Goal: Task Accomplishment & Management: Use online tool/utility

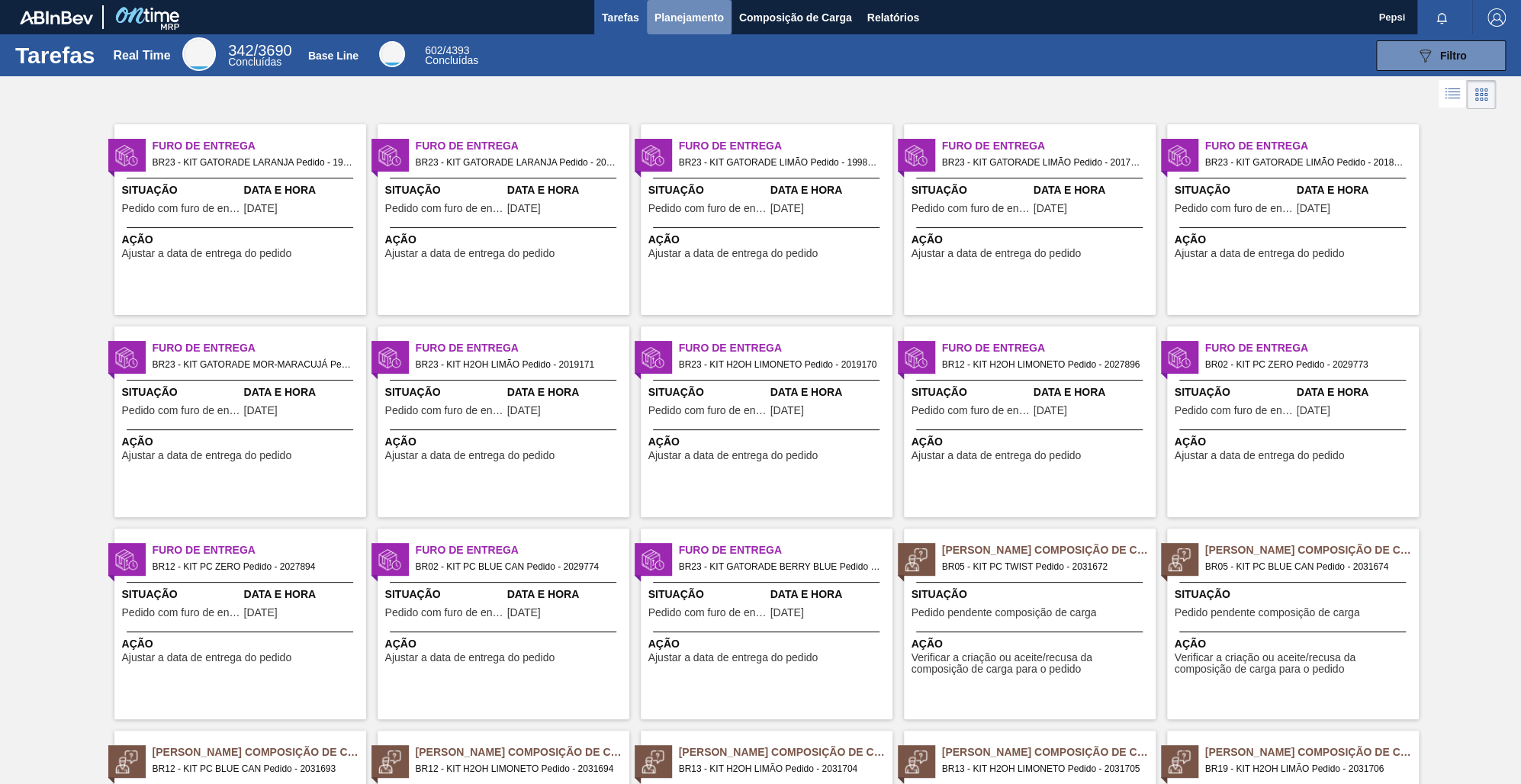
click at [707, 14] on span "Planejamento" at bounding box center [690, 17] width 70 height 19
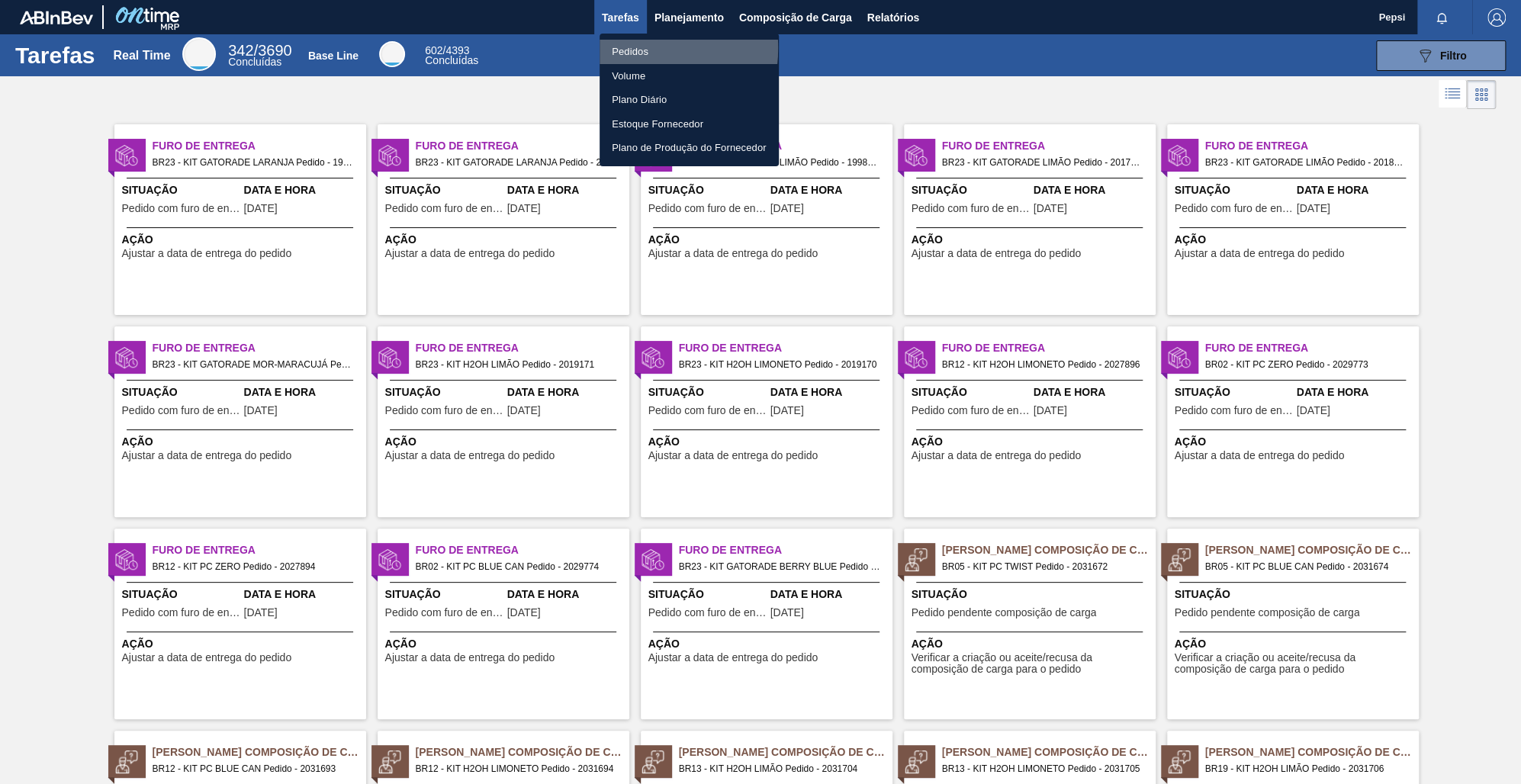
click at [620, 48] on li "Pedidos" at bounding box center [689, 51] width 179 height 24
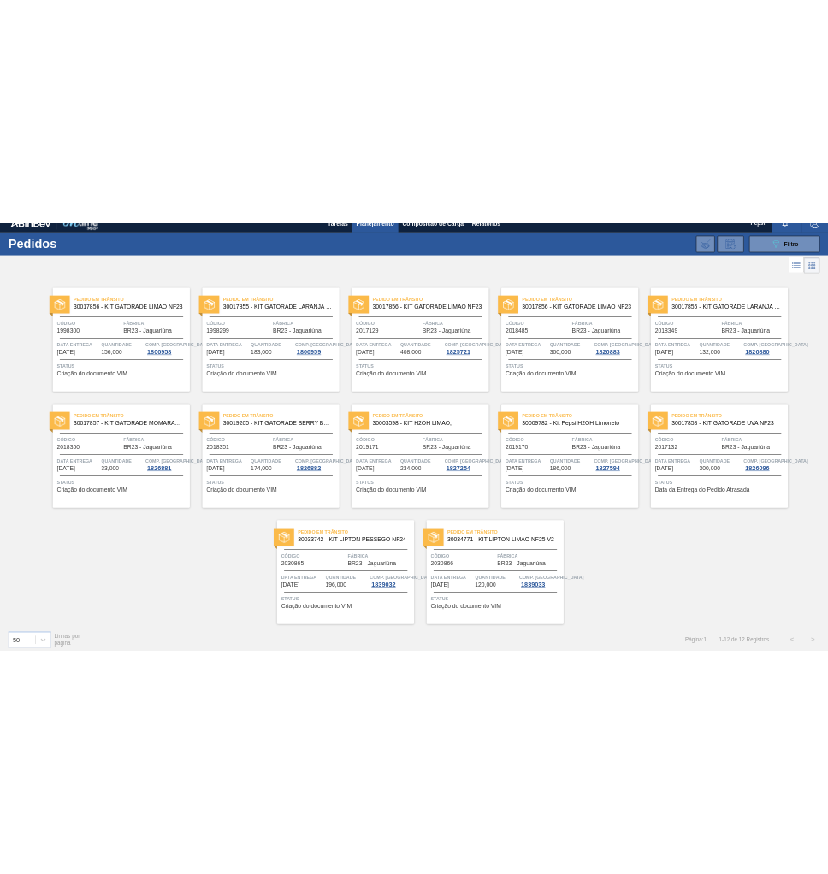
scroll to position [28, 0]
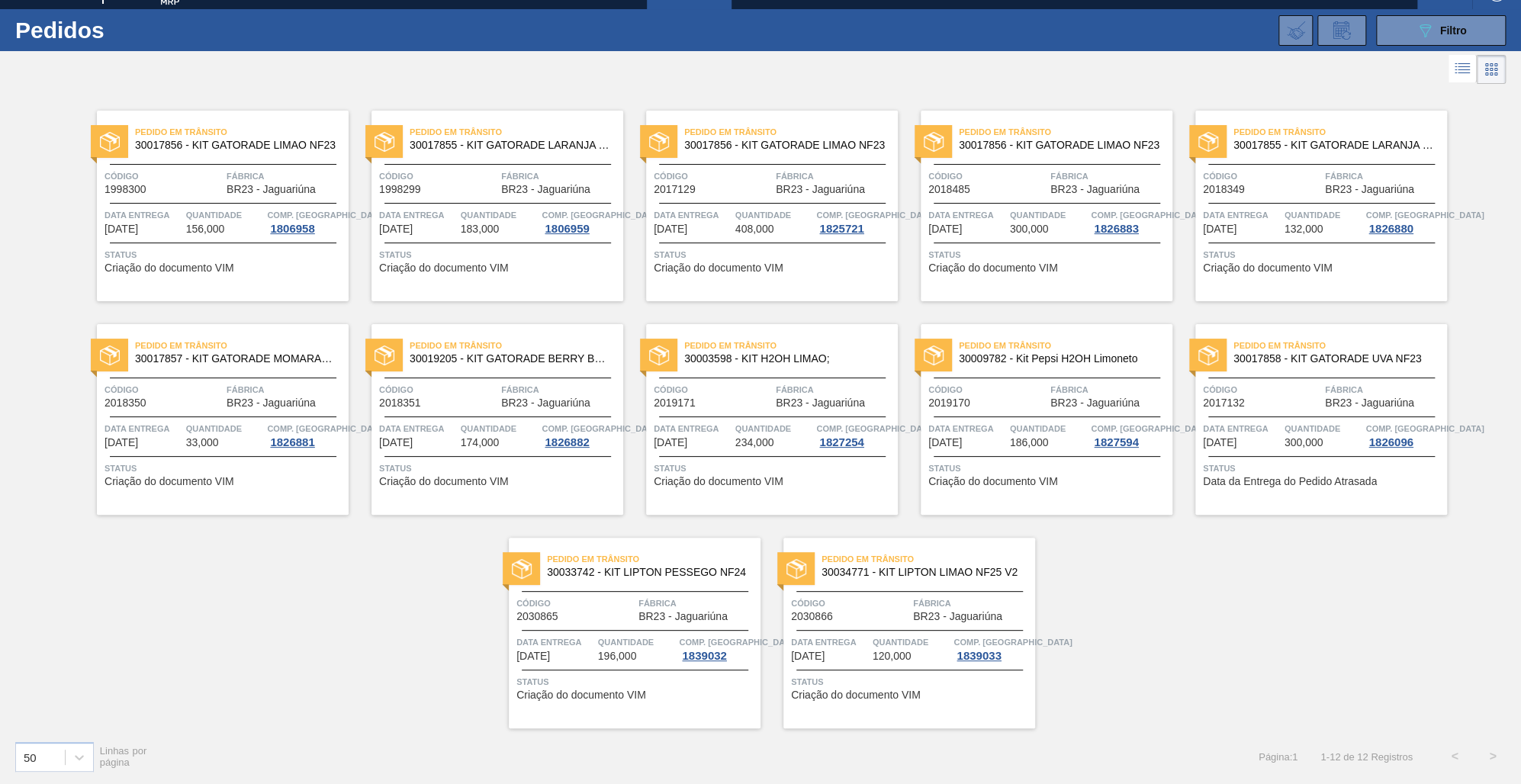
click at [1054, 613] on div "Pedido em Trânsito 30017856 - KIT GATORADE LIMAO NF23 Código 1998300 Fábrica BR…" at bounding box center [760, 408] width 1521 height 640
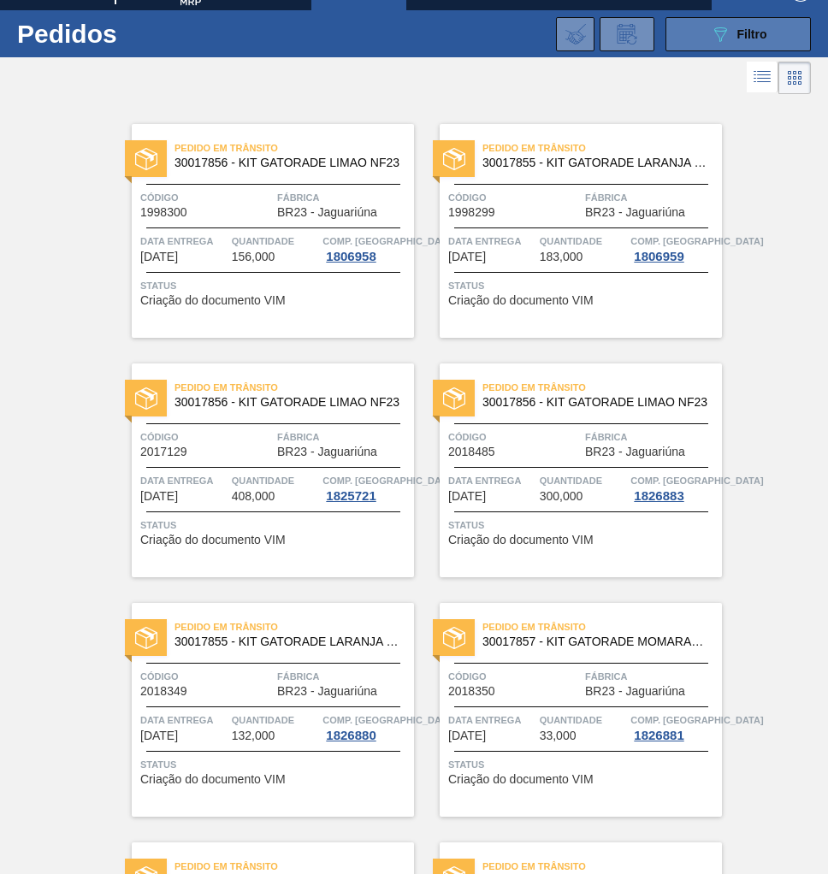
click at [742, 41] on div "089F7B8B-B2A5-4AFE-B5C0-19BA573D28AC Filtro" at bounding box center [738, 34] width 57 height 21
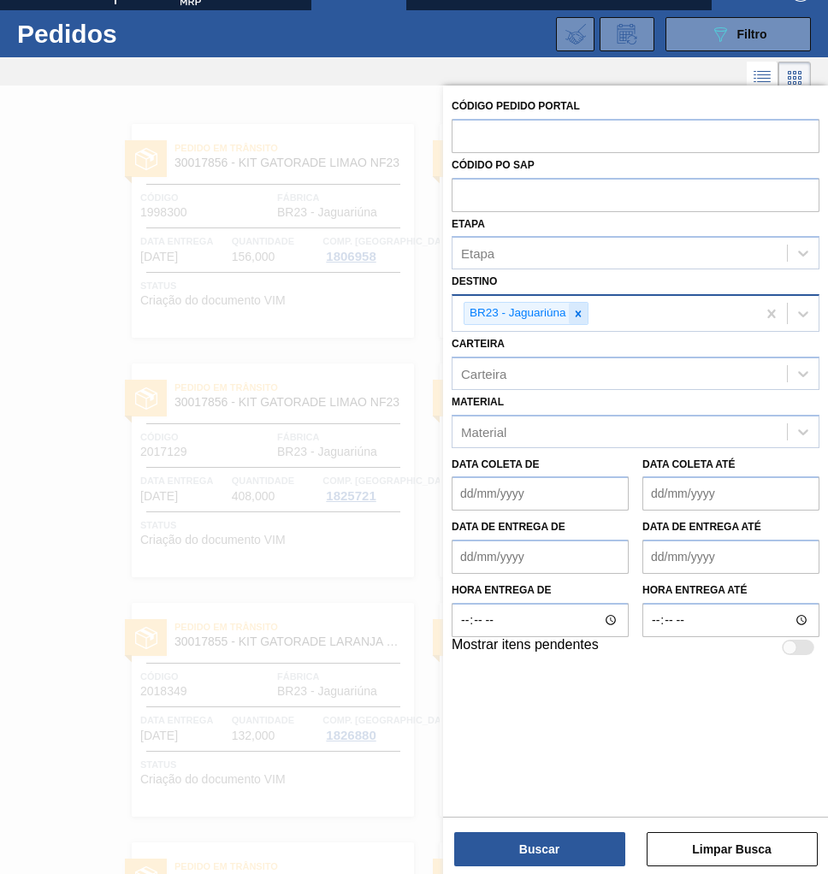
click at [576, 313] on icon at bounding box center [578, 313] width 6 height 6
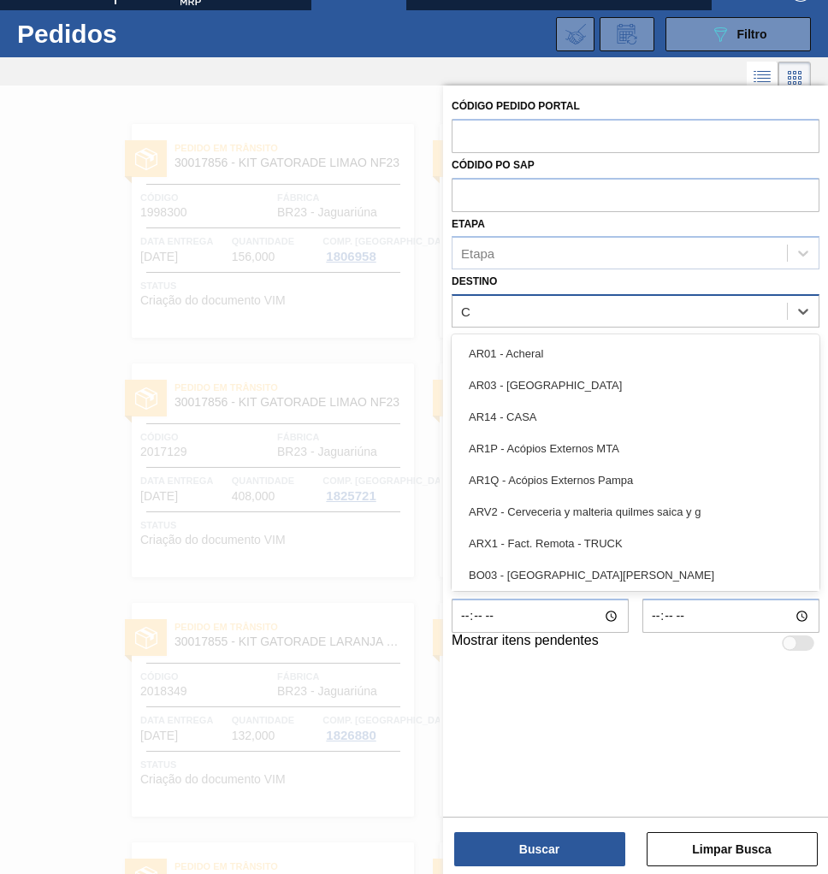
type input "CU"
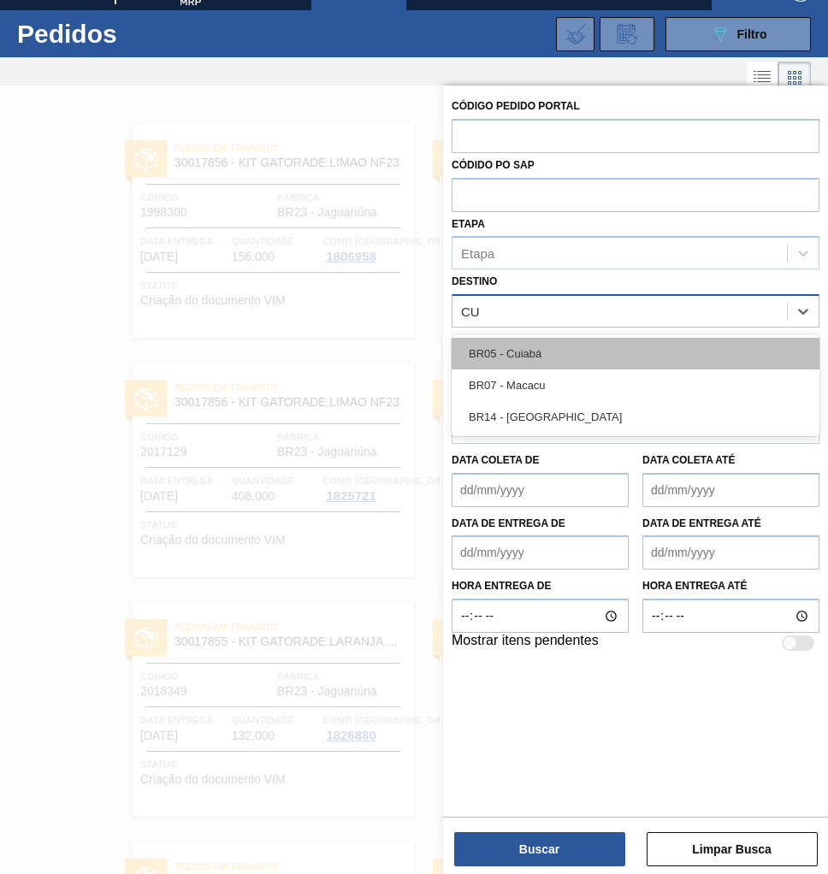
click at [544, 353] on div "BR05 - Cuiabá" at bounding box center [636, 354] width 368 height 32
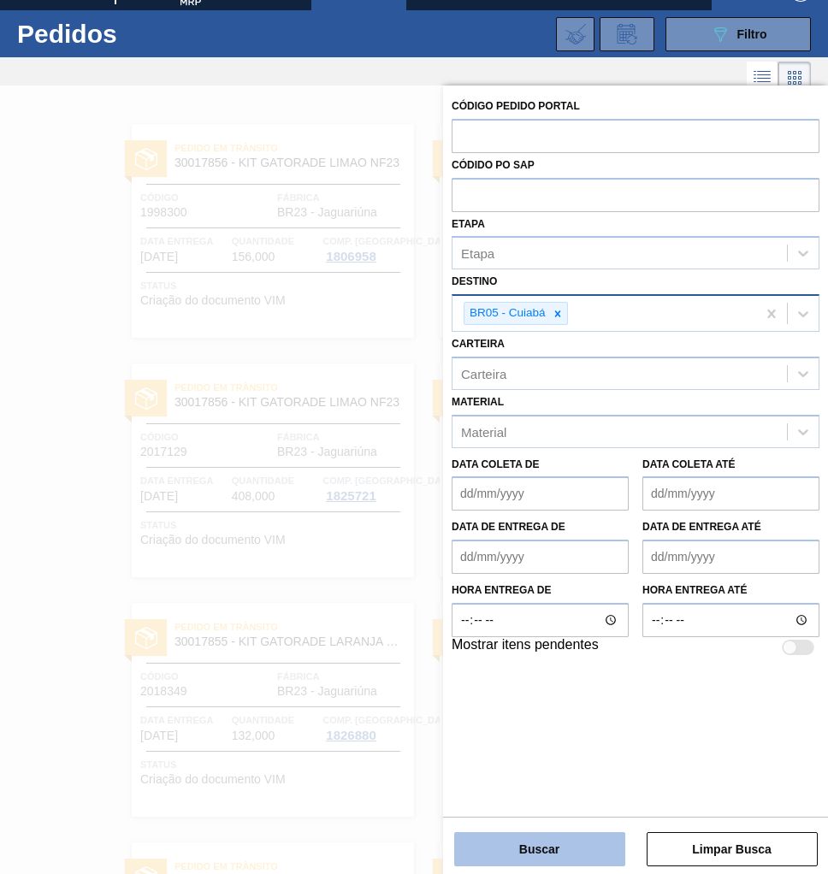
click at [526, 860] on button "Buscar" at bounding box center [539, 849] width 171 height 34
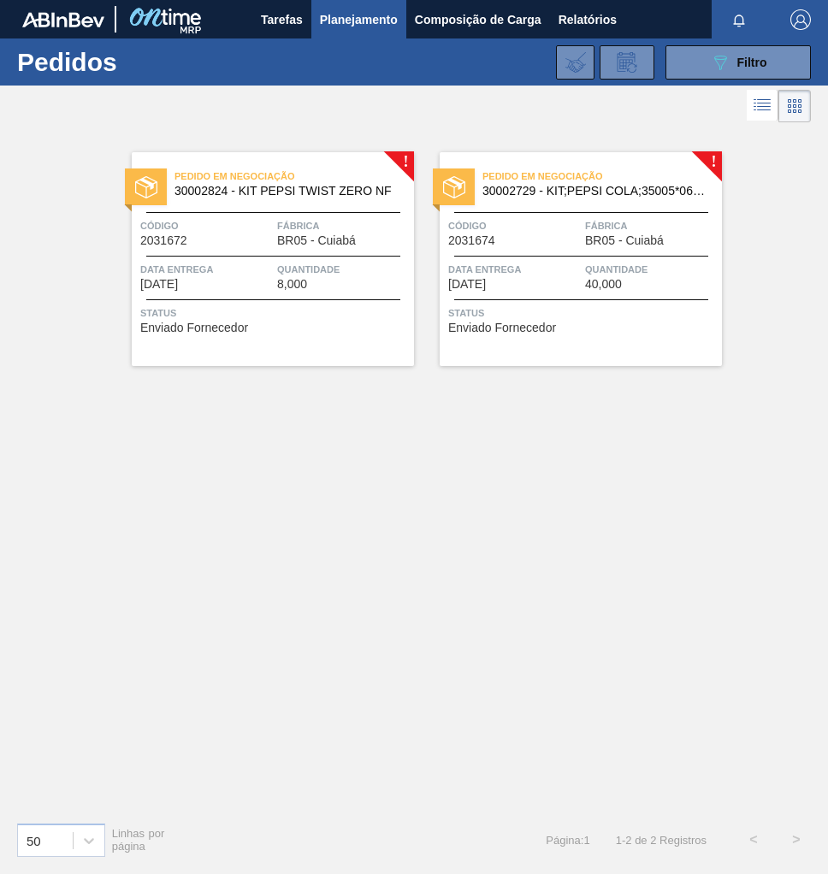
scroll to position [0, 0]
click at [234, 245] on div "Código 2031672" at bounding box center [206, 232] width 133 height 30
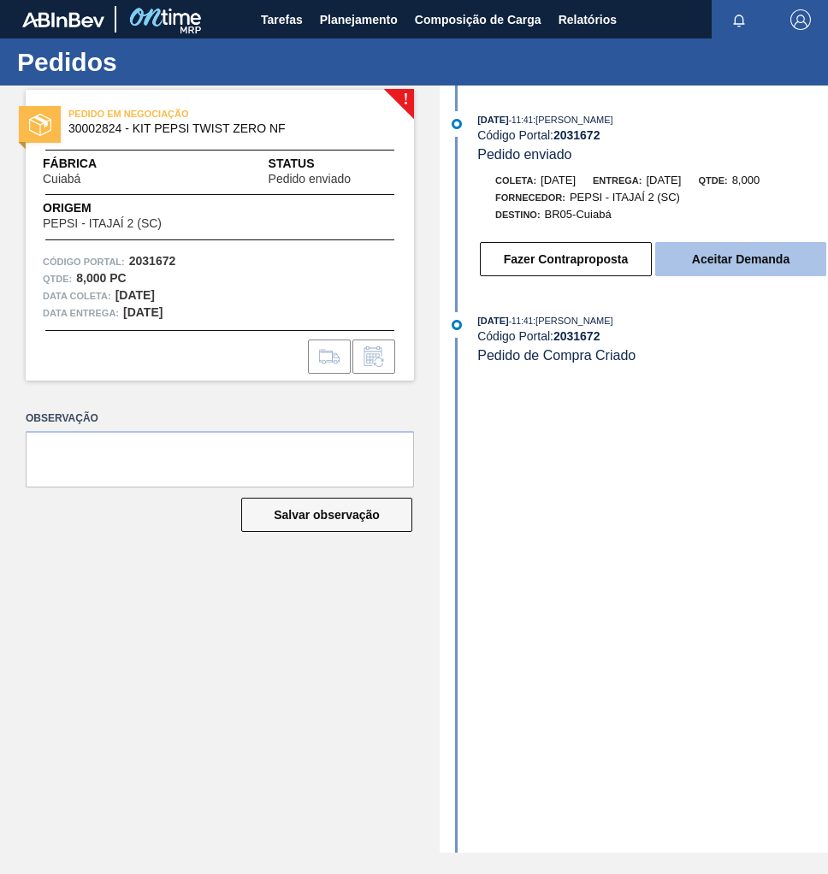
click at [733, 262] on button "Aceitar Demanda" at bounding box center [740, 259] width 171 height 34
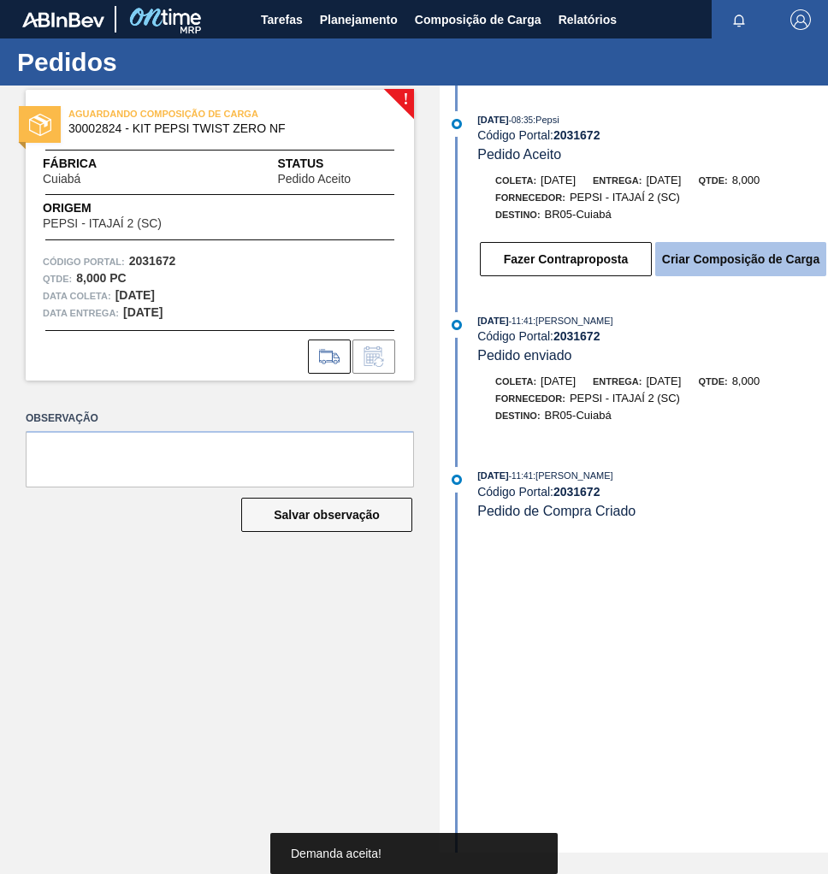
click at [731, 269] on button "Criar Composição de Carga" at bounding box center [740, 259] width 171 height 34
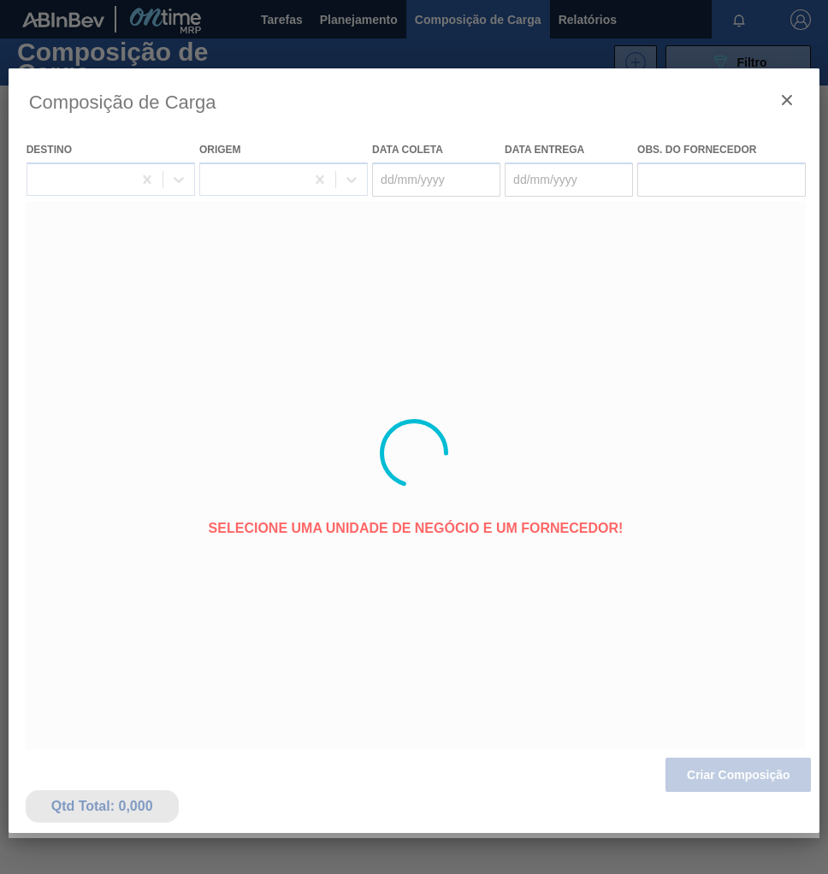
type coleta "[DATE]"
type entrega "24/09/2025"
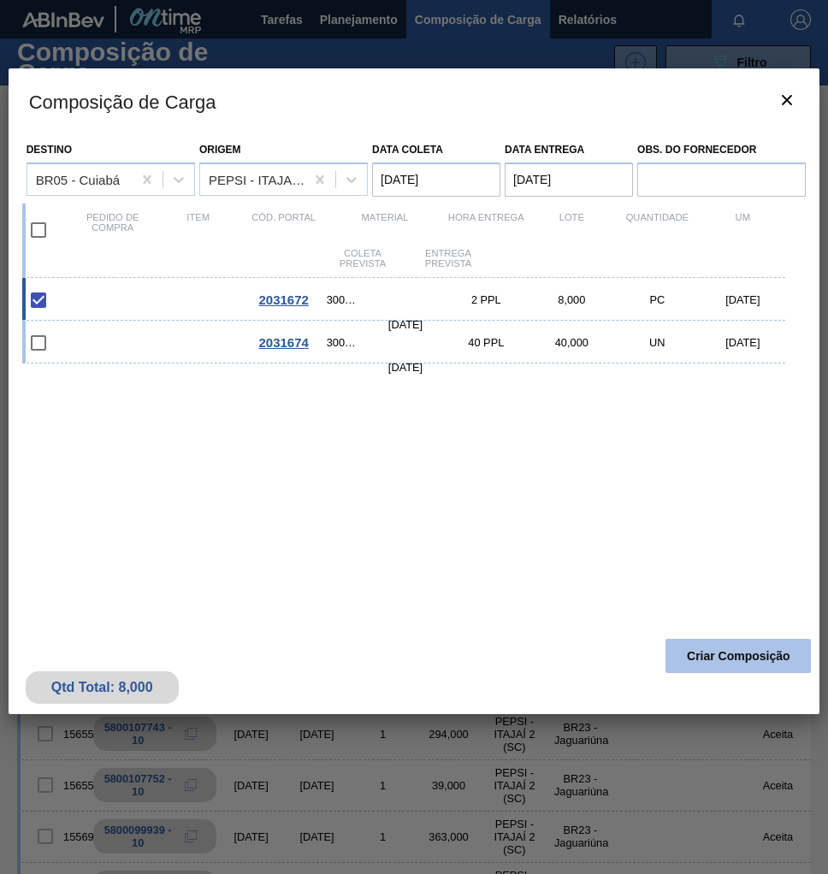
click at [716, 662] on button "Criar Composição" at bounding box center [737, 656] width 145 height 34
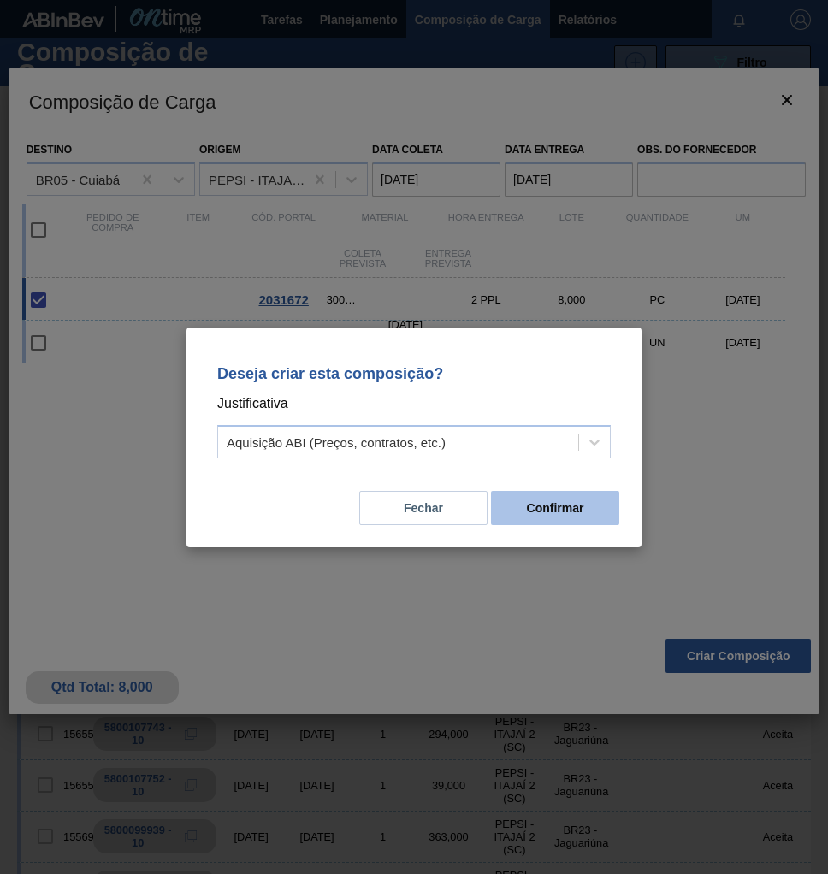
click at [570, 514] on button "Confirmar" at bounding box center [555, 508] width 128 height 34
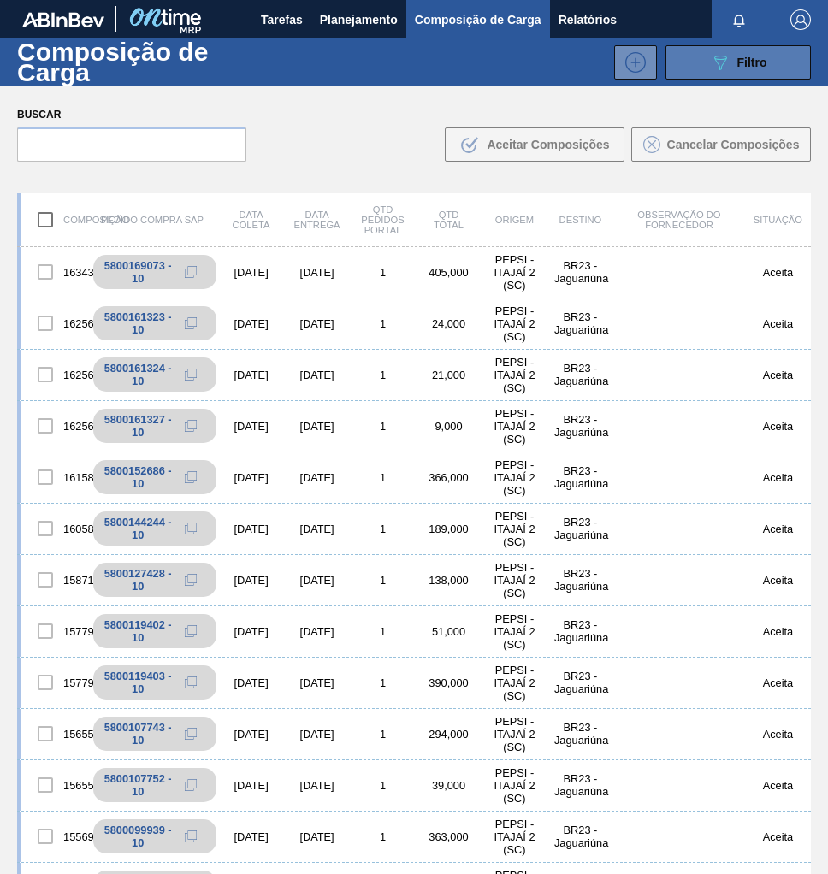
click at [747, 69] on div "089F7B8B-B2A5-4AFE-B5C0-19BA573D28AC Filtro" at bounding box center [738, 62] width 57 height 21
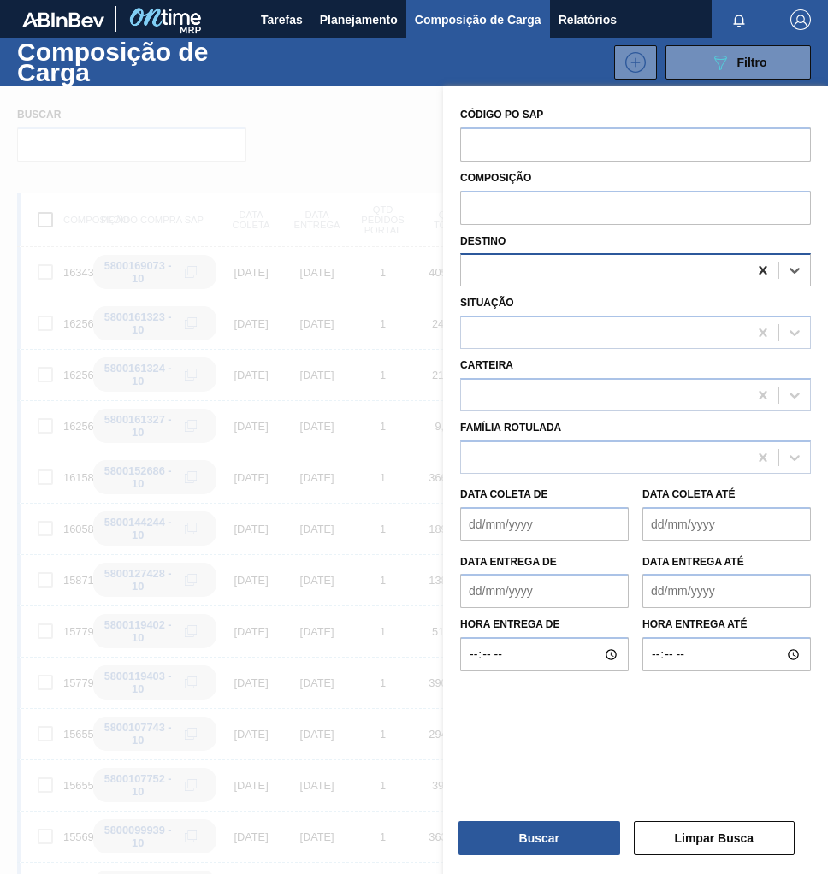
click at [754, 268] on icon at bounding box center [762, 270] width 17 height 17
type input "CUIA"
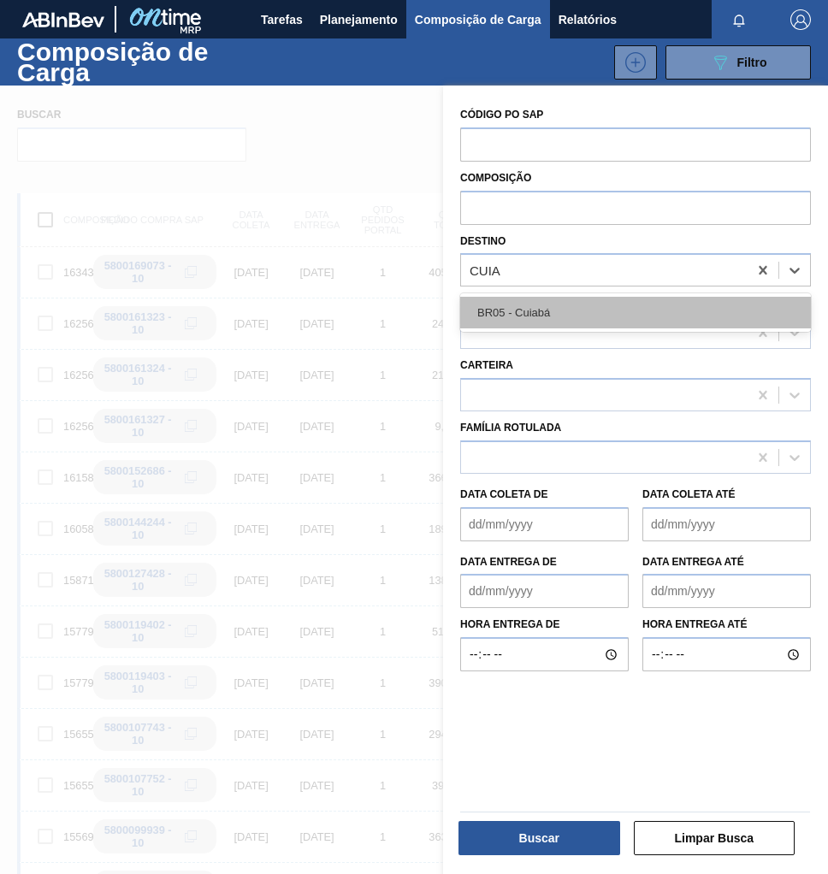
click at [592, 317] on div "BR05 - Cuiabá" at bounding box center [635, 313] width 351 height 32
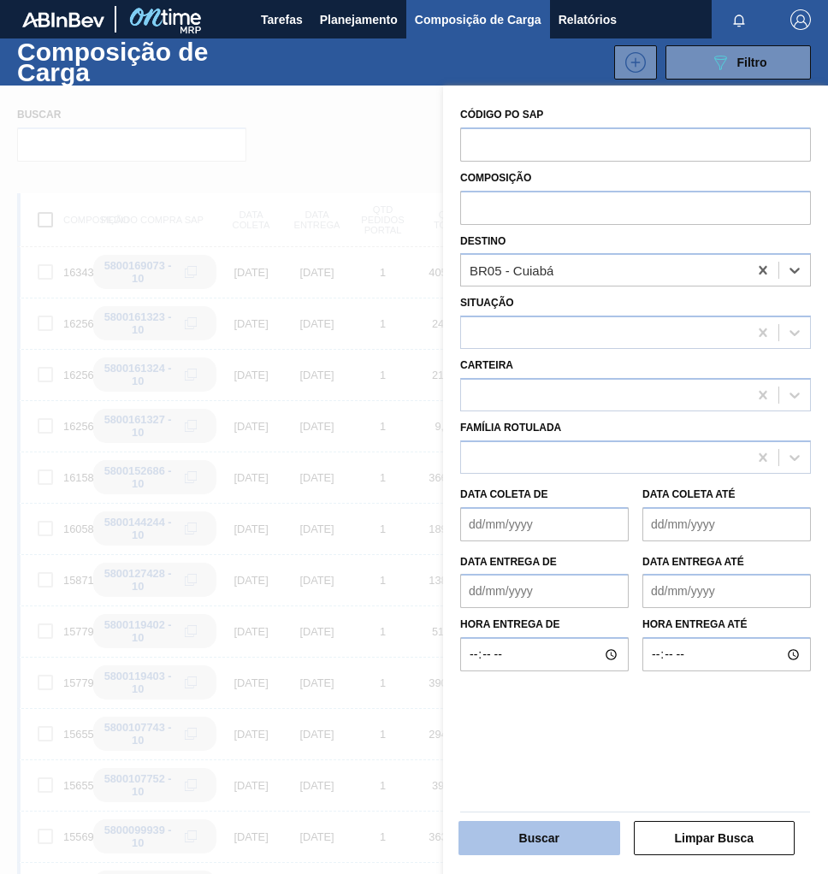
click at [526, 837] on button "Buscar" at bounding box center [539, 838] width 162 height 34
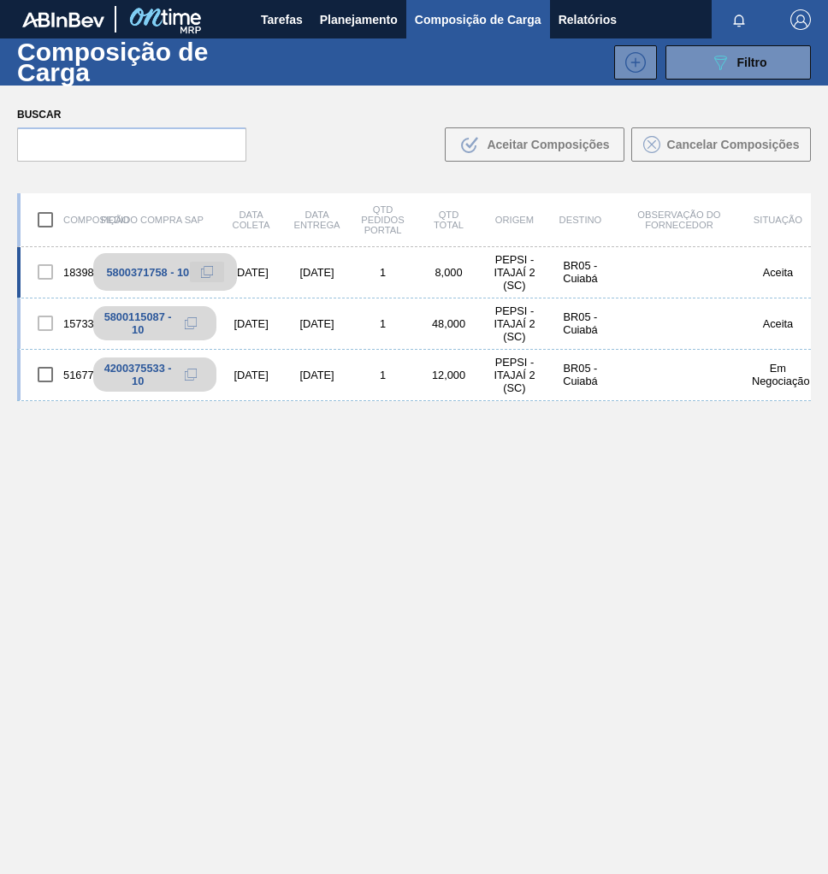
click at [206, 268] on icon at bounding box center [207, 272] width 12 height 12
click at [357, 10] on span "Planejamento" at bounding box center [359, 19] width 78 height 21
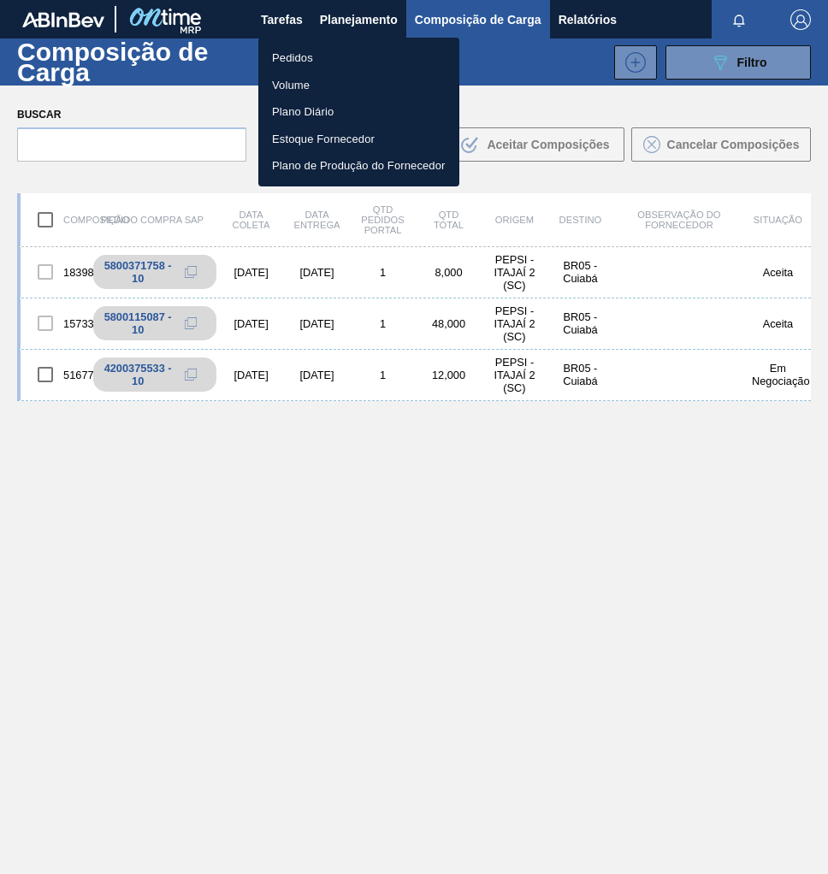
click at [312, 56] on li "Pedidos" at bounding box center [358, 57] width 201 height 27
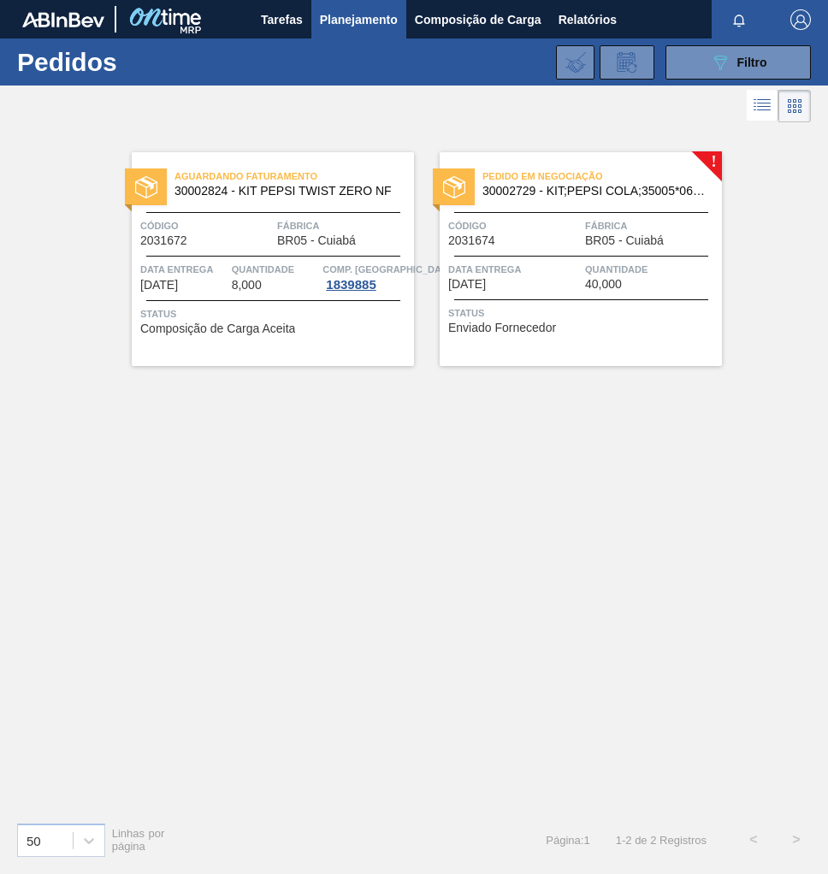
click at [563, 232] on span "Código" at bounding box center [514, 225] width 133 height 17
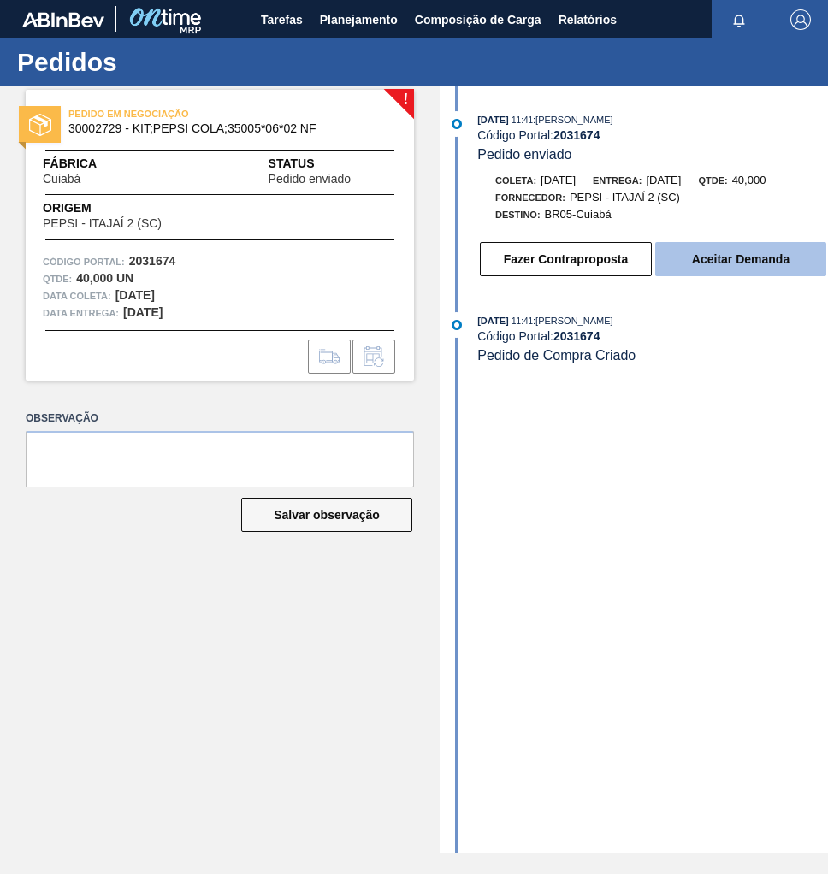
click at [712, 271] on button "Aceitar Demanda" at bounding box center [740, 259] width 171 height 34
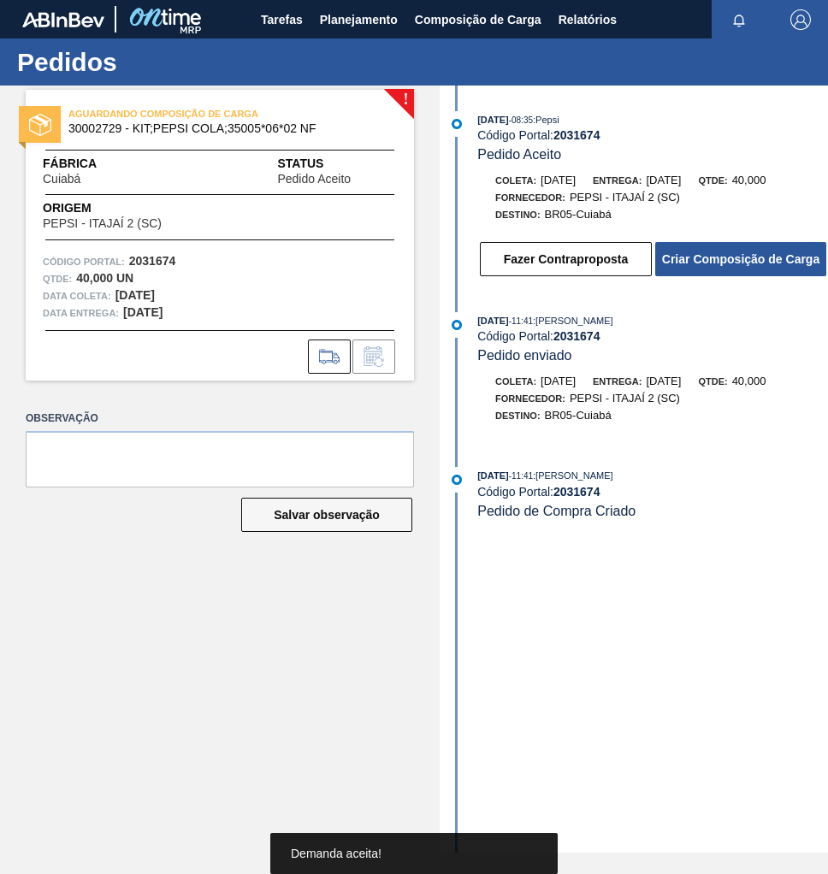
click at [716, 271] on button "Criar Composição de Carga" at bounding box center [740, 259] width 171 height 34
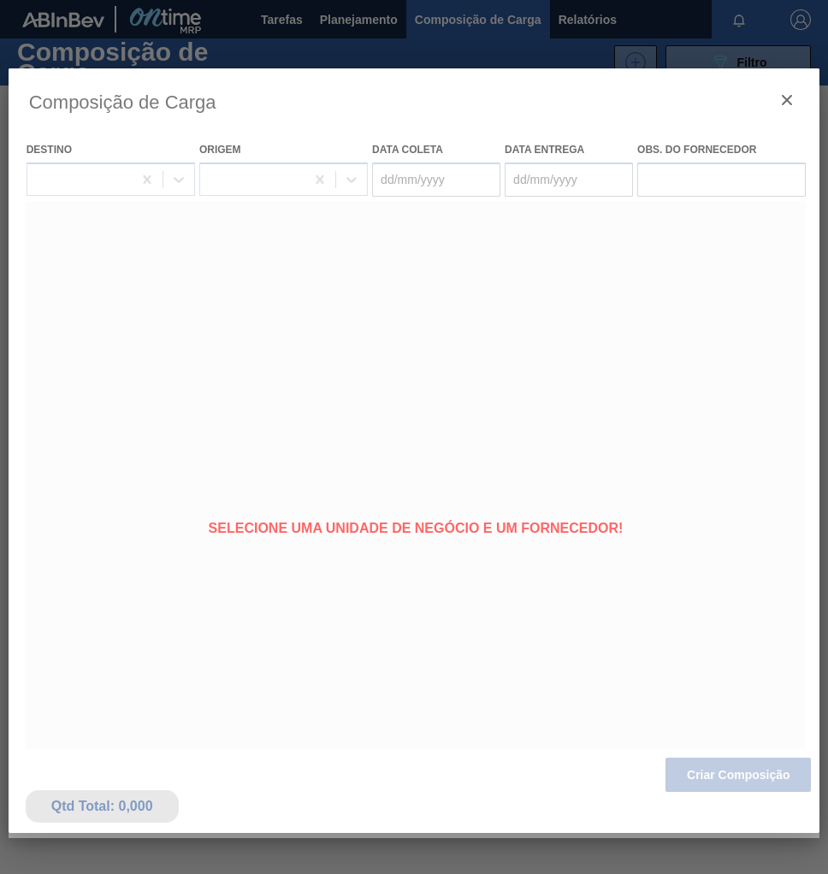
type coleta "[DATE]"
type entrega "24/09/2025"
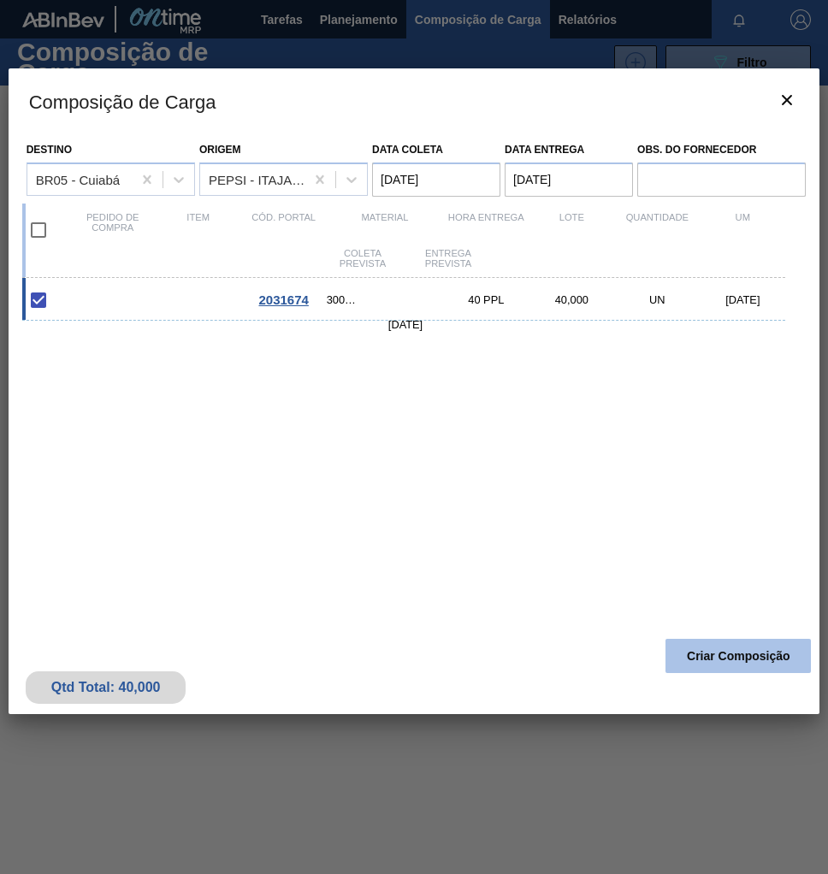
click at [753, 658] on button "Criar Composição" at bounding box center [737, 656] width 145 height 34
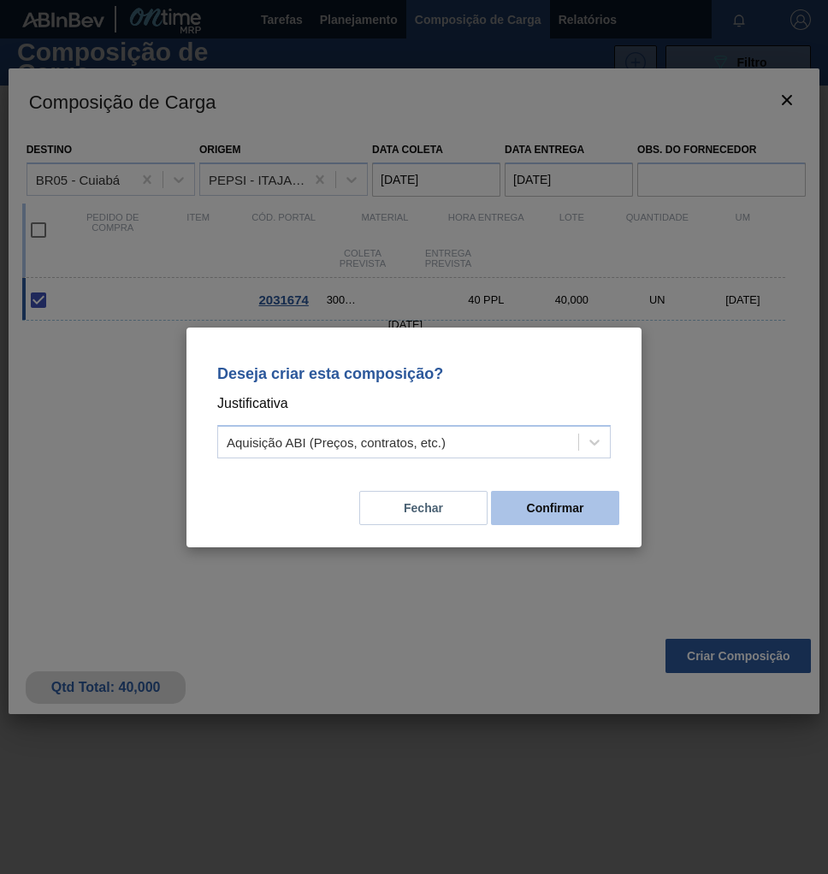
click at [559, 515] on button "Confirmar" at bounding box center [555, 508] width 128 height 34
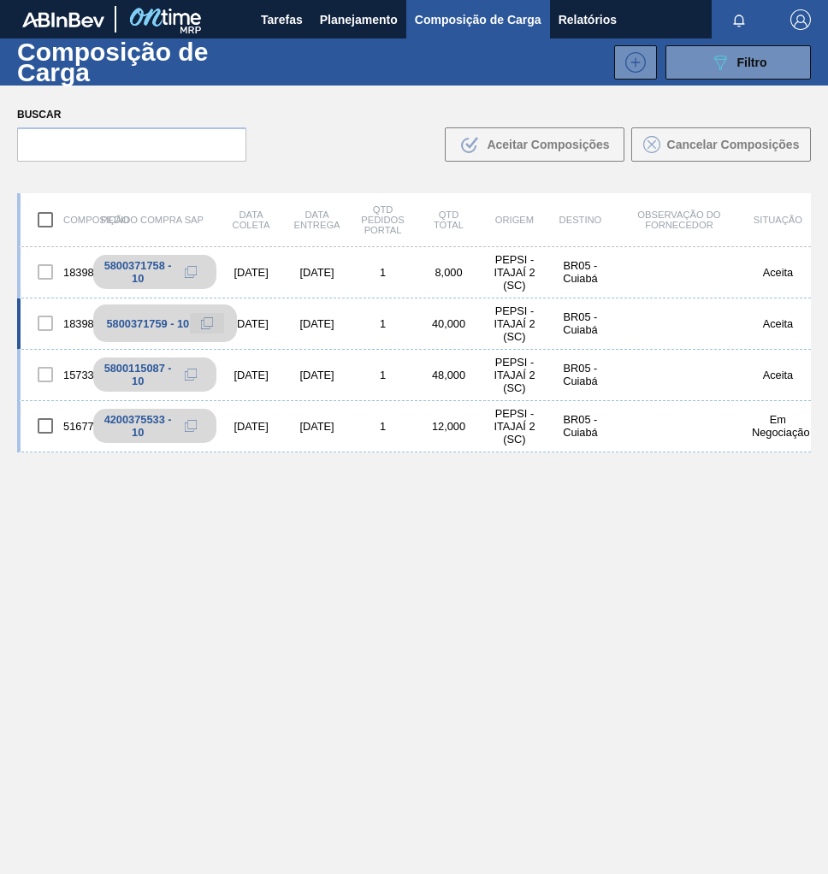
click at [203, 322] on icon at bounding box center [207, 323] width 12 height 12
click at [335, 18] on span "Planejamento" at bounding box center [359, 19] width 78 height 21
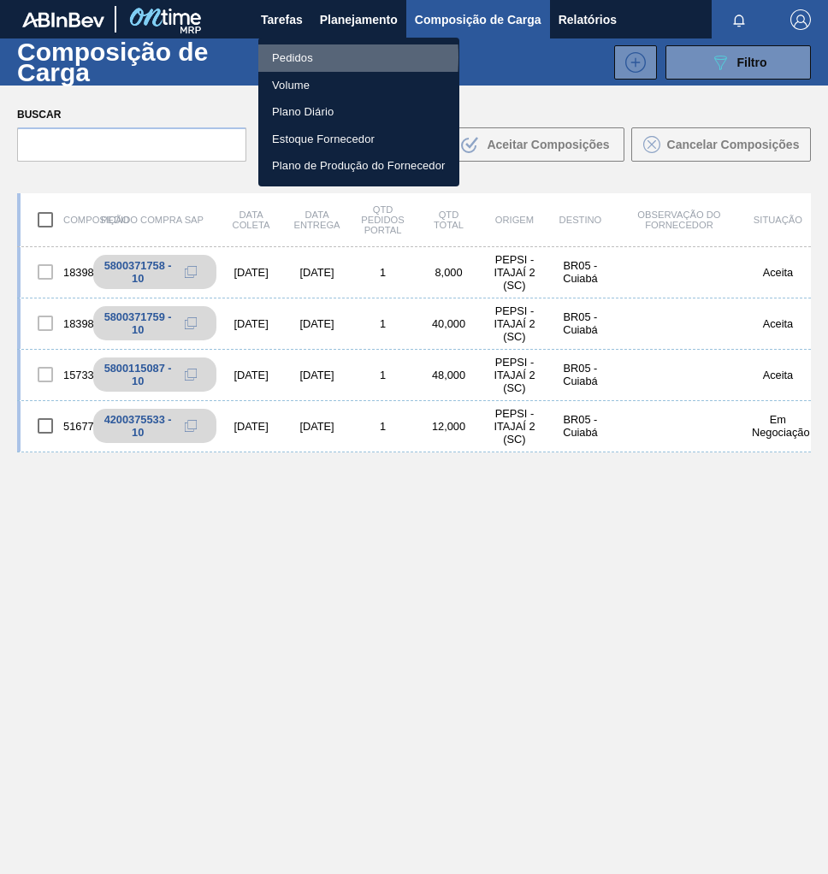
click at [269, 57] on li "Pedidos" at bounding box center [358, 57] width 201 height 27
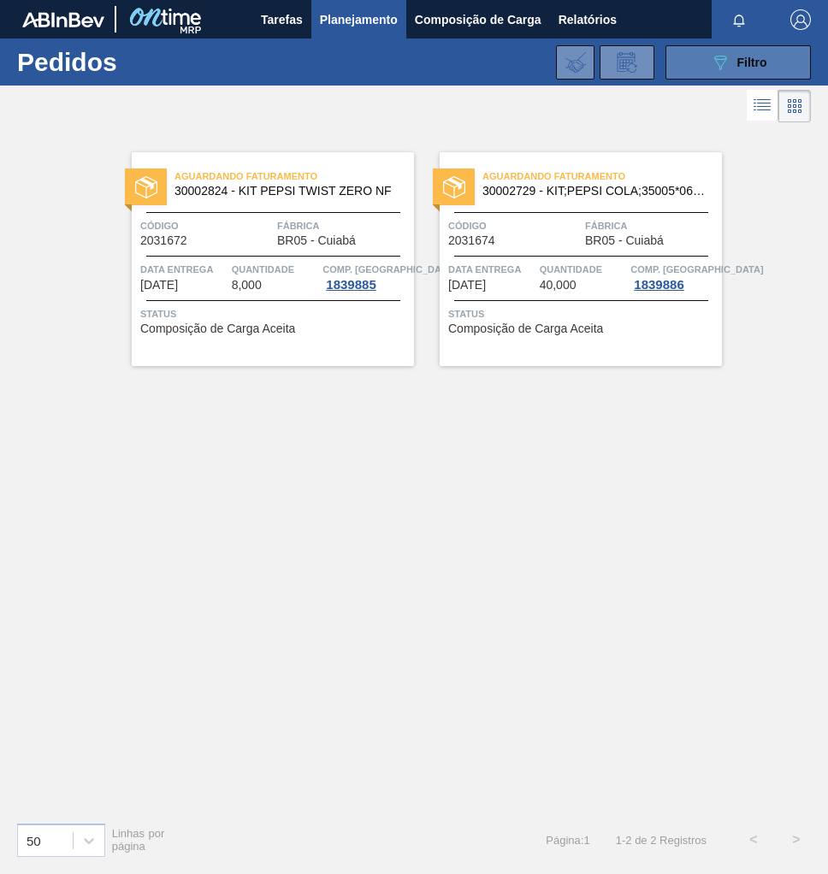
click at [736, 77] on button "089F7B8B-B2A5-4AFE-B5C0-19BA573D28AC Filtro" at bounding box center [737, 62] width 145 height 34
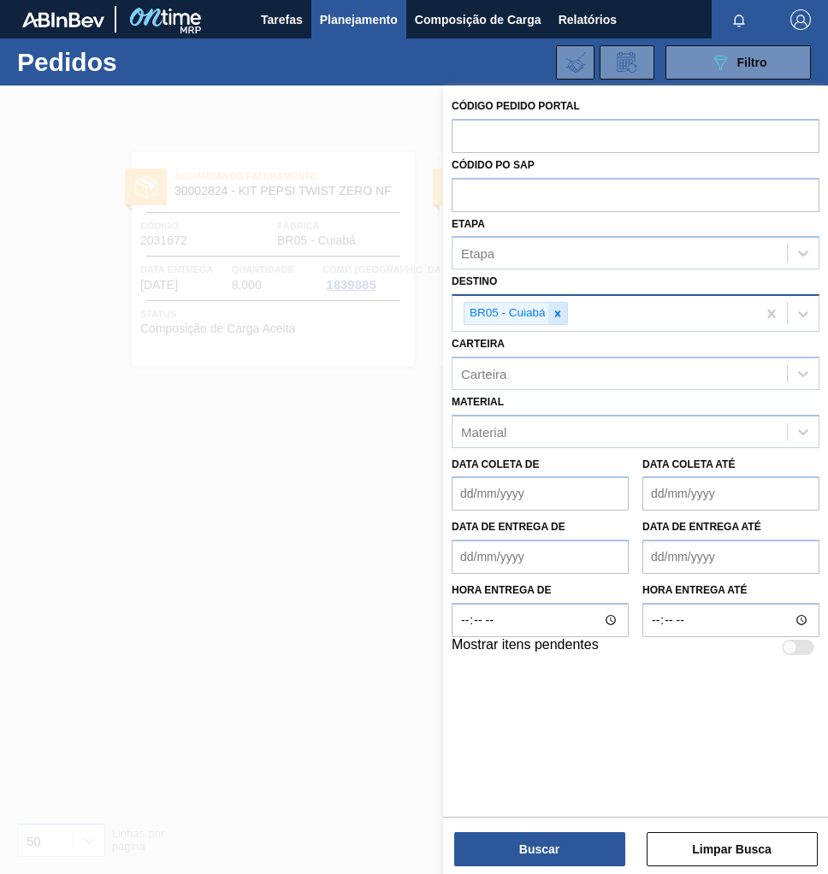
click at [561, 314] on icon at bounding box center [558, 314] width 12 height 12
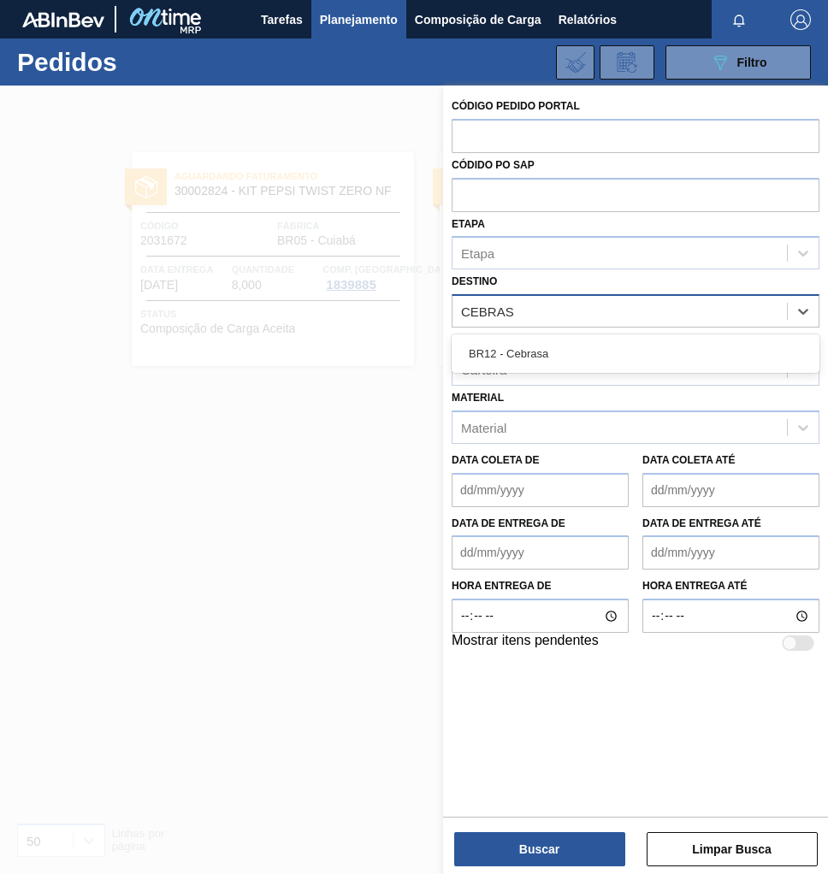
type input "CEBRASA"
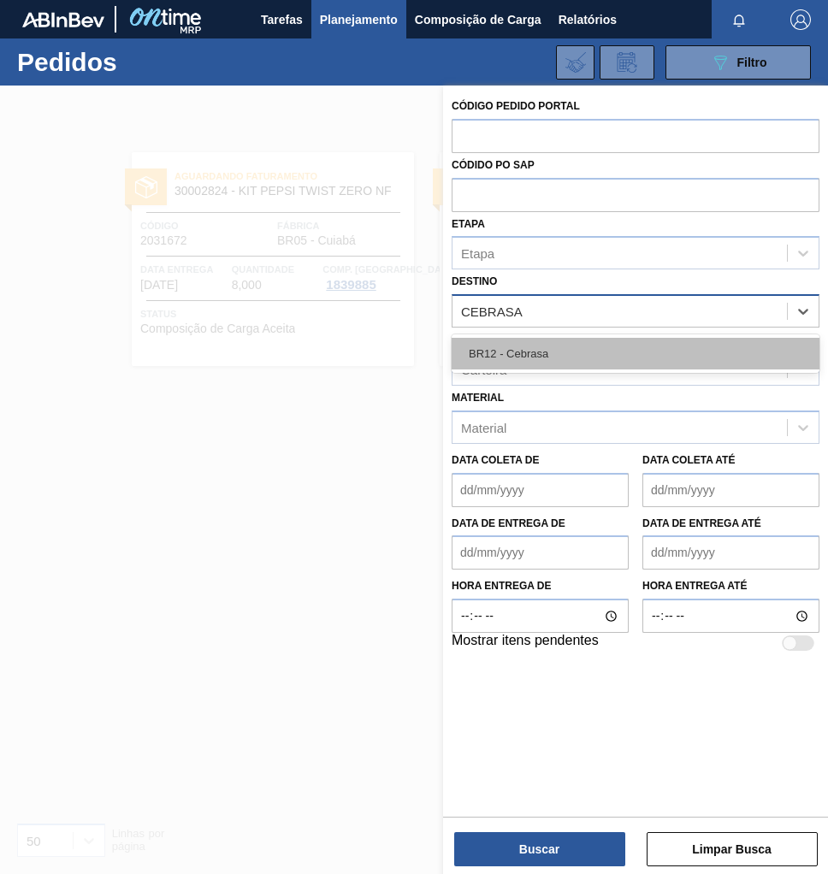
click at [517, 358] on div "BR12 - Cebrasa" at bounding box center [636, 354] width 368 height 32
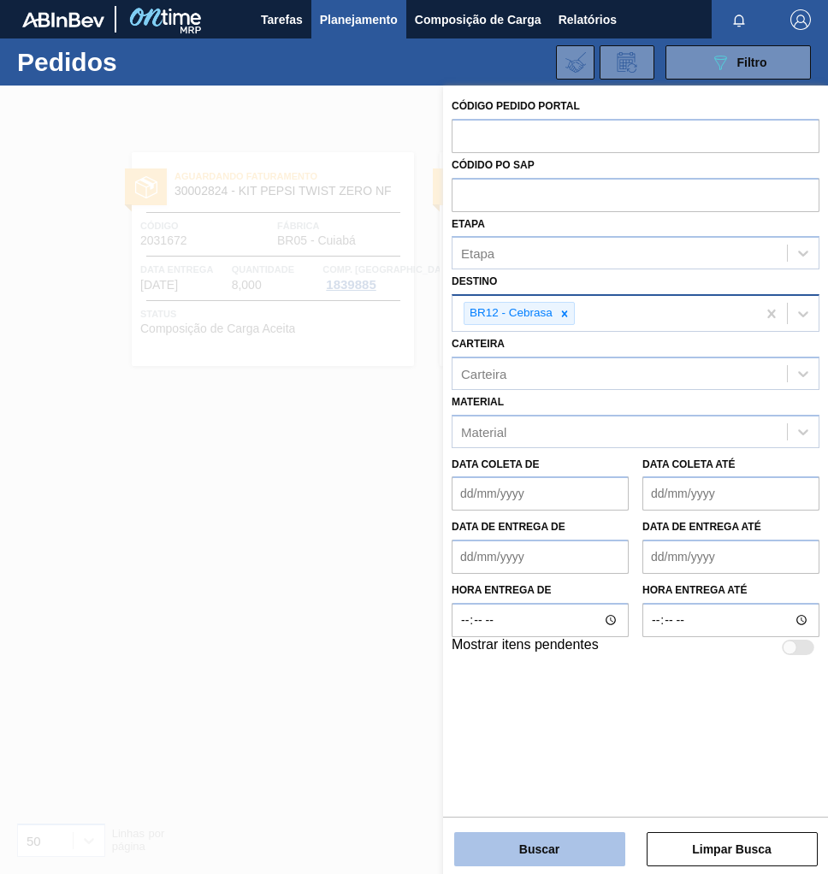
click at [586, 846] on button "Buscar" at bounding box center [539, 849] width 171 height 34
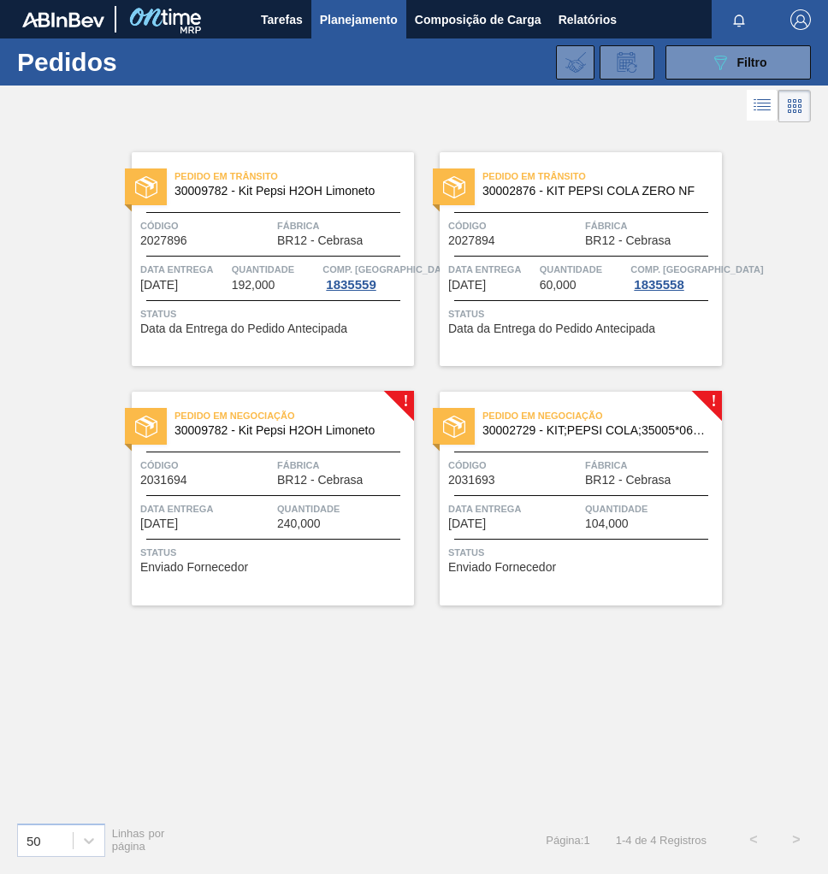
click at [596, 500] on span "Quantidade" at bounding box center [651, 508] width 133 height 17
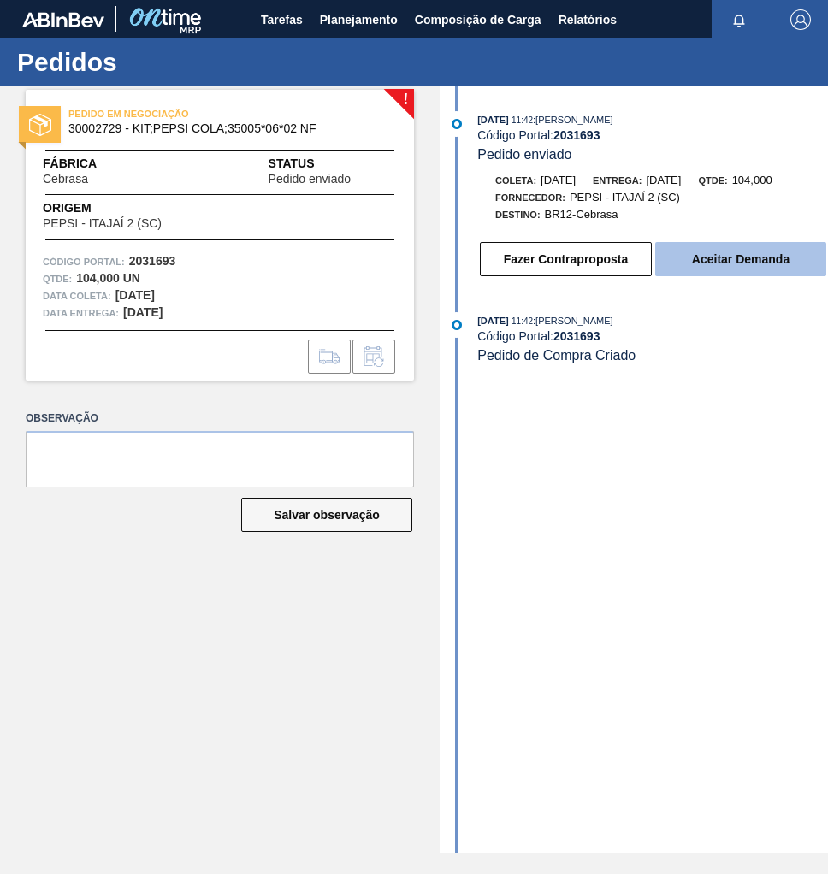
click at [735, 251] on button "Aceitar Demanda" at bounding box center [740, 259] width 171 height 34
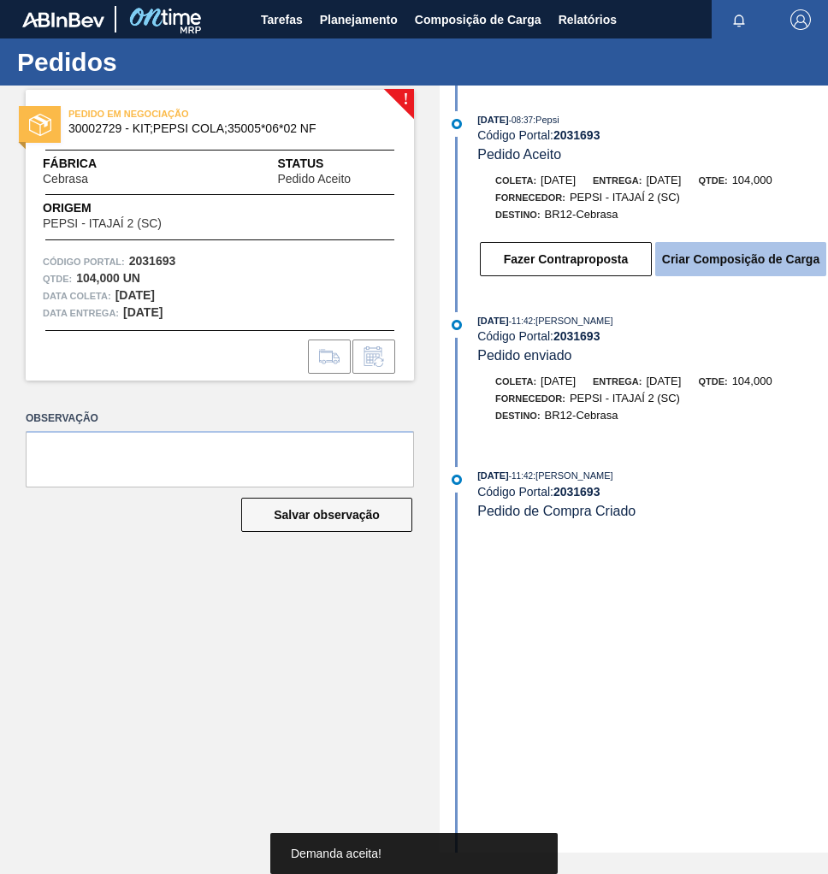
click at [733, 257] on button "Criar Composição de Carga" at bounding box center [740, 259] width 171 height 34
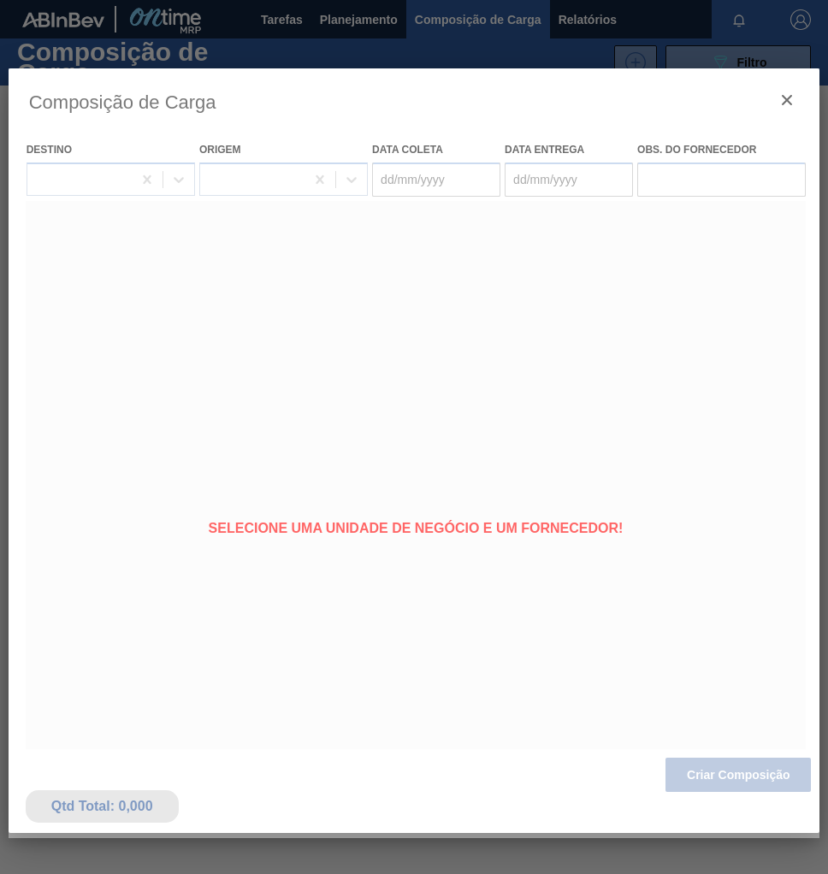
type coleta "[DATE]"
type entrega "22/09/2025"
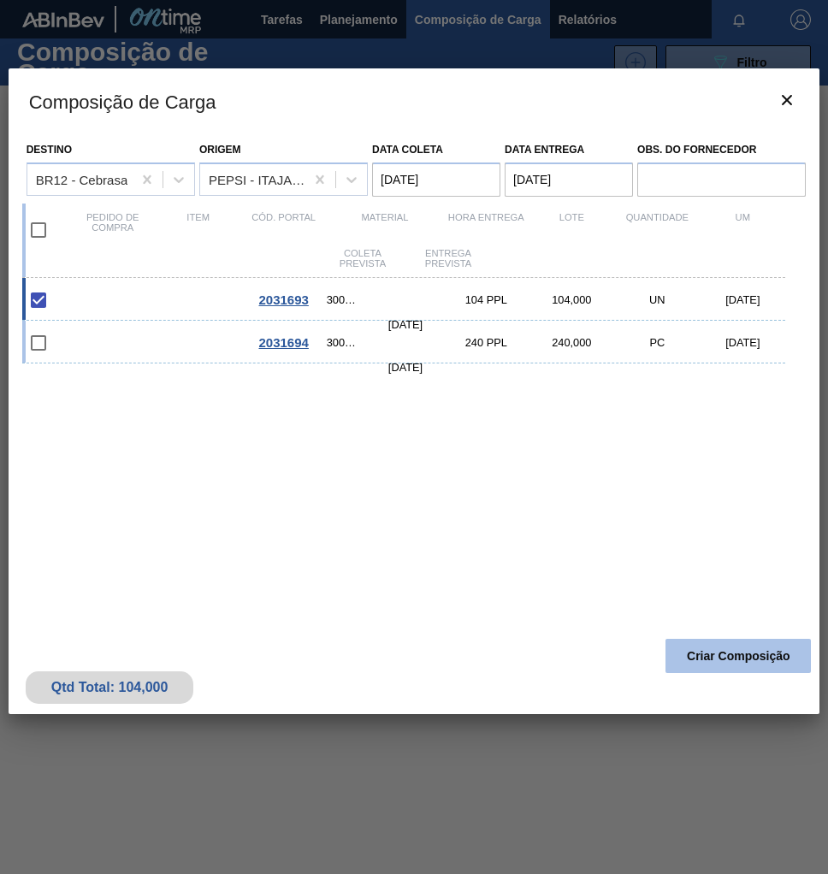
click at [715, 665] on button "Criar Composição" at bounding box center [737, 656] width 145 height 34
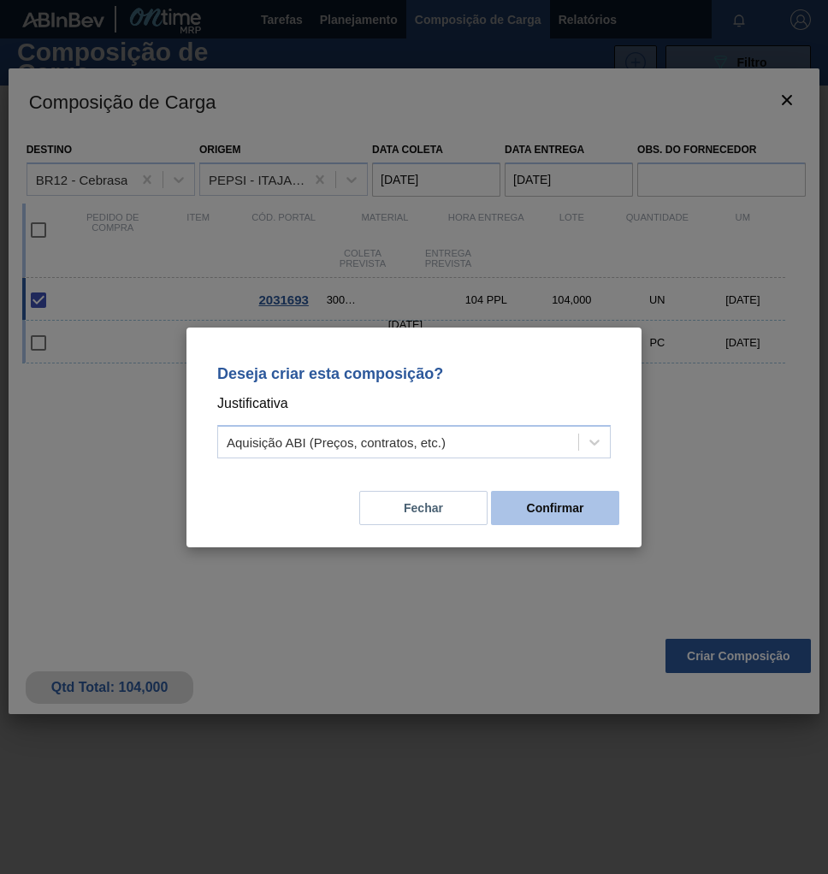
click at [579, 503] on button "Confirmar" at bounding box center [555, 508] width 128 height 34
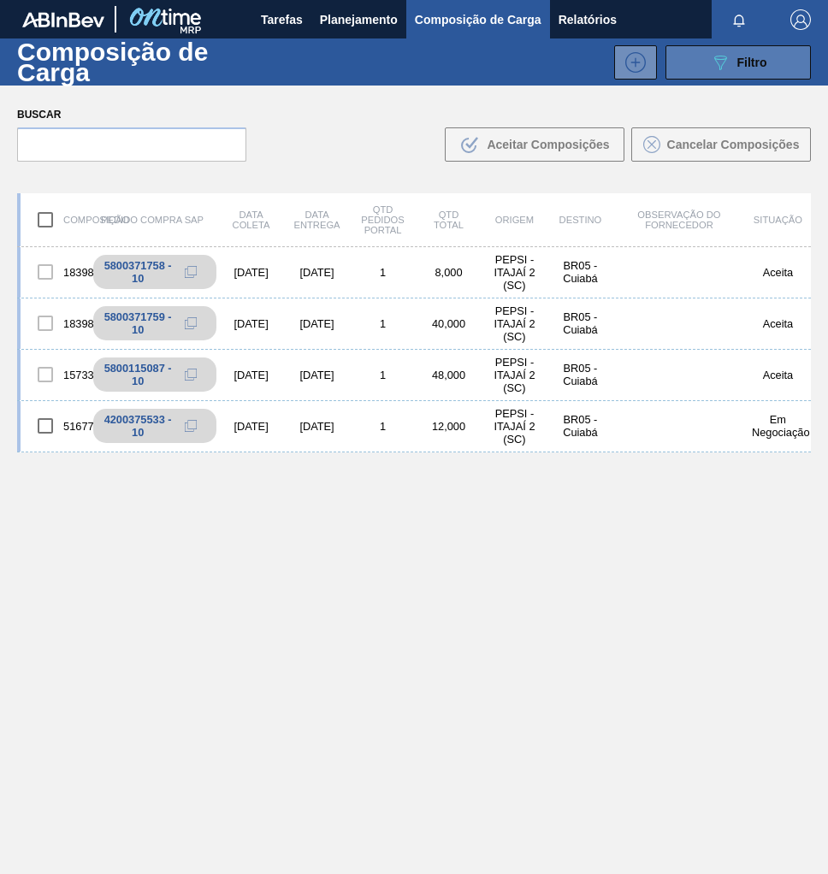
click at [754, 52] on div "089F7B8B-B2A5-4AFE-B5C0-19BA573D28AC Filtro" at bounding box center [738, 62] width 57 height 21
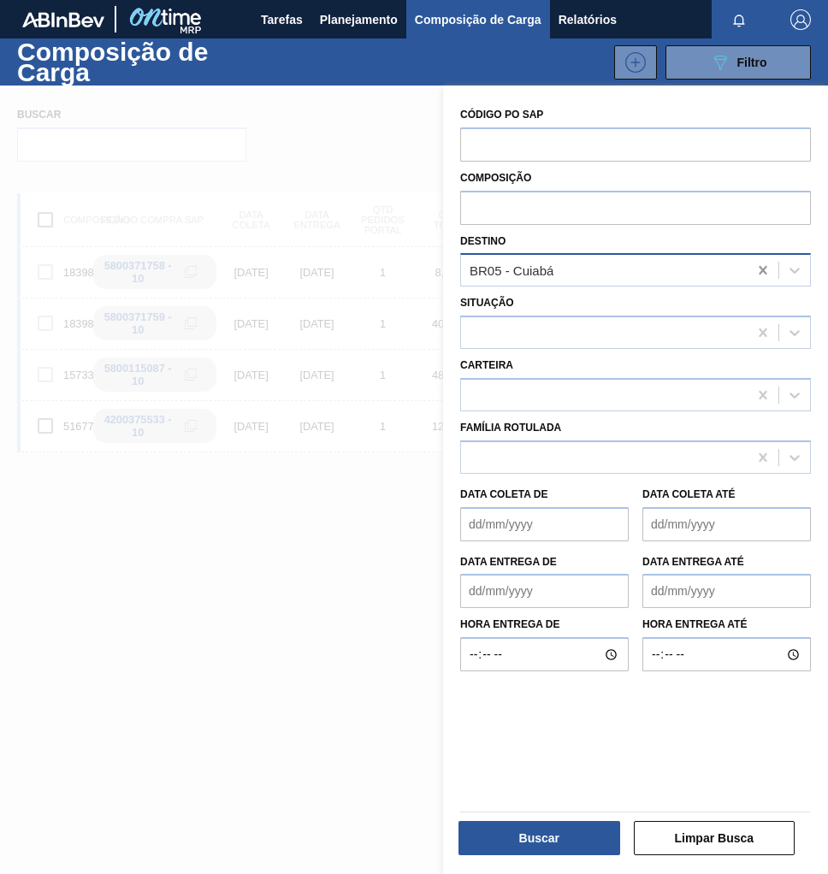
click at [760, 264] on icon at bounding box center [762, 270] width 17 height 17
type input "CEBRASA"
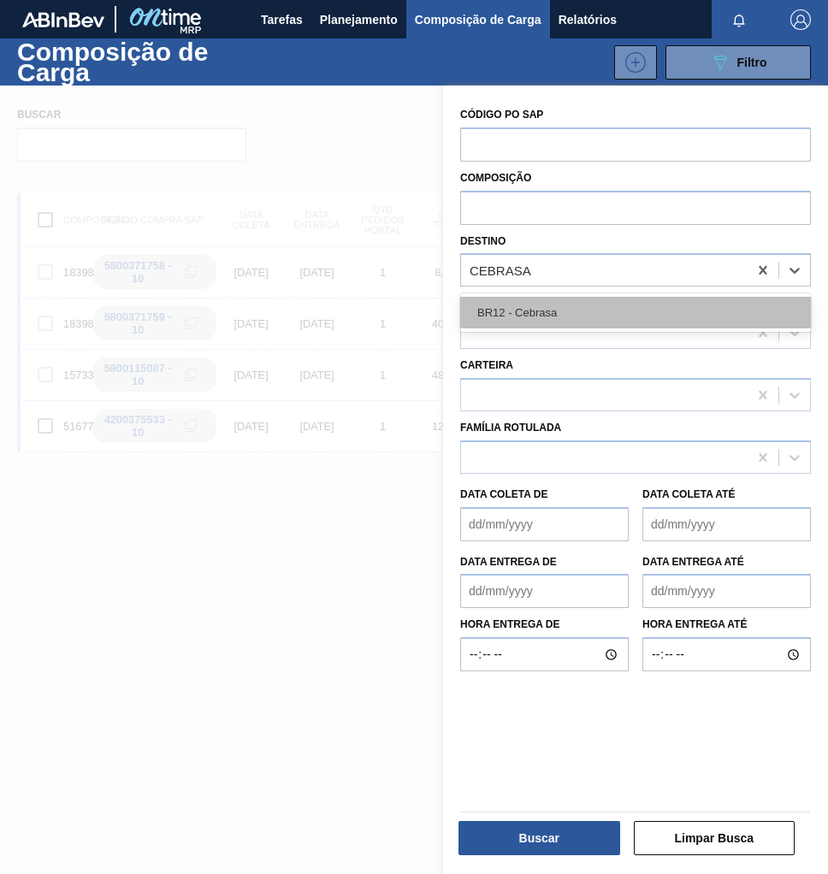
click at [573, 323] on div "BR12 - Cebrasa" at bounding box center [635, 313] width 351 height 32
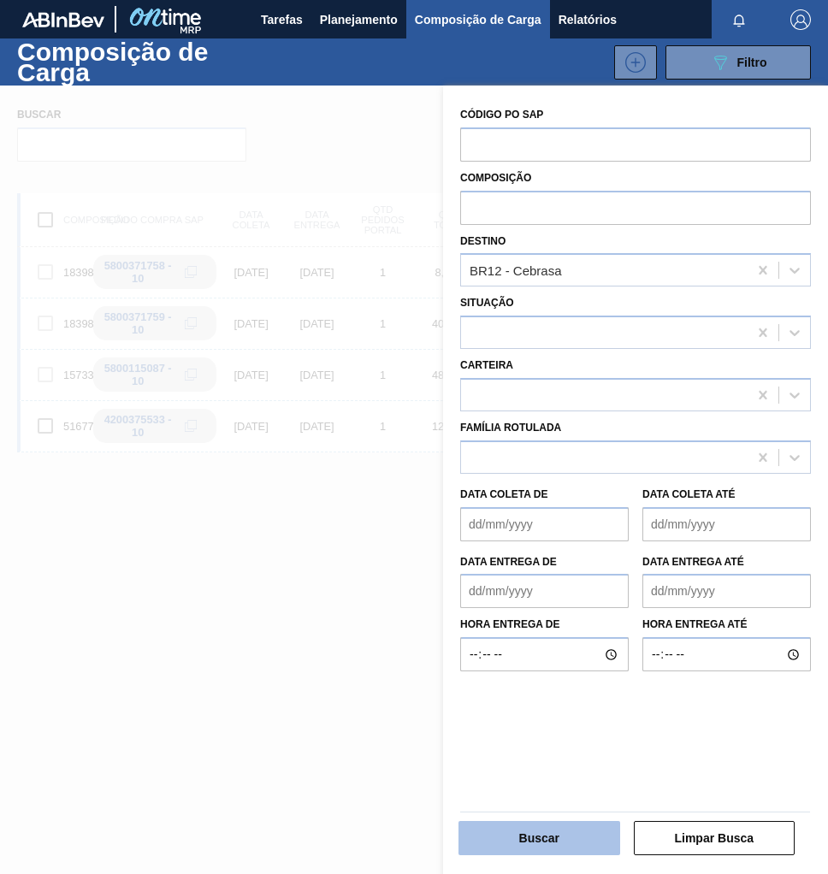
click at [522, 836] on button "Buscar" at bounding box center [539, 838] width 162 height 34
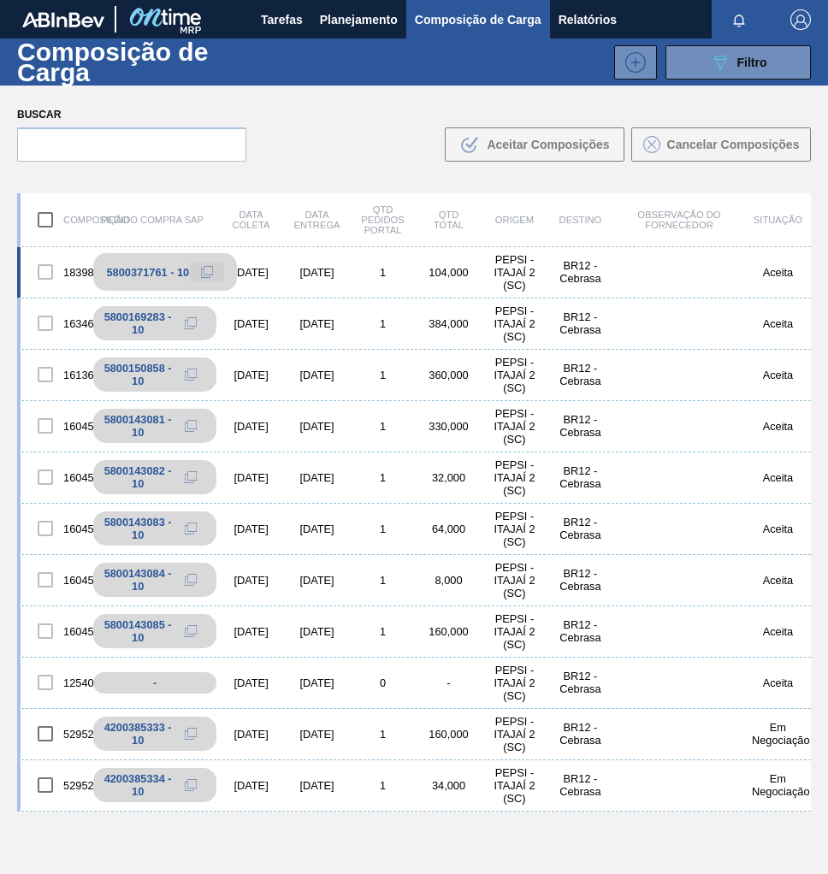
click at [212, 272] on icon at bounding box center [208, 271] width 9 height 9
click at [367, 14] on span "Planejamento" at bounding box center [359, 19] width 78 height 21
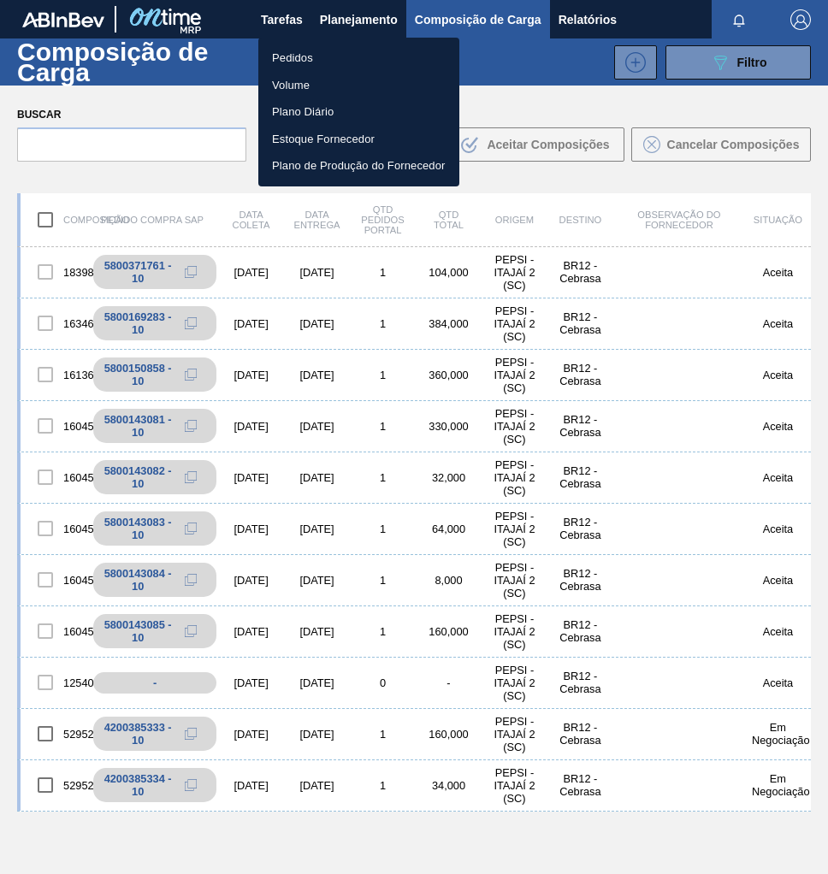
click at [305, 53] on li "Pedidos" at bounding box center [358, 57] width 201 height 27
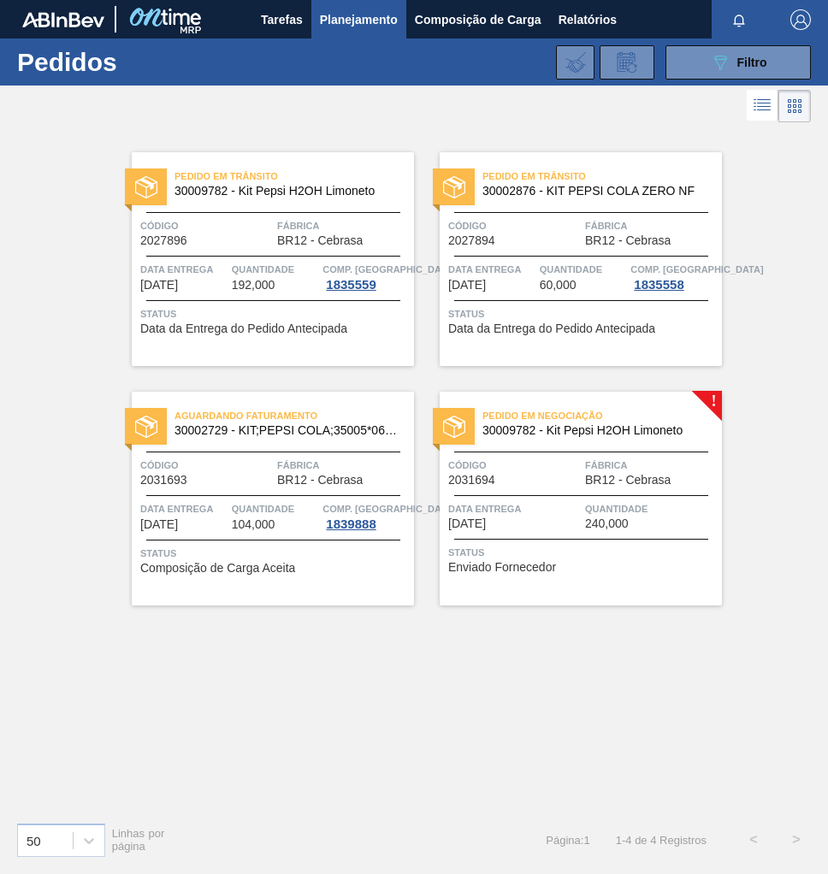
click at [599, 502] on span "Quantidade" at bounding box center [651, 508] width 133 height 17
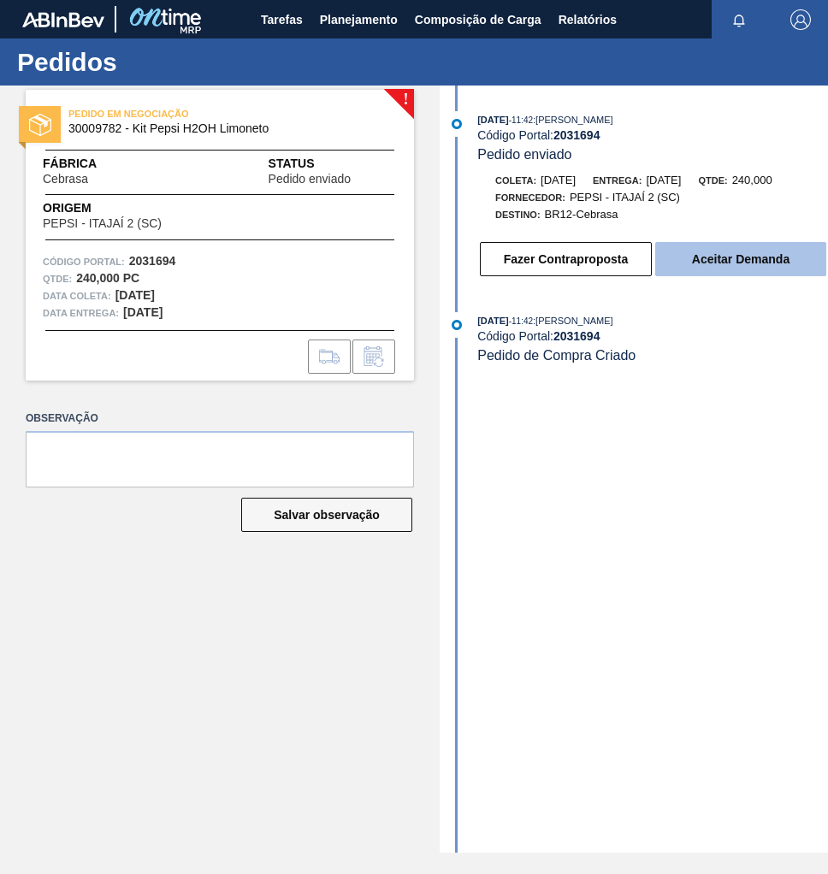
click at [765, 269] on button "Aceitar Demanda" at bounding box center [740, 259] width 171 height 34
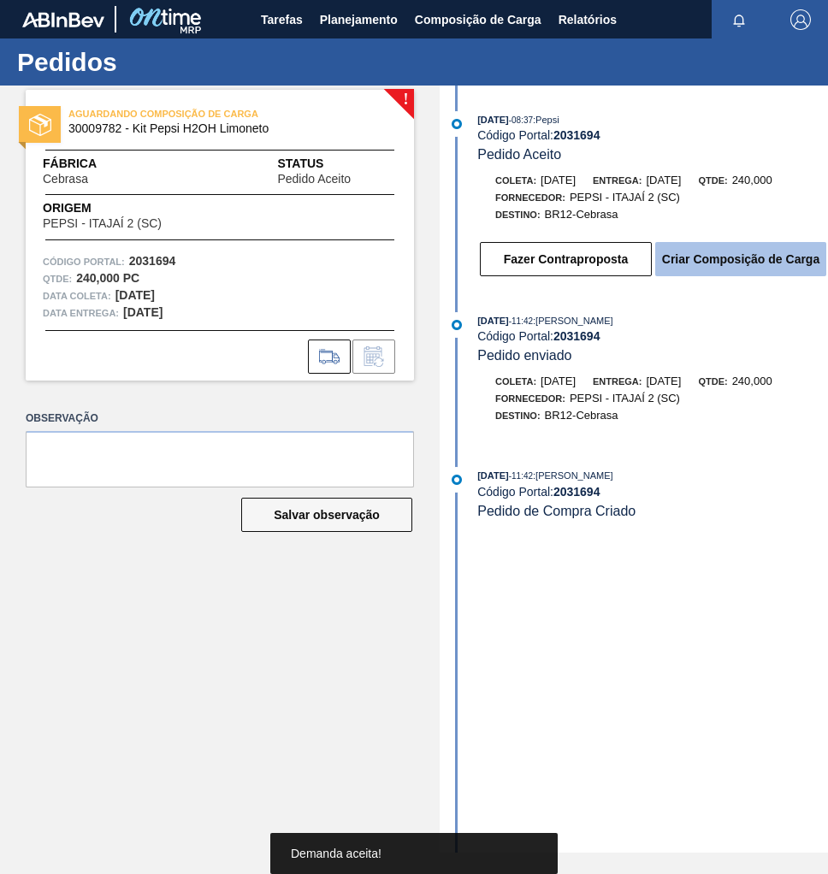
click at [739, 267] on button "Criar Composição de Carga" at bounding box center [740, 259] width 171 height 34
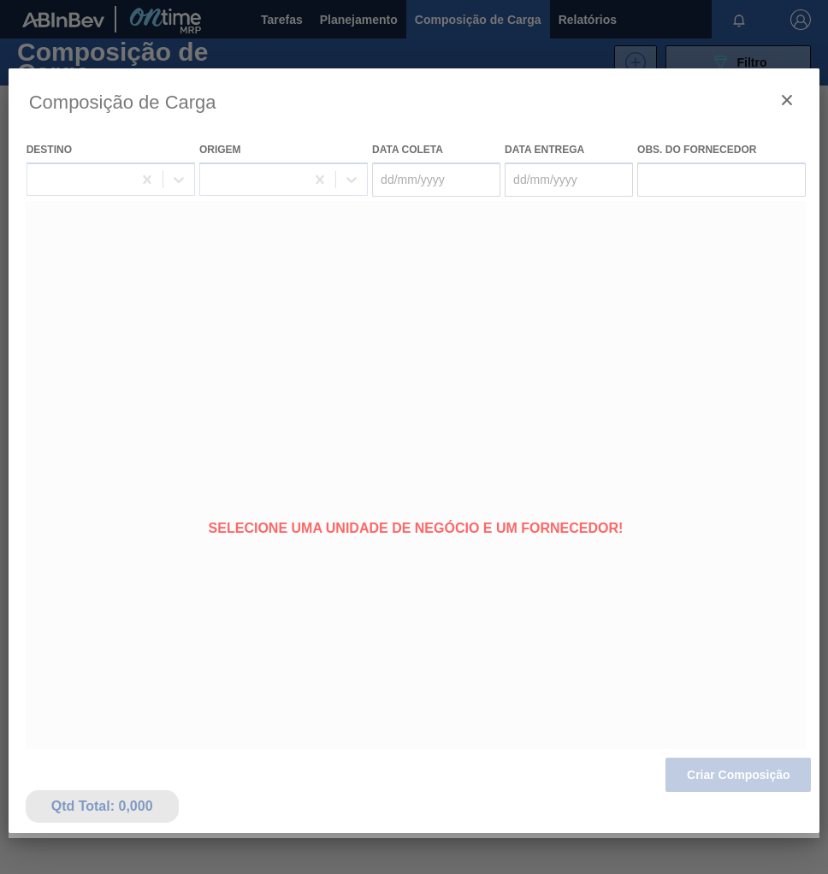
type coleta "[DATE]"
type entrega "22/09/2025"
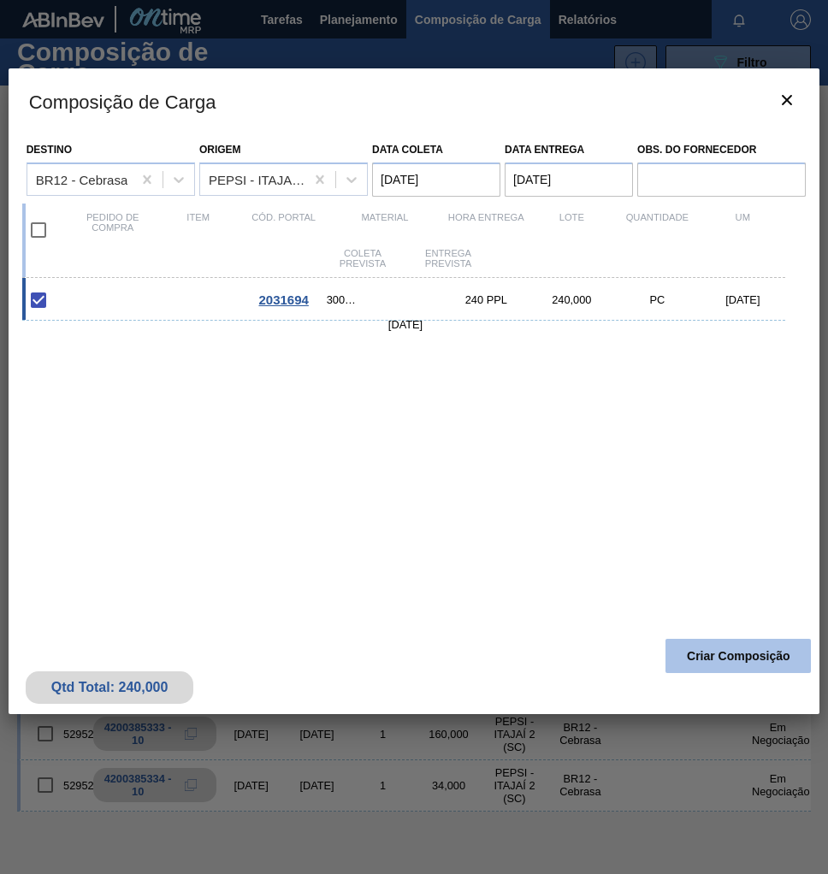
click at [726, 654] on button "Criar Composição" at bounding box center [737, 656] width 145 height 34
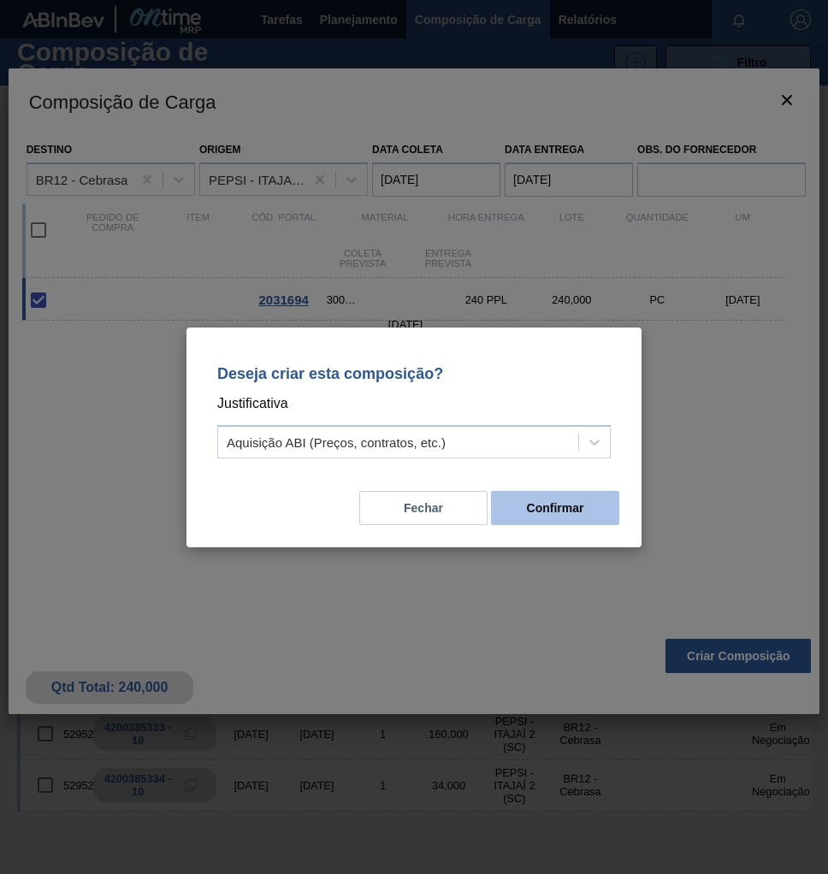
click at [570, 517] on button "Confirmar" at bounding box center [555, 508] width 128 height 34
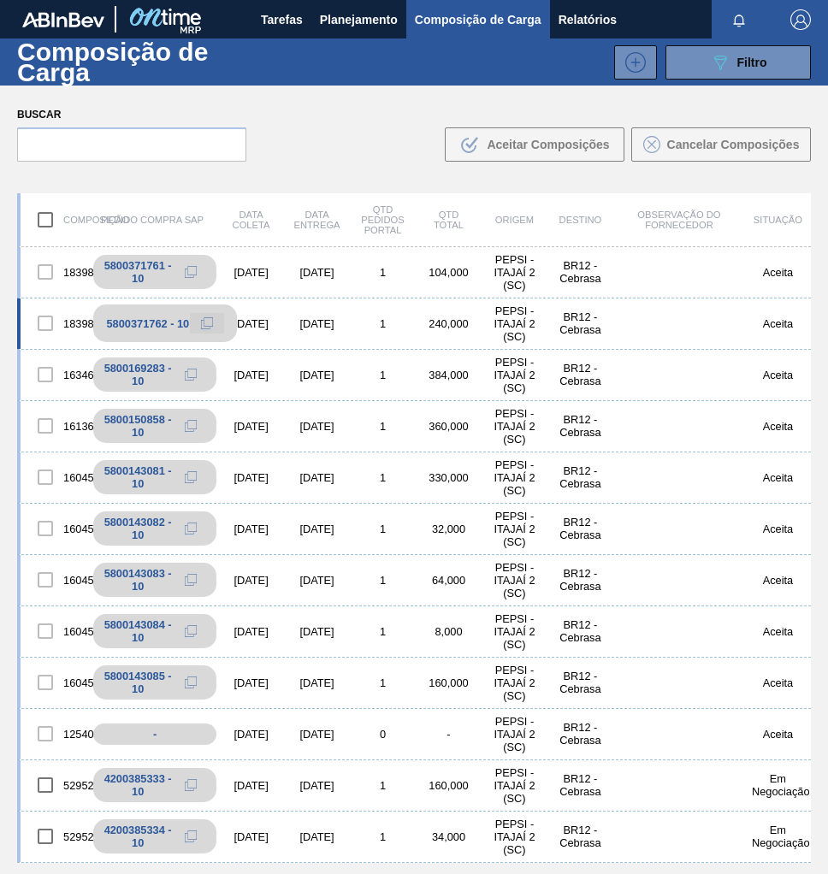
click at [206, 322] on icon at bounding box center [207, 323] width 12 height 12
click at [360, 15] on span "Planejamento" at bounding box center [359, 19] width 78 height 21
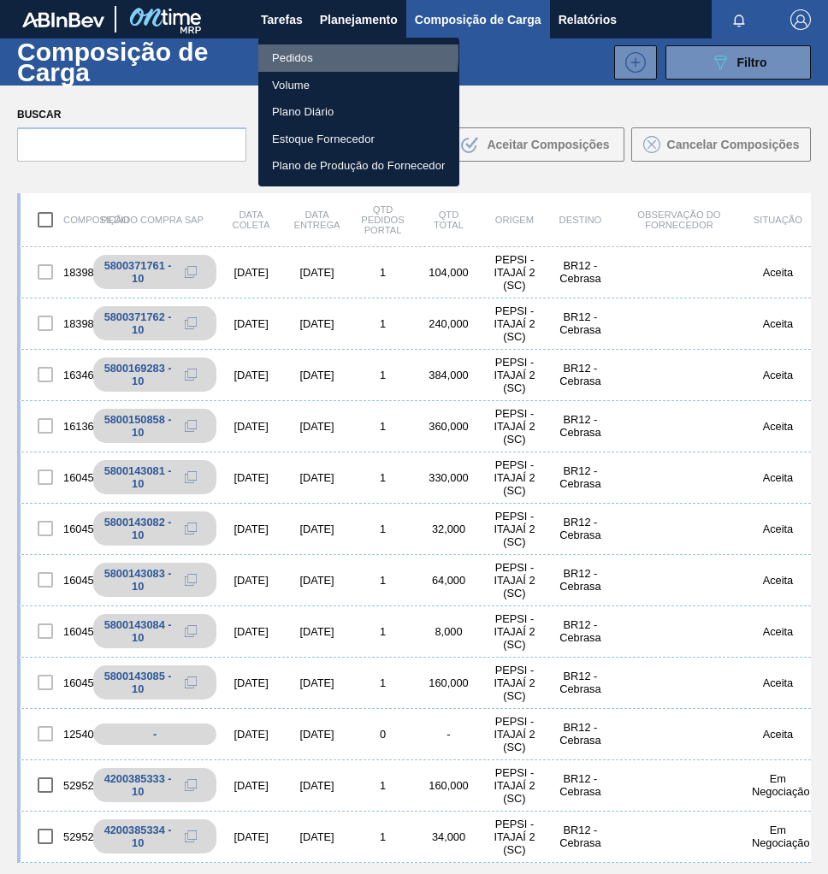
click at [290, 54] on li "Pedidos" at bounding box center [358, 57] width 201 height 27
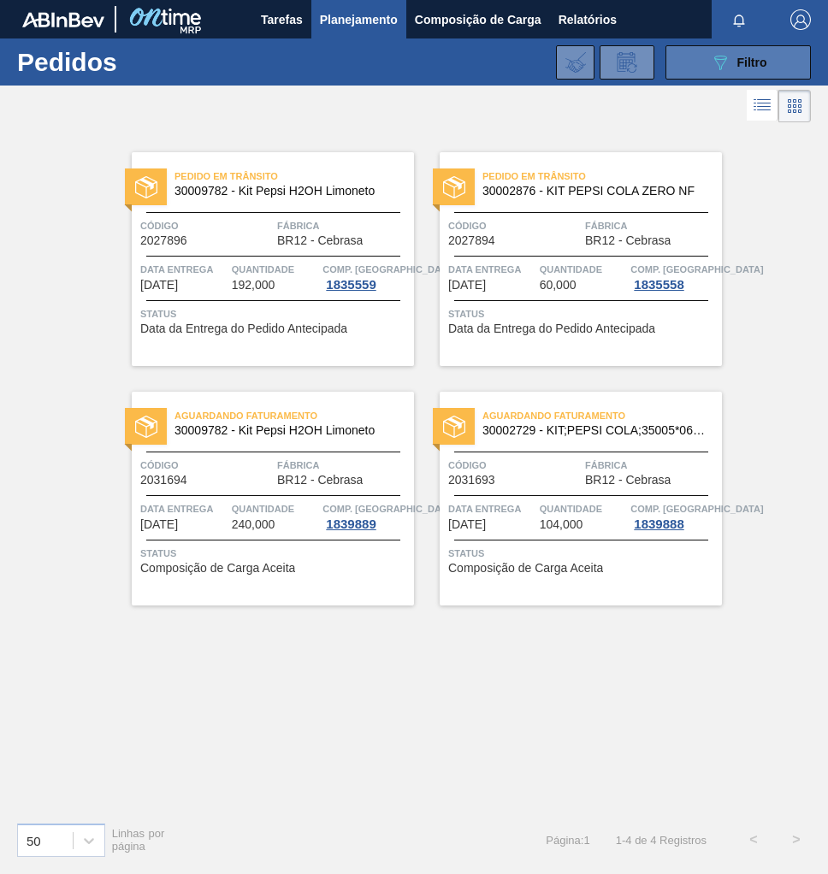
click at [731, 66] on div "089F7B8B-B2A5-4AFE-B5C0-19BA573D28AC Filtro" at bounding box center [738, 62] width 57 height 21
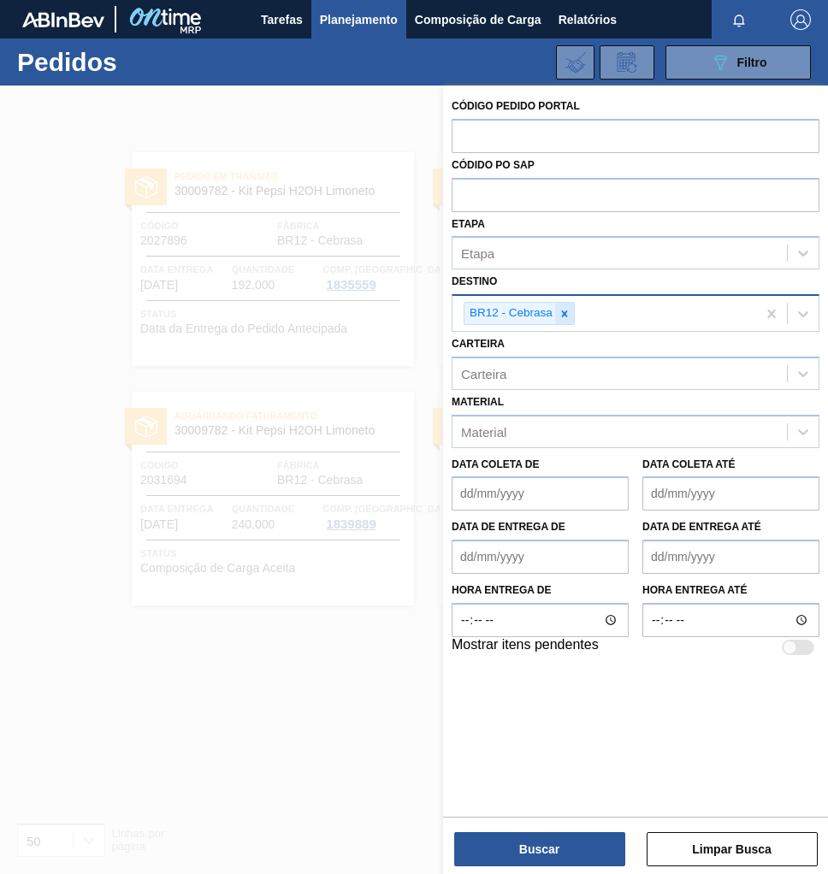
click at [570, 316] on div at bounding box center [564, 313] width 19 height 21
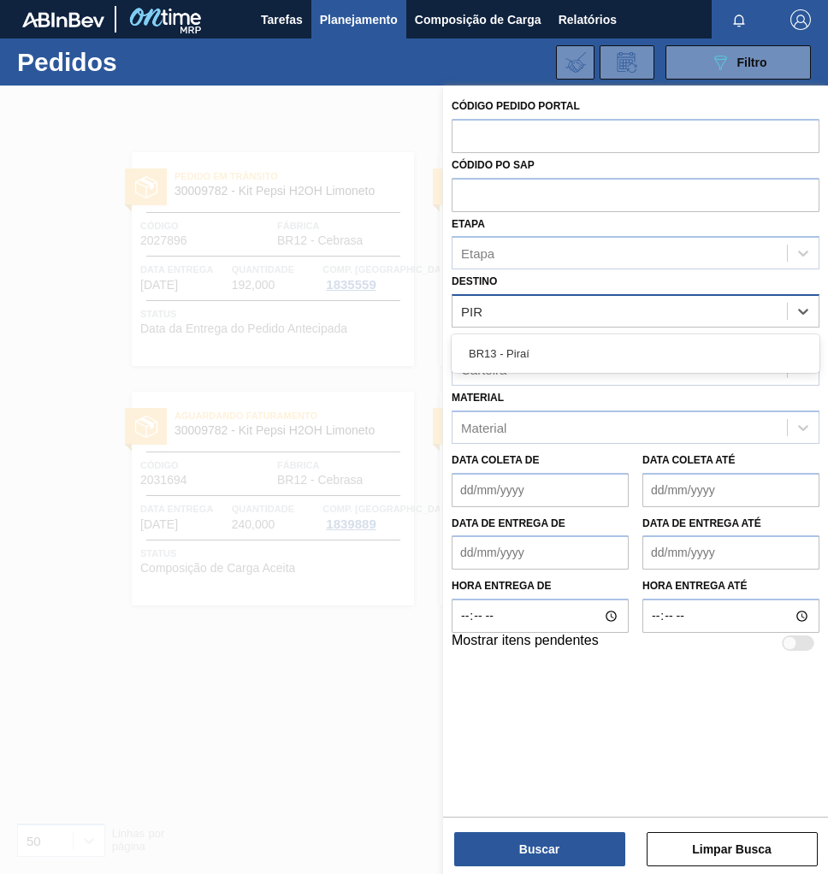
type input "PIRA"
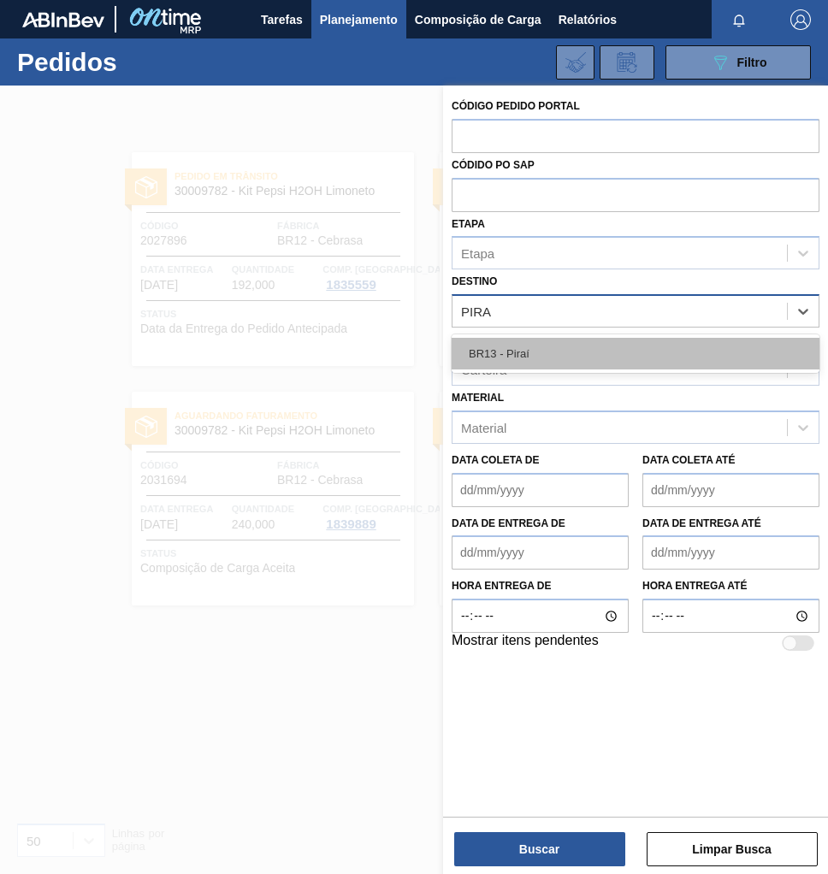
click at [541, 340] on div "BR13 - Piraí" at bounding box center [636, 354] width 368 height 32
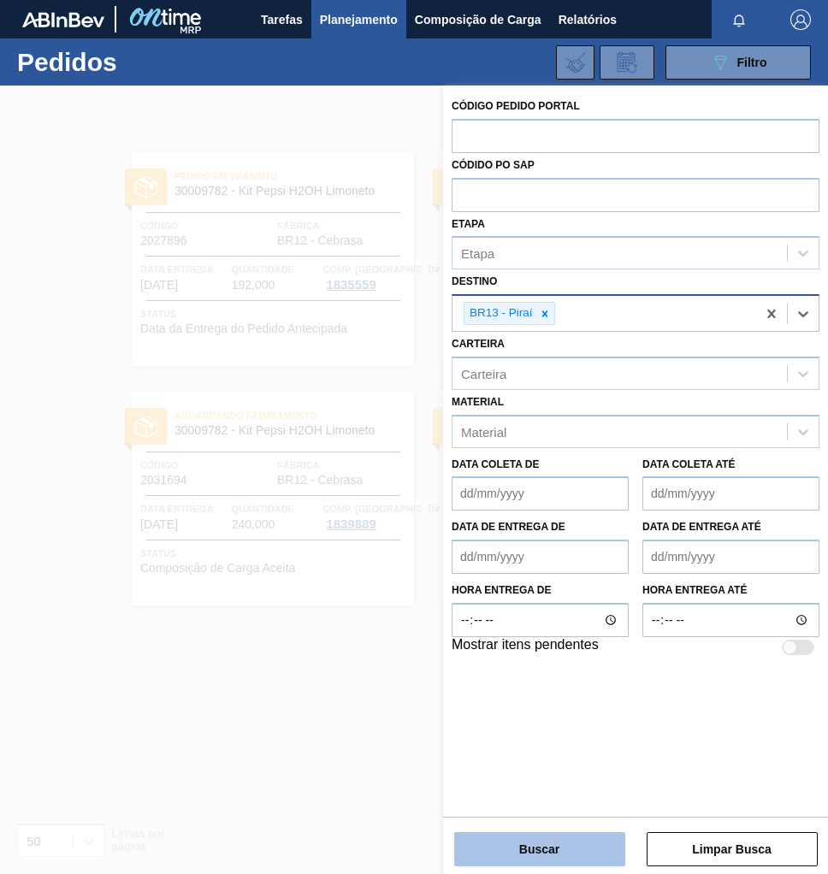
click at [508, 846] on button "Buscar" at bounding box center [539, 849] width 171 height 34
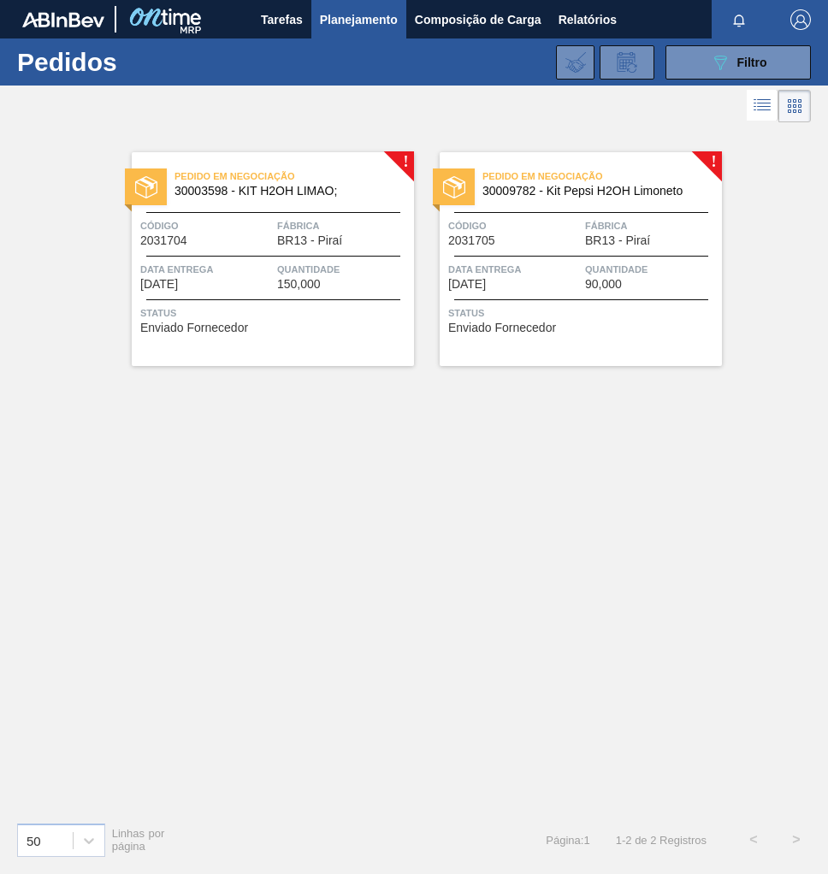
click at [274, 250] on div "Pedido em Negociação 30003598 - KIT H2OH LIMAO; Código 2031704 Fábrica BR13 - P…" at bounding box center [273, 259] width 282 height 214
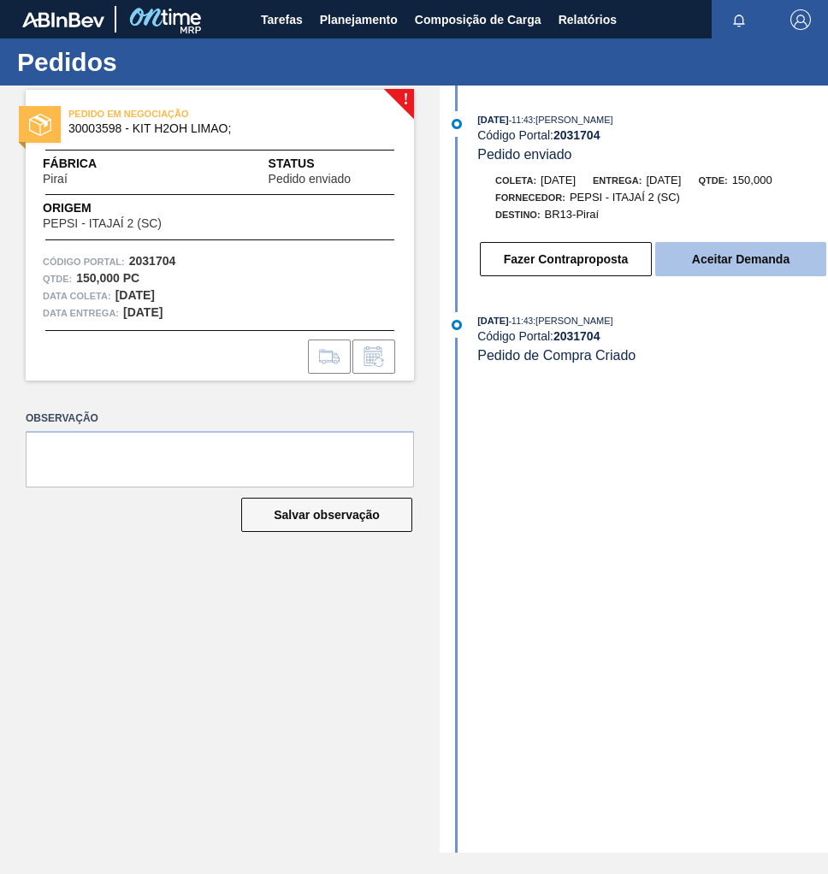
click at [755, 263] on button "Aceitar Demanda" at bounding box center [740, 259] width 171 height 34
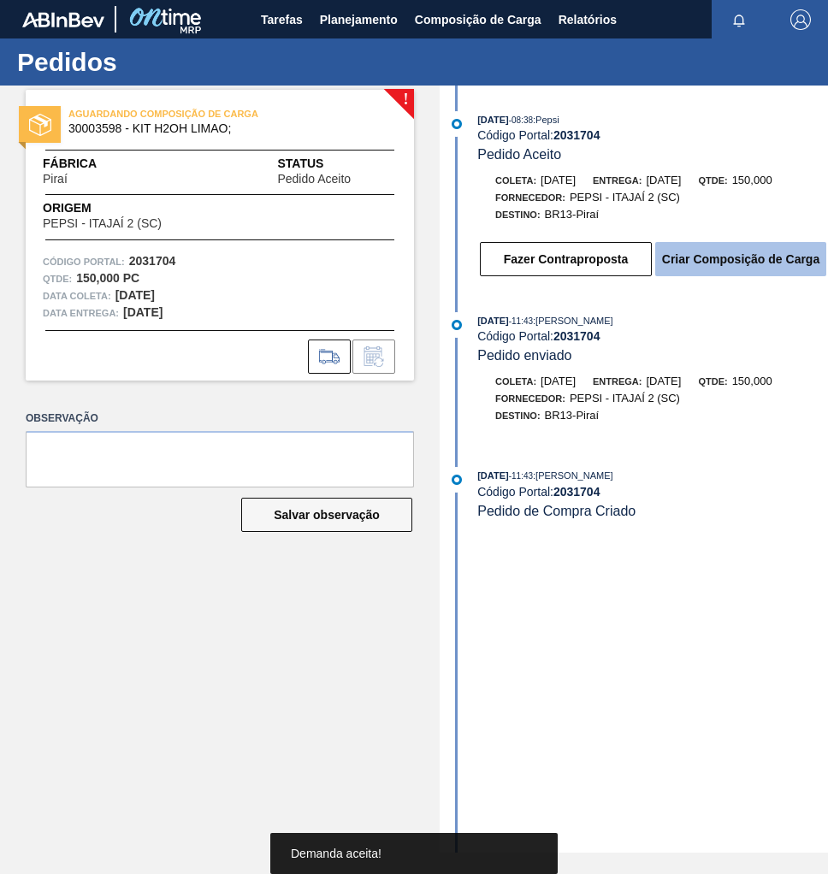
click at [770, 273] on button "Criar Composição de Carga" at bounding box center [740, 259] width 171 height 34
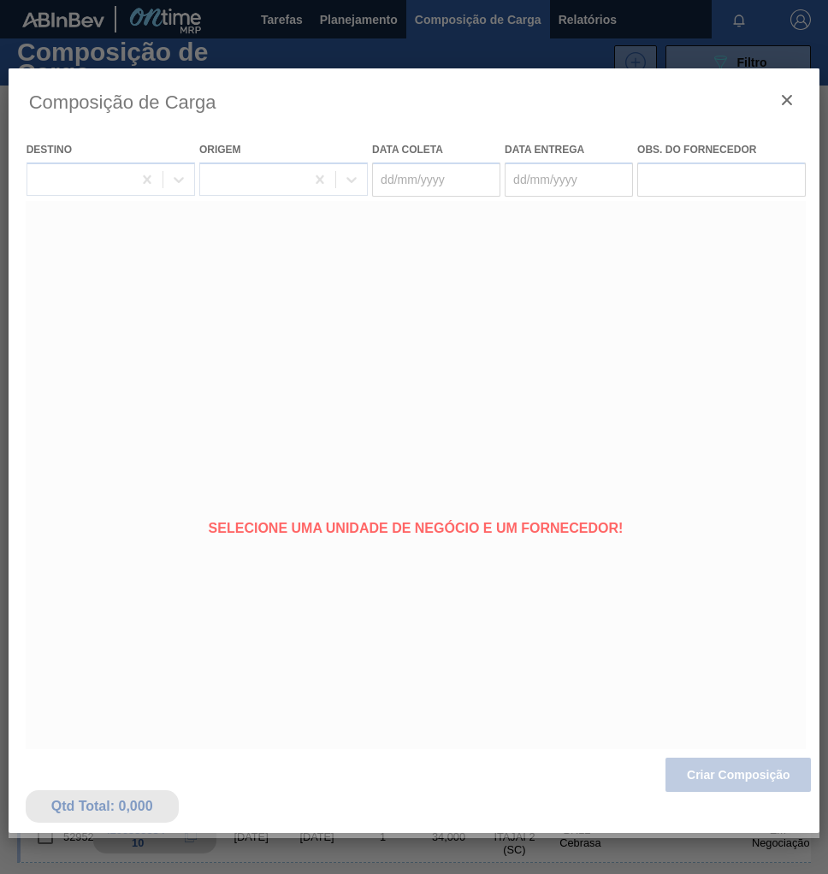
type coleta "[DATE]"
type entrega "19/09/2025"
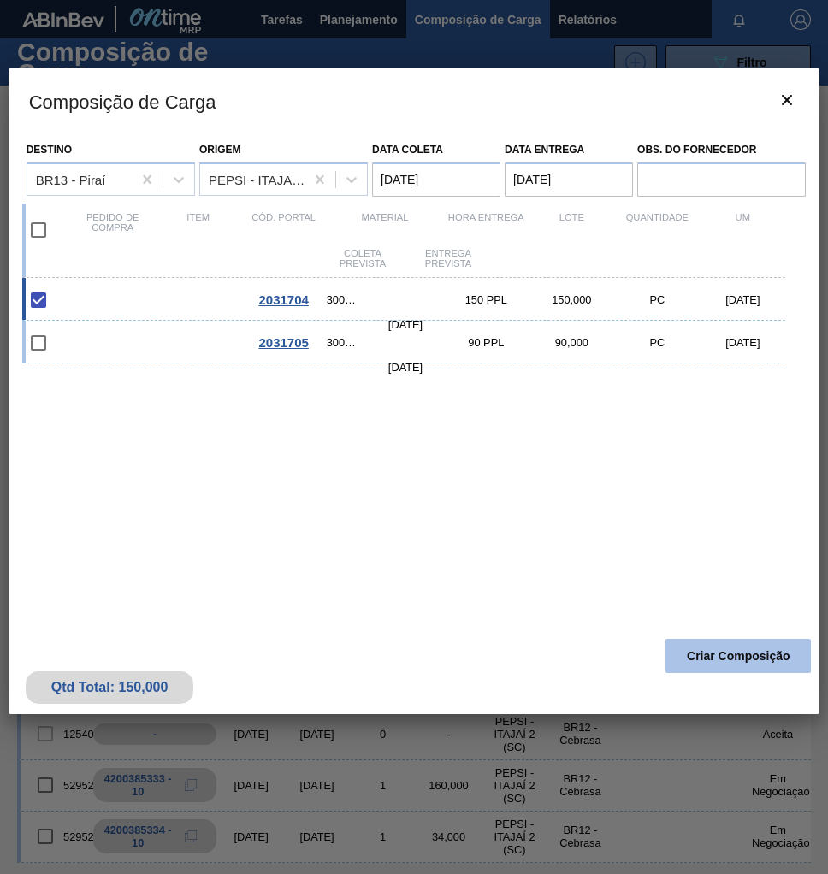
click at [718, 655] on button "Criar Composição" at bounding box center [737, 656] width 145 height 34
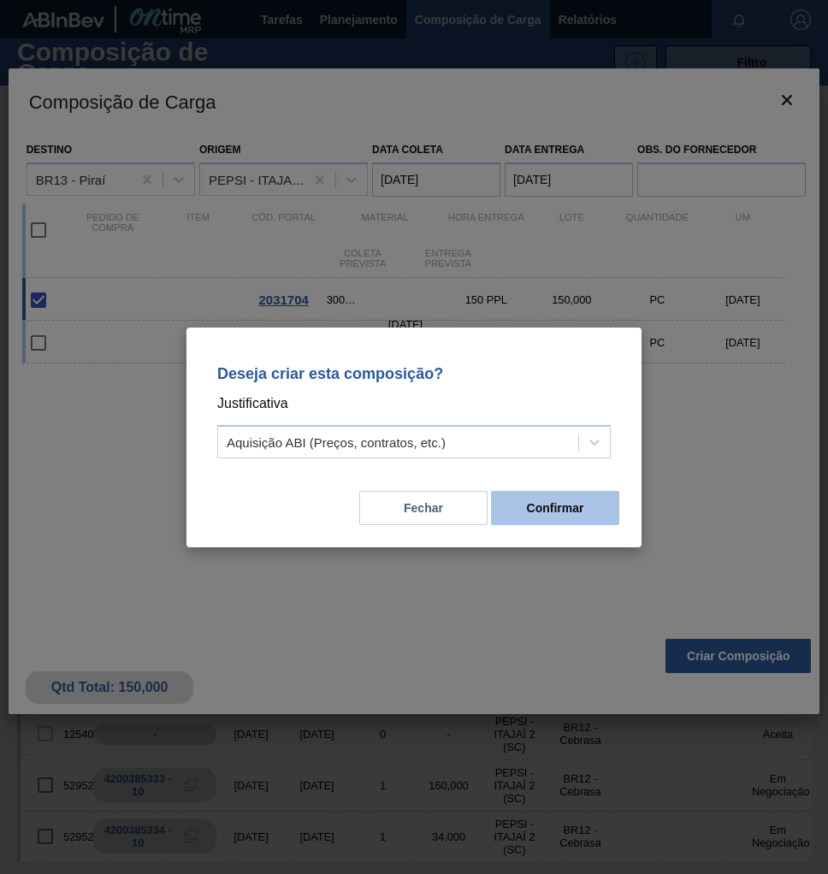
click at [558, 514] on button "Confirmar" at bounding box center [555, 508] width 128 height 34
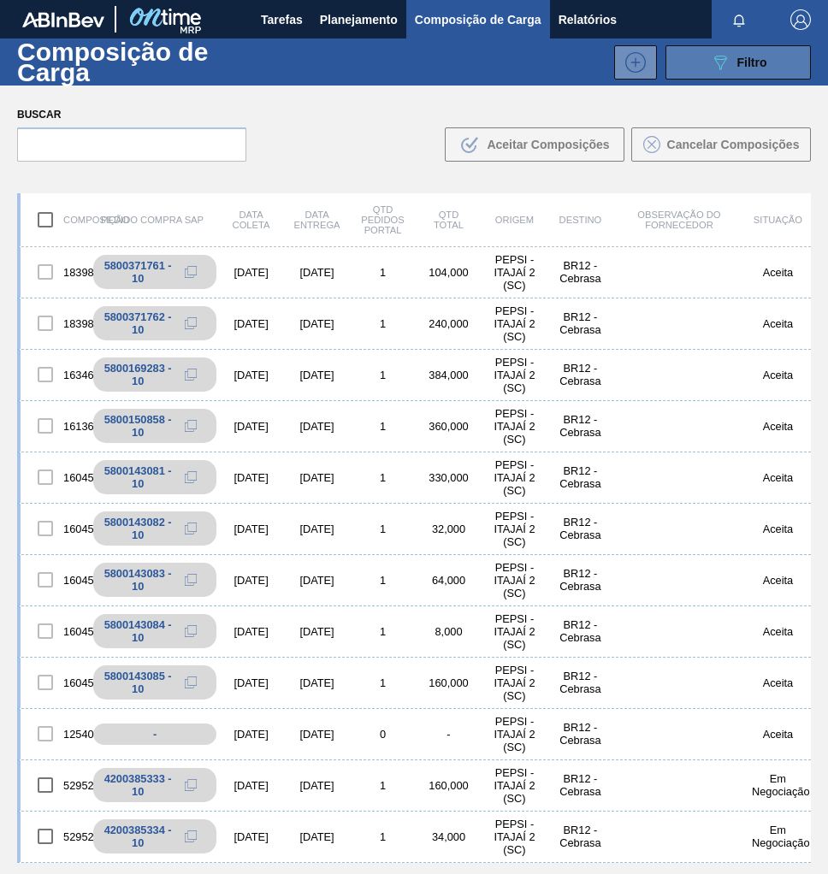
click at [748, 72] on div "089F7B8B-B2A5-4AFE-B5C0-19BA573D28AC Filtro" at bounding box center [738, 62] width 57 height 21
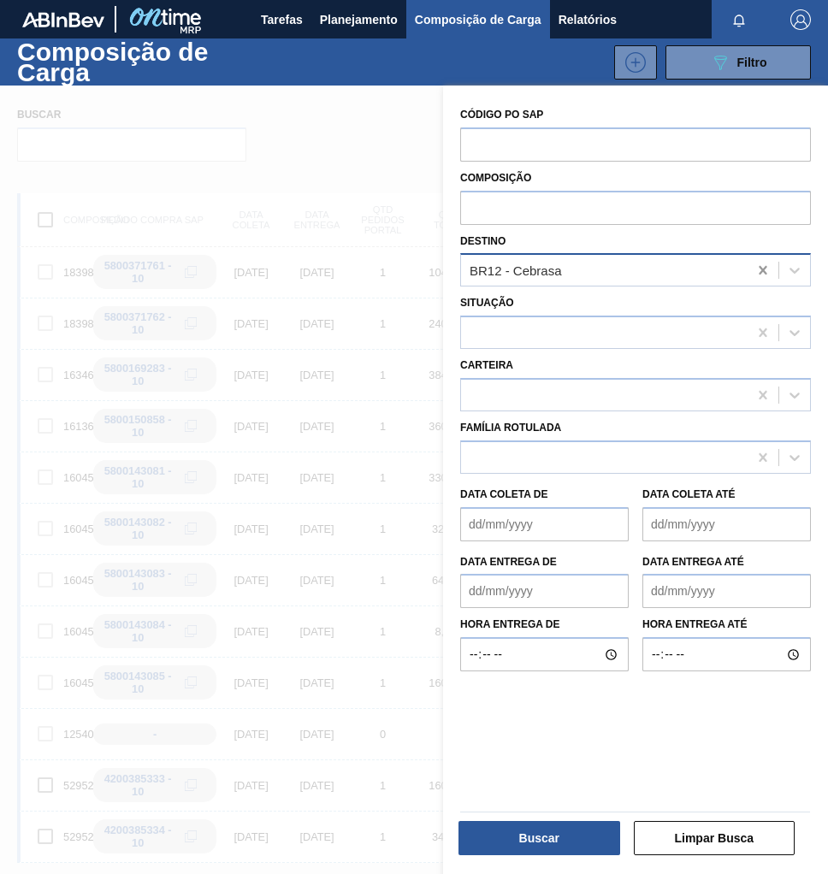
click at [760, 269] on icon at bounding box center [763, 270] width 8 height 9
type input "PIRAÍ"
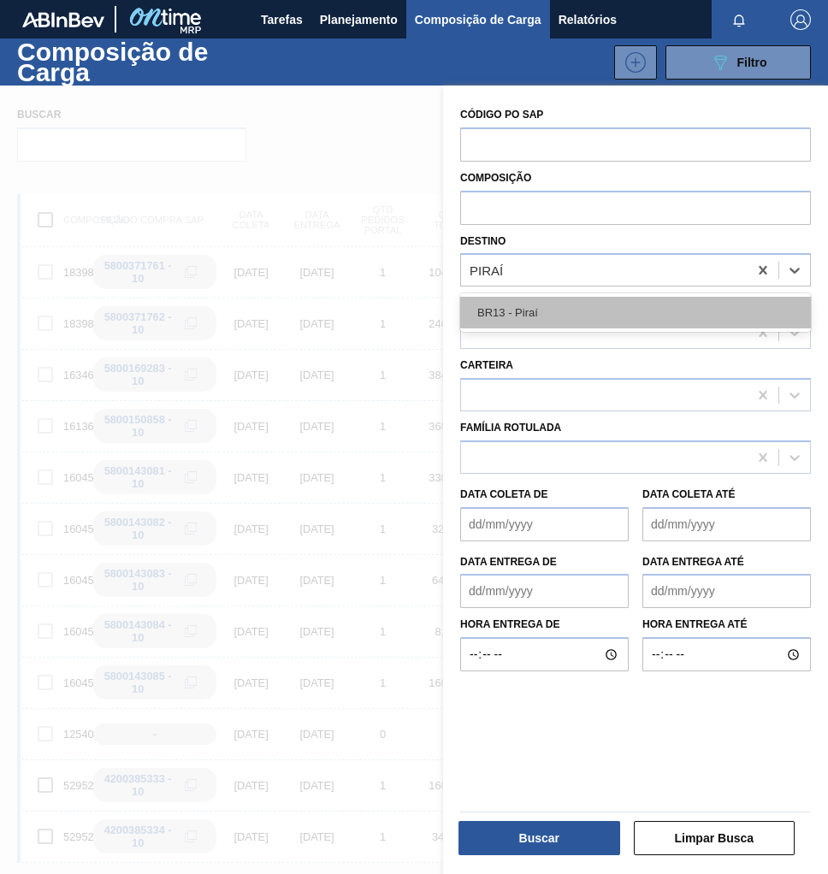
click at [541, 319] on div "BR13 - Piraí" at bounding box center [635, 313] width 351 height 32
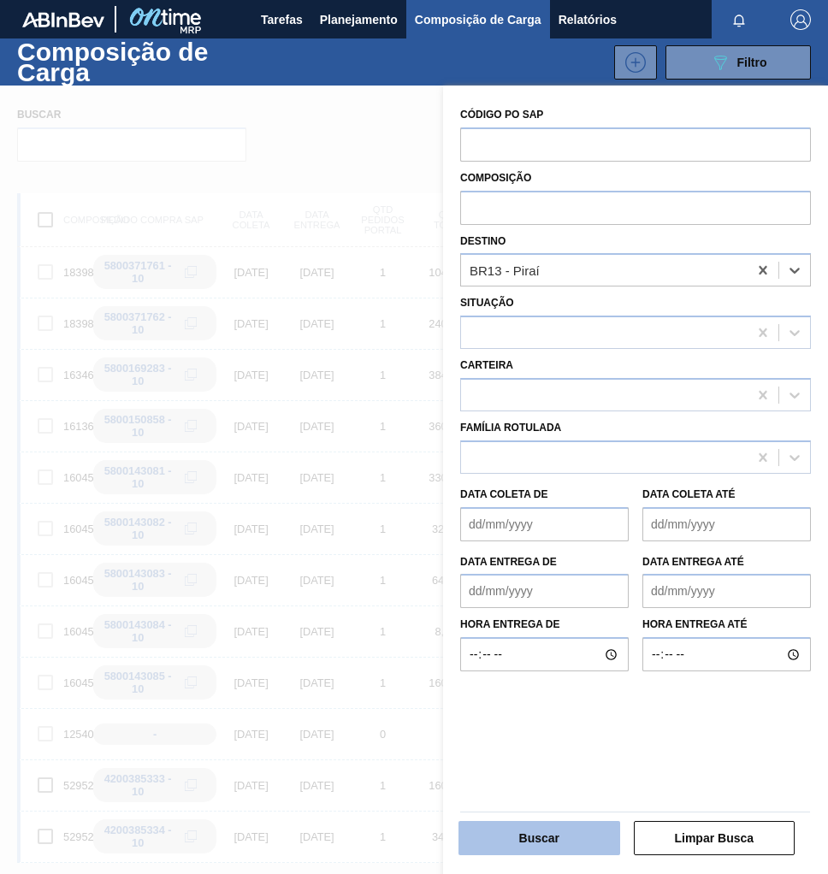
click at [587, 830] on button "Buscar" at bounding box center [539, 838] width 162 height 34
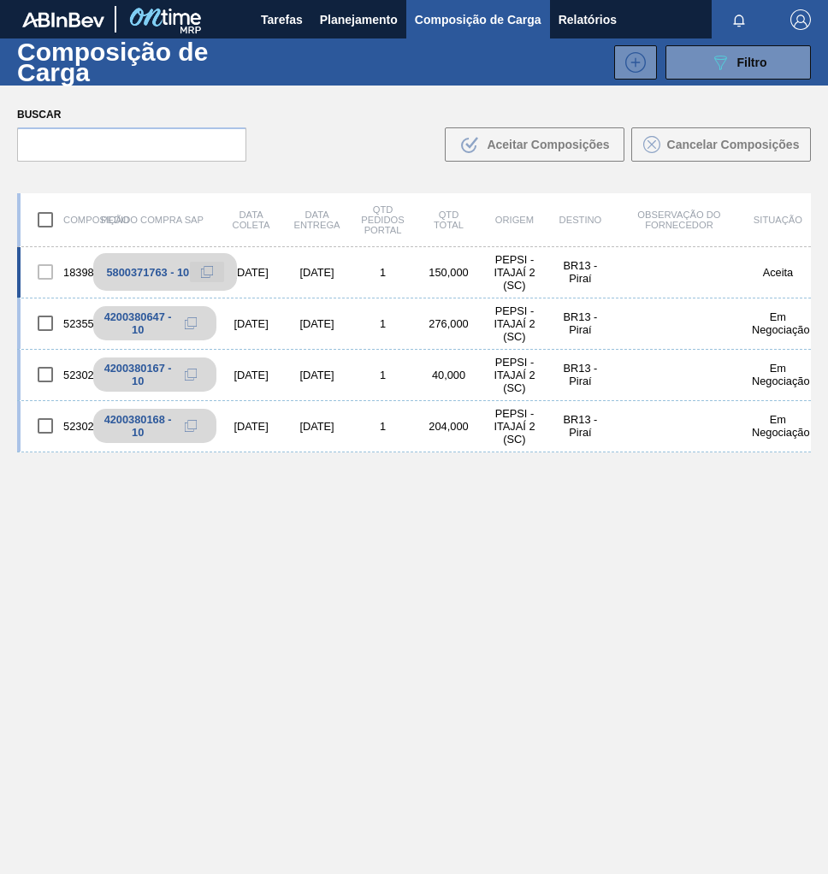
click at [207, 275] on icon at bounding box center [207, 272] width 6 height 7
click at [337, 25] on span "Planejamento" at bounding box center [359, 19] width 78 height 21
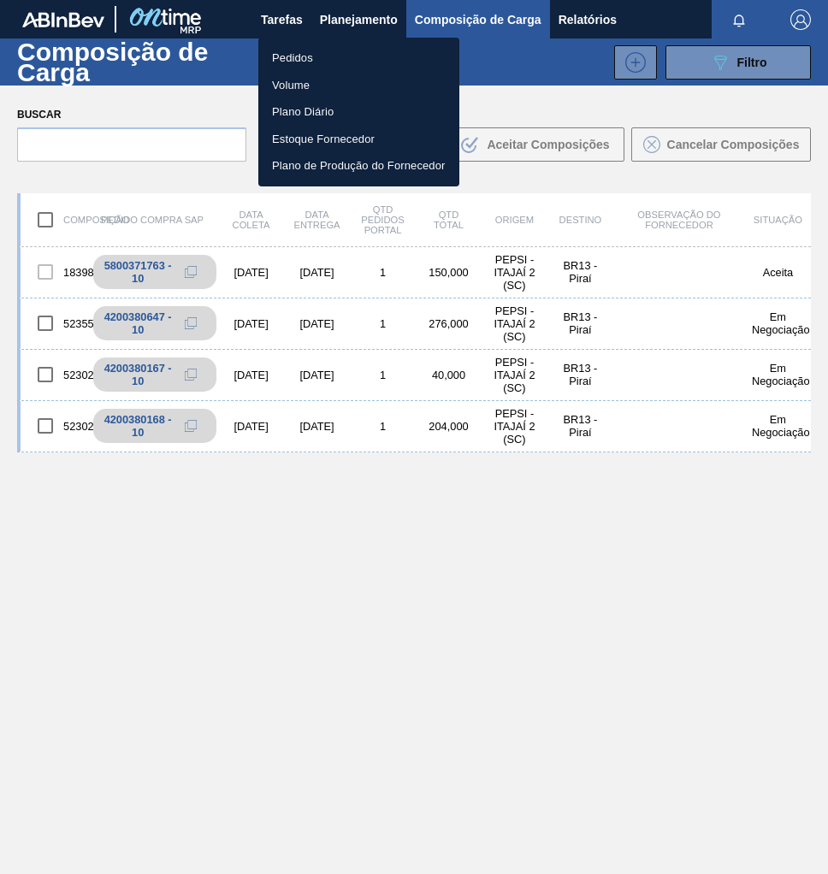
click at [329, 54] on li "Pedidos" at bounding box center [358, 57] width 201 height 27
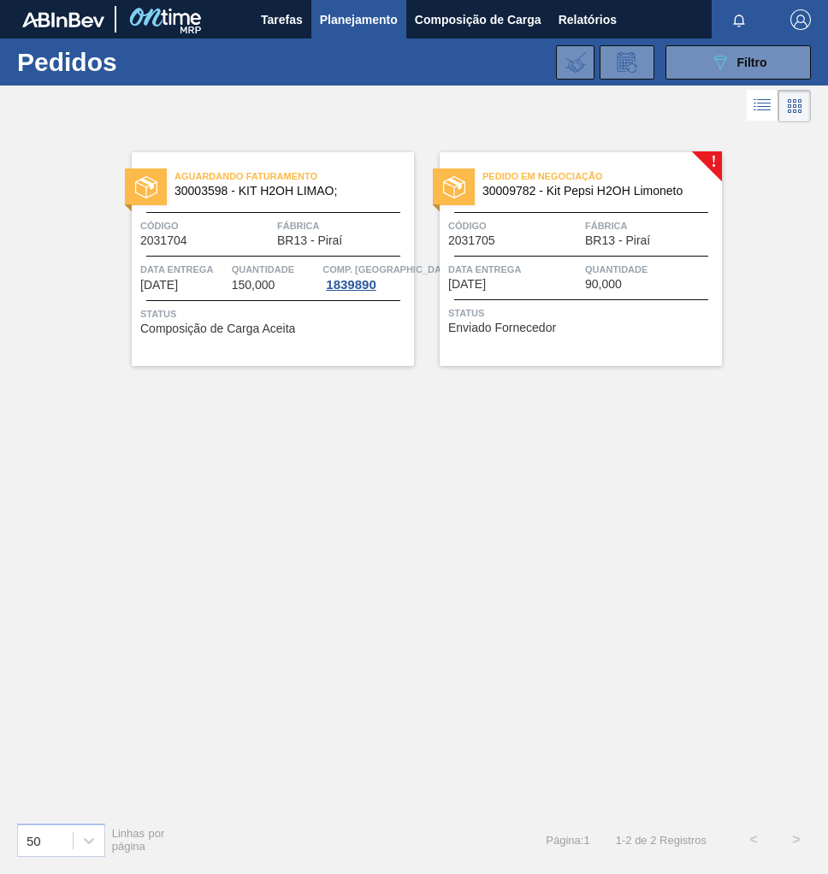
click at [644, 309] on span "Status" at bounding box center [582, 312] width 269 height 17
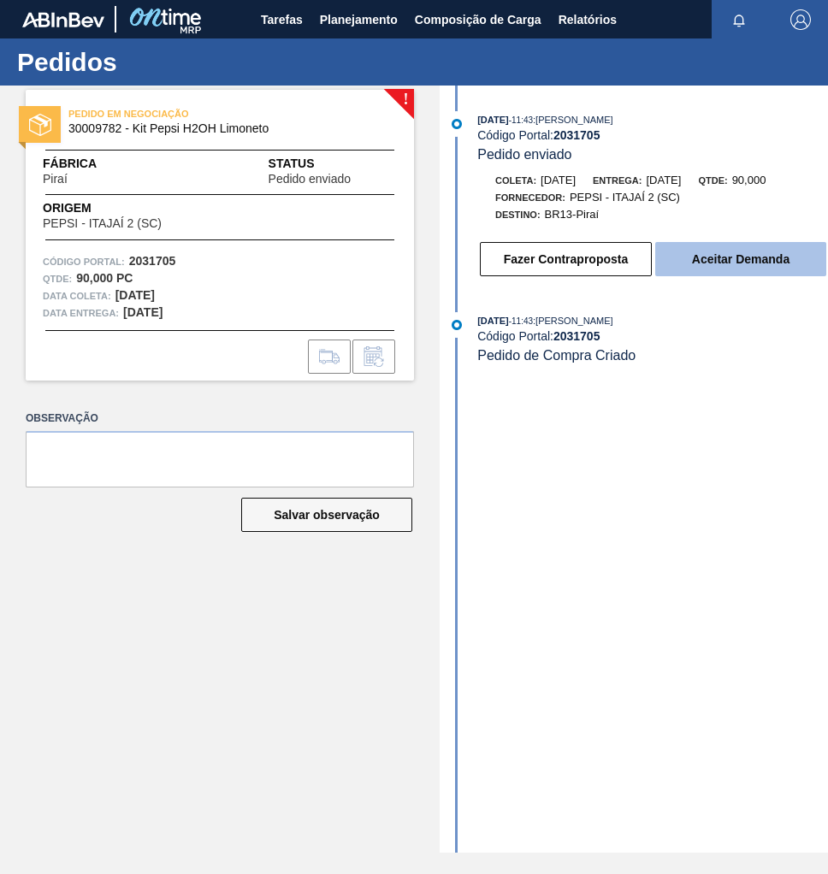
click at [727, 264] on button "Aceitar Demanda" at bounding box center [740, 259] width 171 height 34
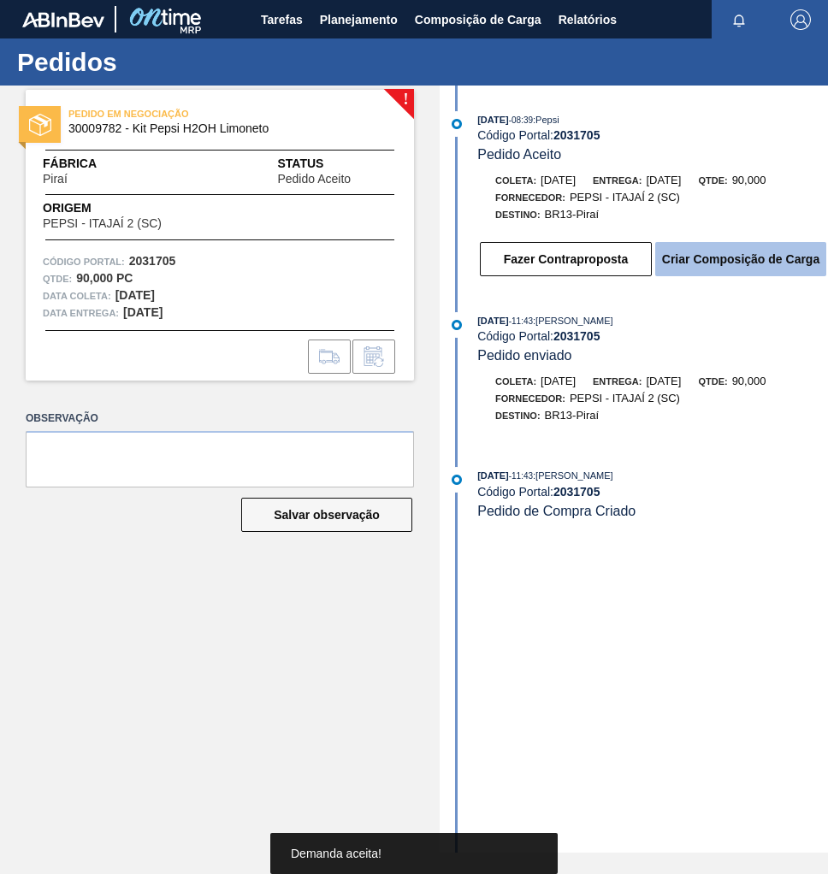
click at [730, 266] on button "Criar Composição de Carga" at bounding box center [740, 259] width 171 height 34
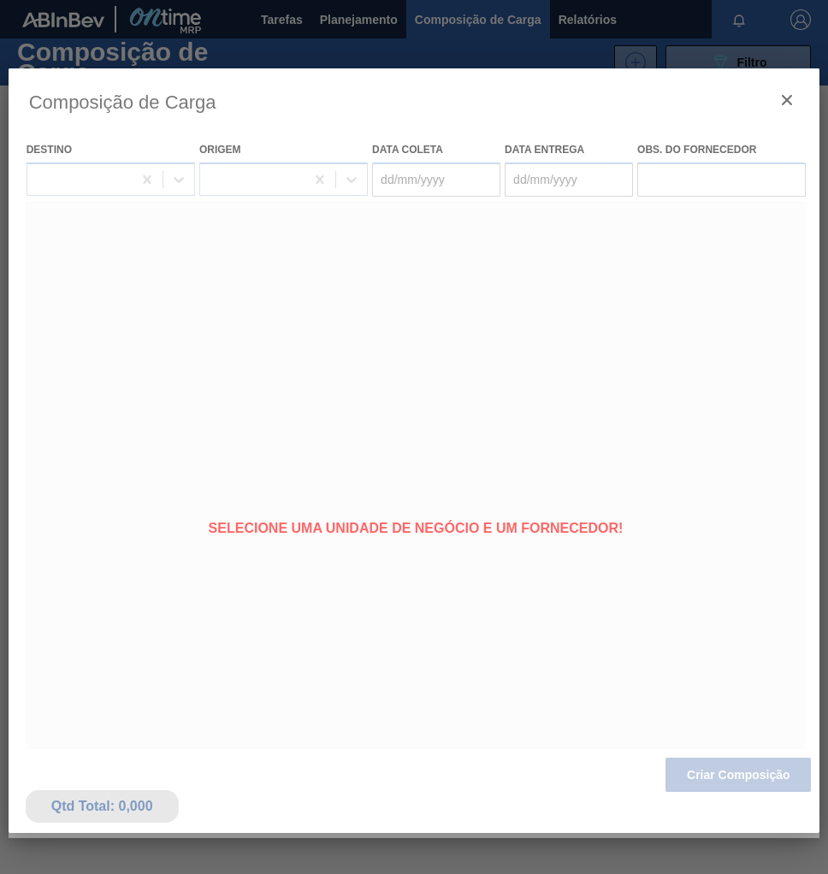
type coleta "[DATE]"
type entrega "19/09/2025"
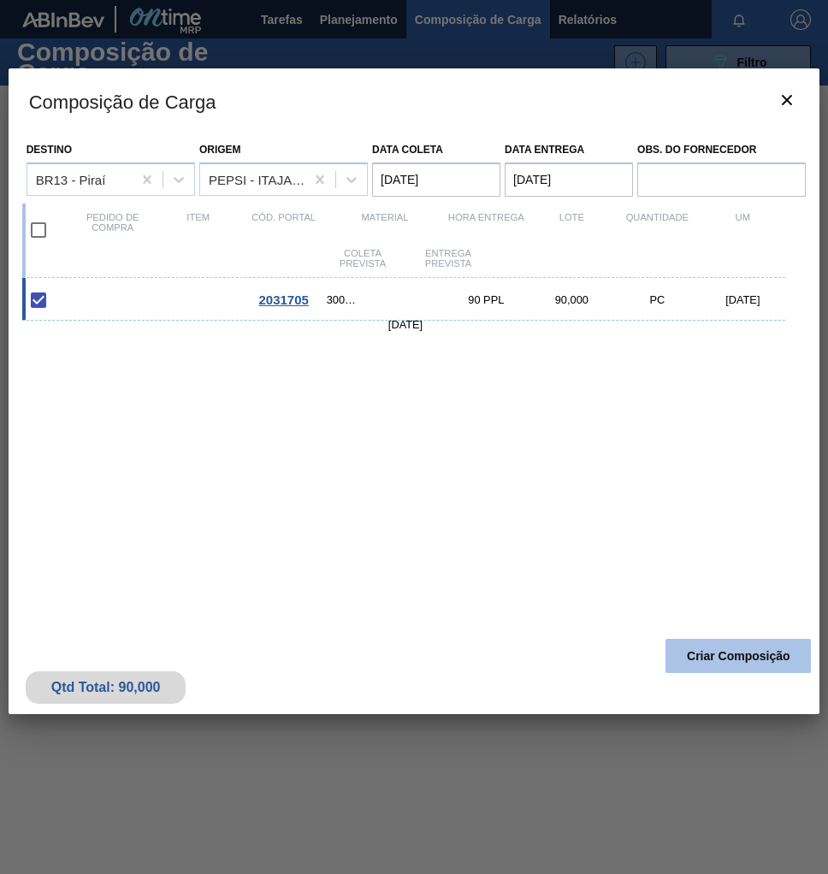
click at [730, 654] on button "Criar Composição" at bounding box center [737, 656] width 145 height 34
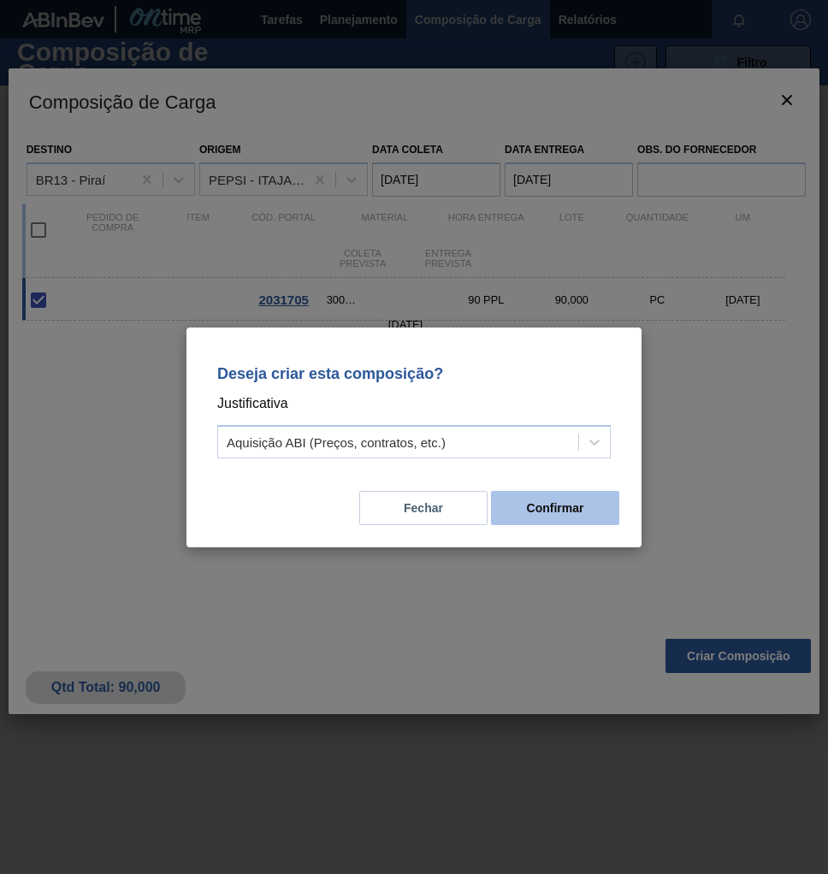
click at [541, 511] on button "Confirmar" at bounding box center [555, 508] width 128 height 34
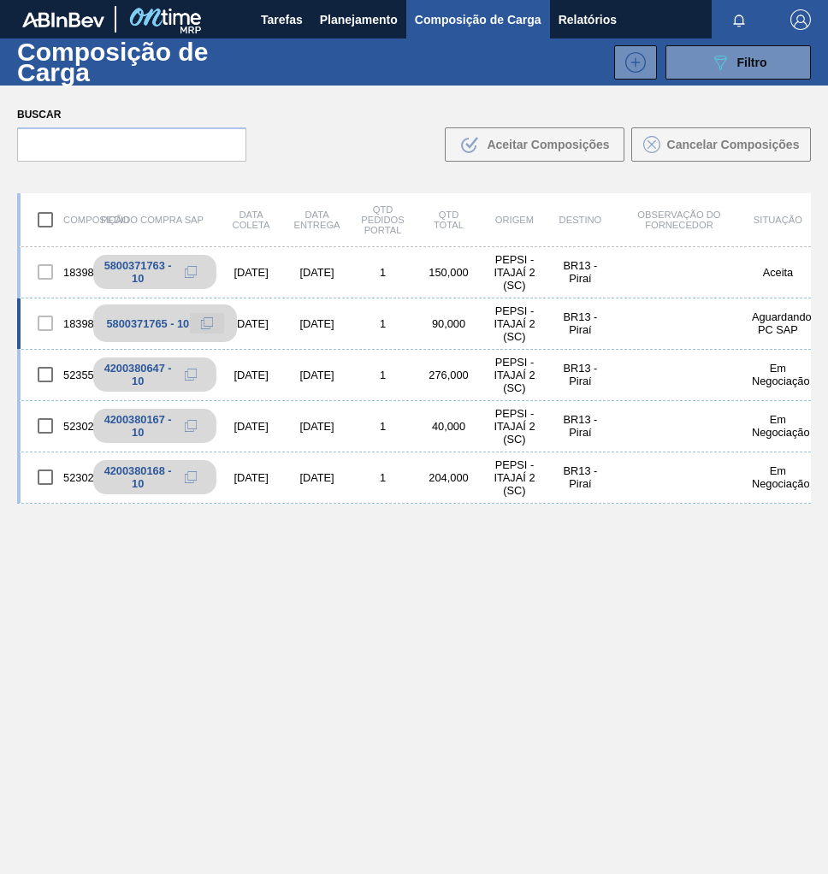
click at [204, 322] on icon at bounding box center [207, 323] width 12 height 12
click at [357, 26] on span "Planejamento" at bounding box center [359, 19] width 78 height 21
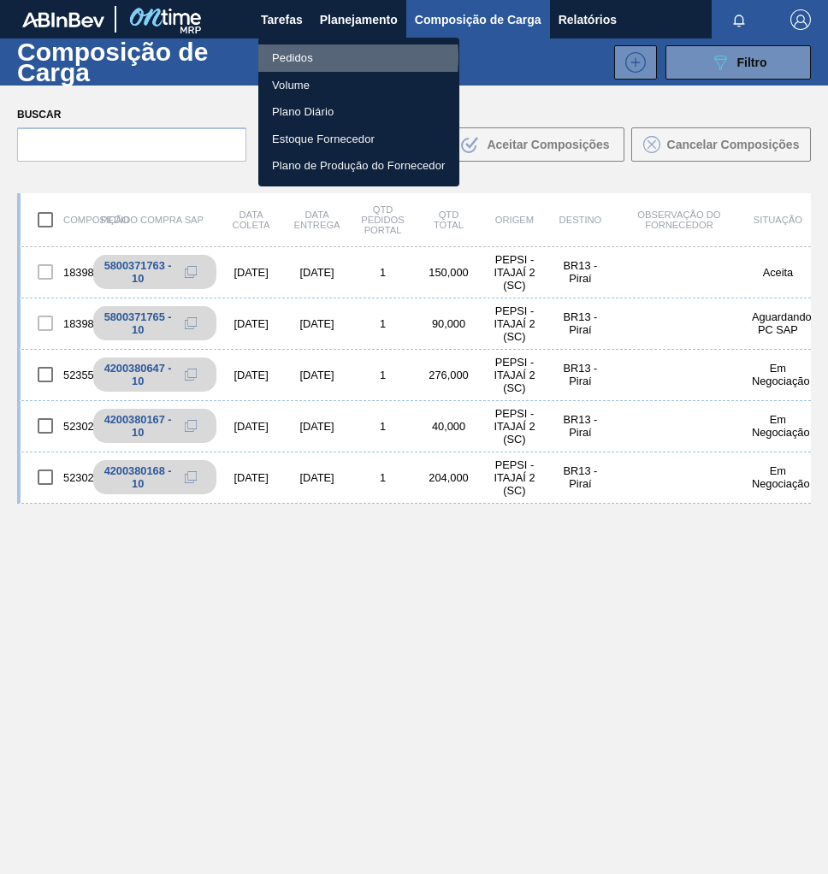
click at [308, 57] on li "Pedidos" at bounding box center [358, 57] width 201 height 27
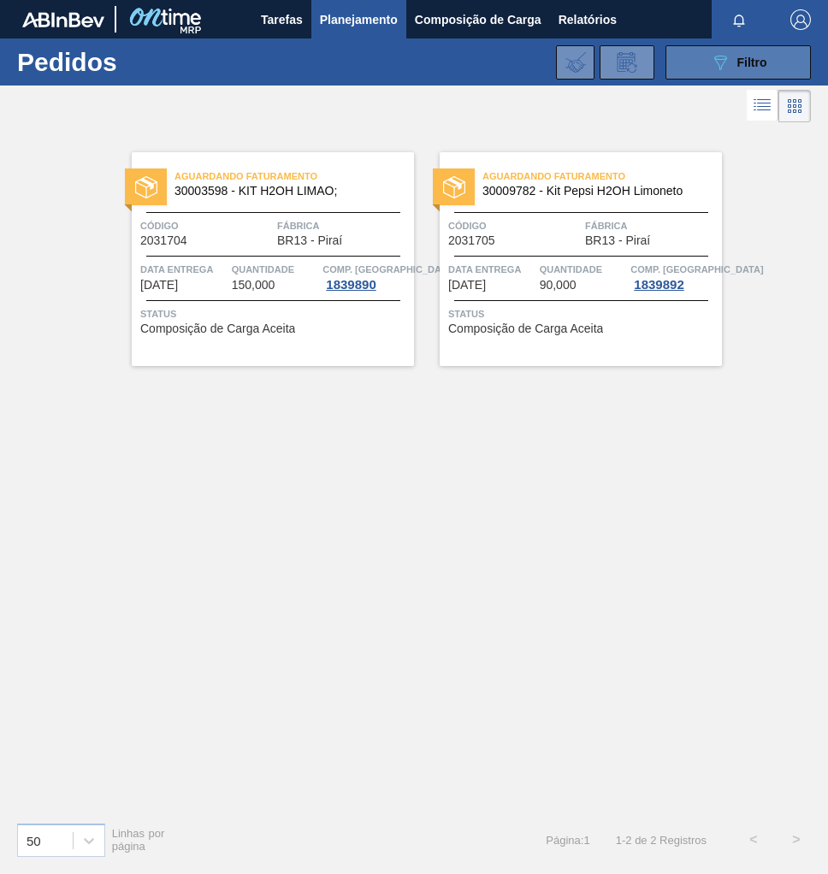
click at [764, 57] on span "Filtro" at bounding box center [752, 63] width 30 height 14
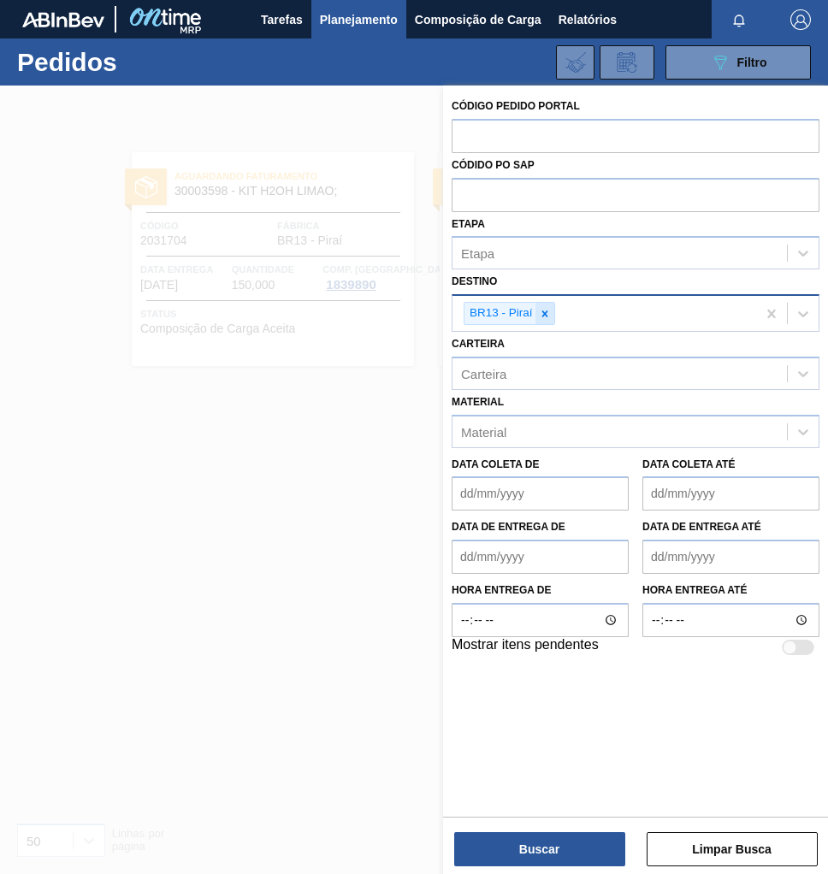
click at [548, 316] on icon at bounding box center [545, 314] width 12 height 12
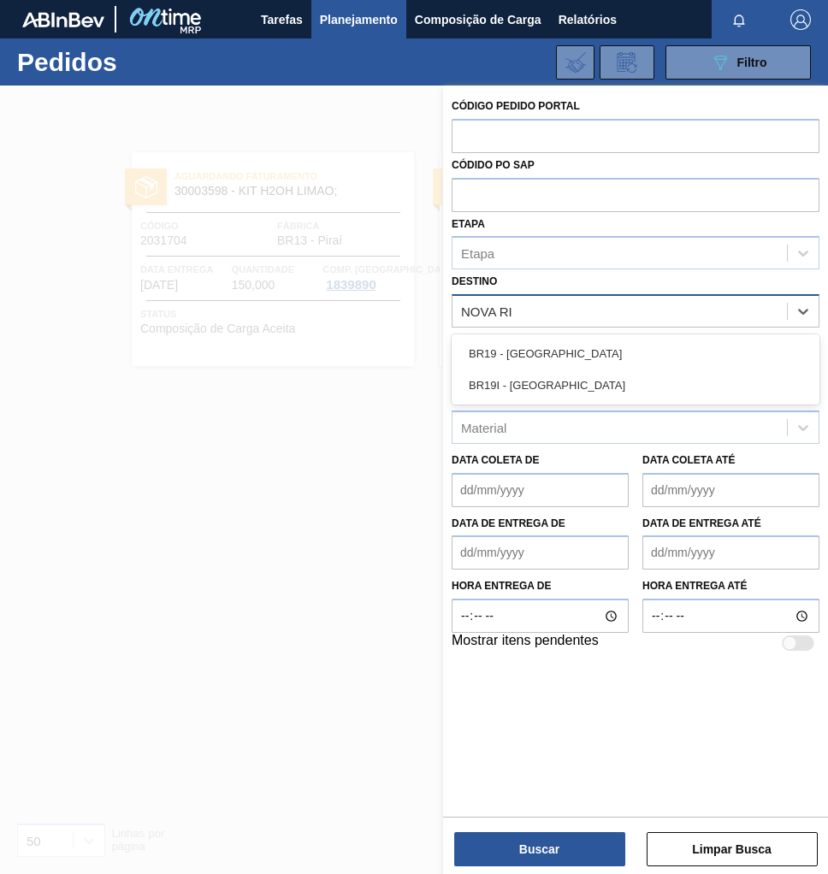
type input "NOVA RIO"
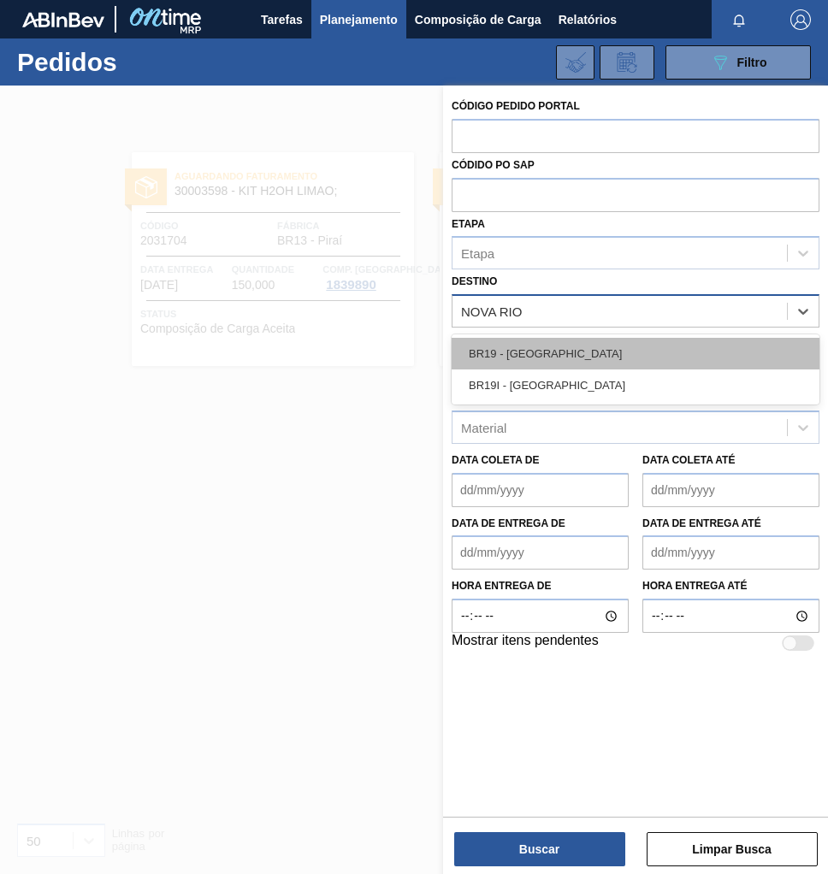
click at [535, 347] on div "BR19 - [GEOGRAPHIC_DATA]" at bounding box center [636, 354] width 368 height 32
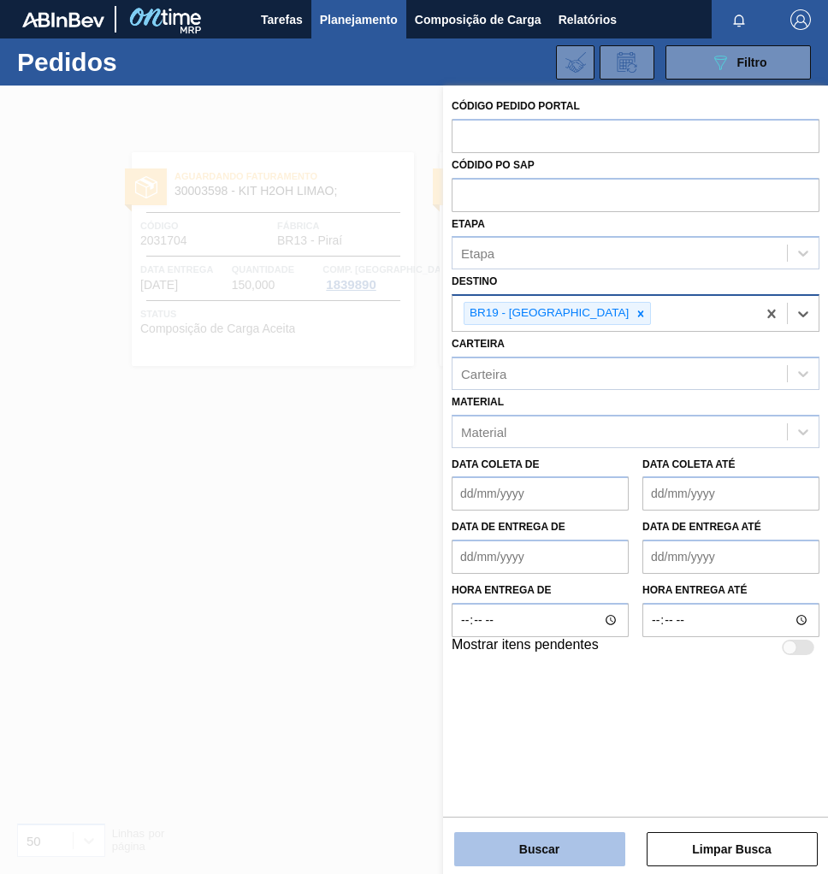
click at [517, 841] on button "Buscar" at bounding box center [539, 849] width 171 height 34
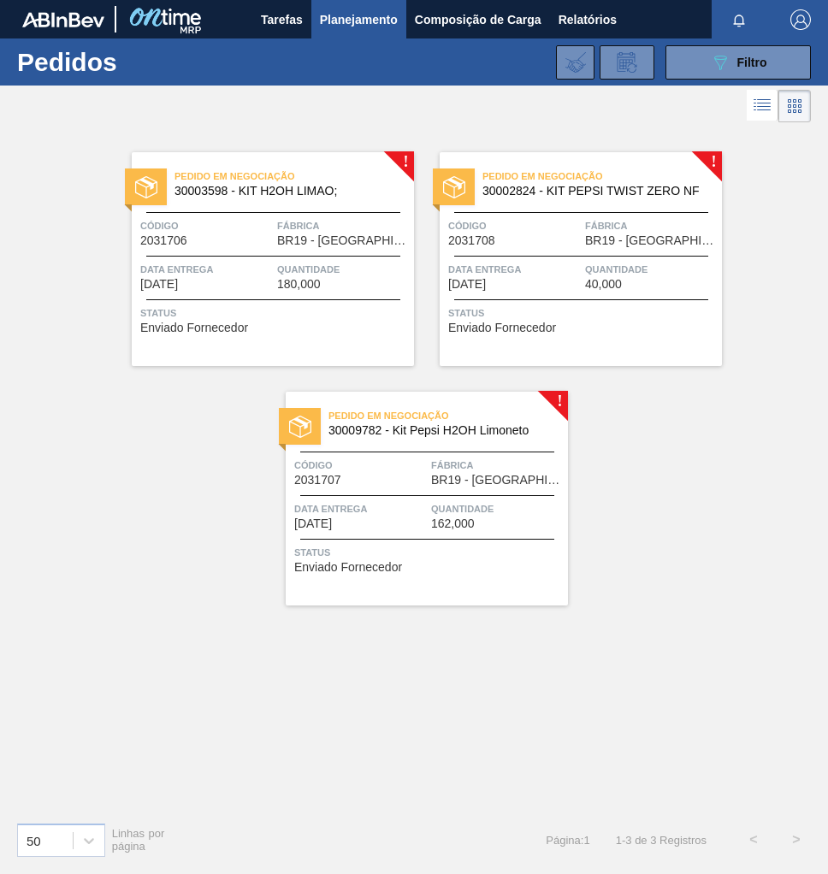
click at [328, 257] on div "Pedido em Negociação 30003598 - KIT H2OH LIMAO; Código 2031706 Fábrica BR19 - N…" at bounding box center [273, 259] width 282 height 214
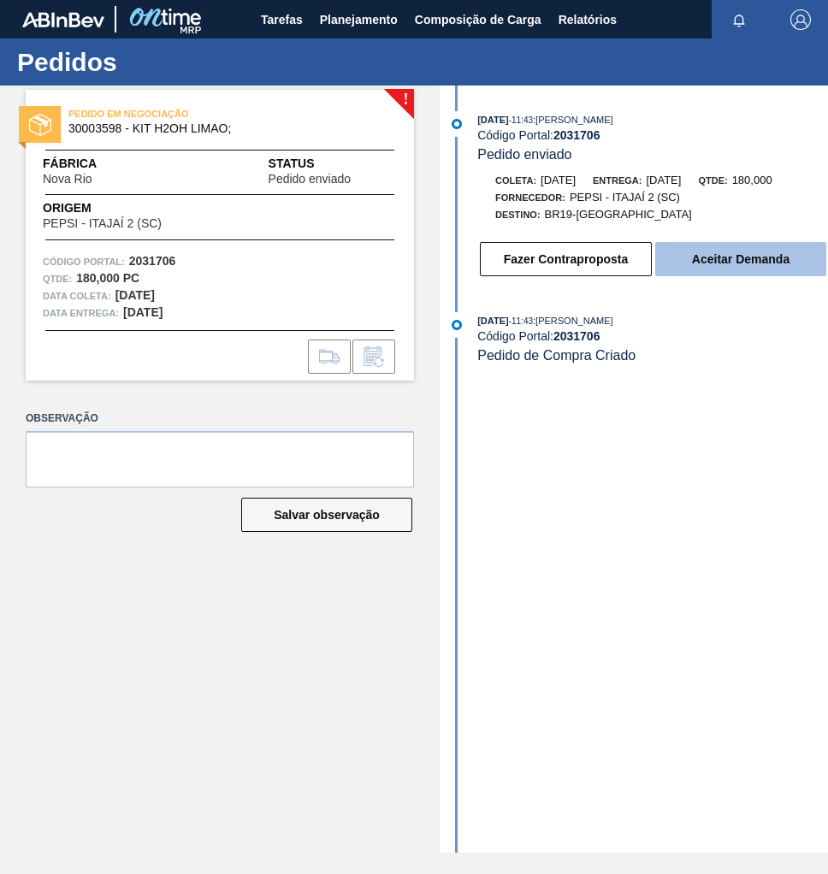
click at [748, 264] on button "Aceitar Demanda" at bounding box center [740, 259] width 171 height 34
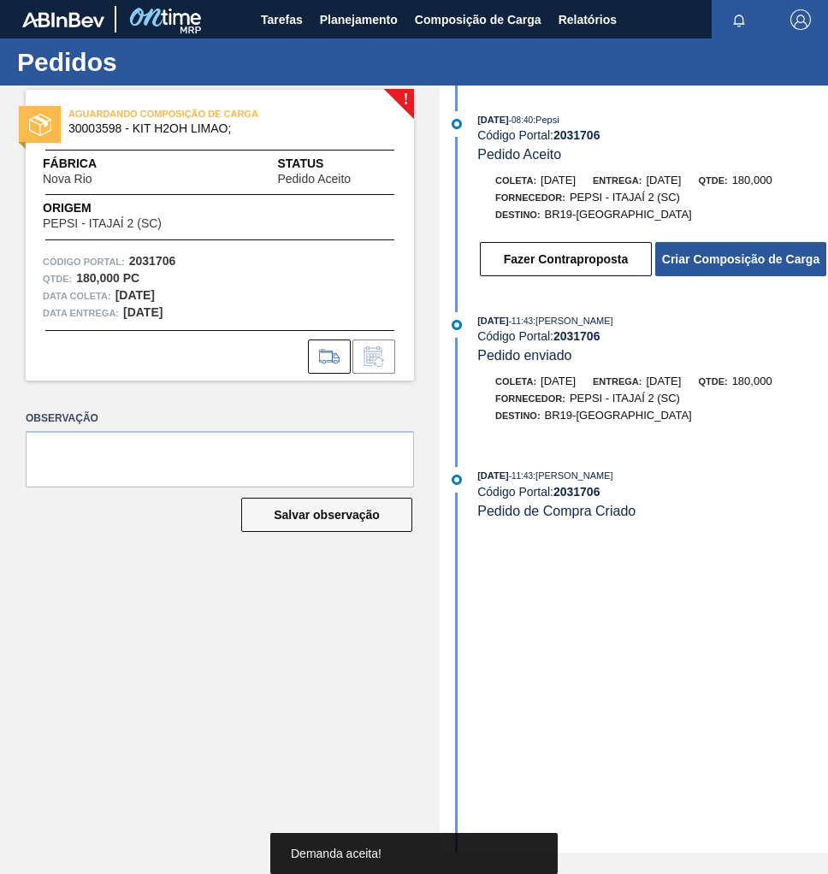
click at [738, 268] on button "Criar Composição de Carga" at bounding box center [740, 259] width 171 height 34
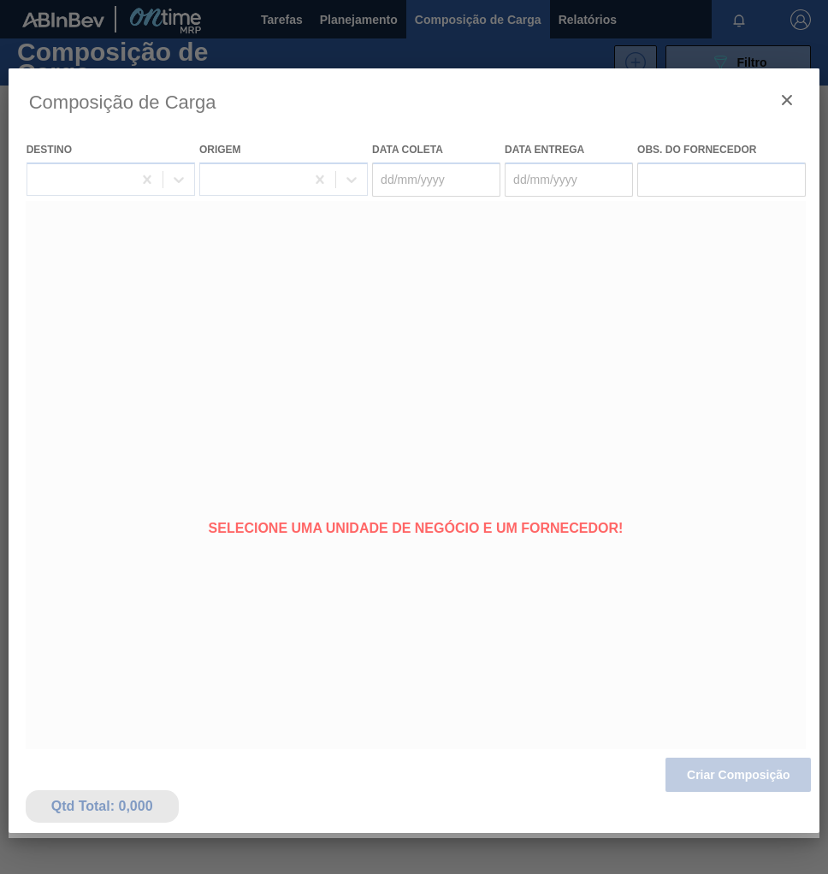
type coleta "[DATE]"
type entrega "[DATE]"
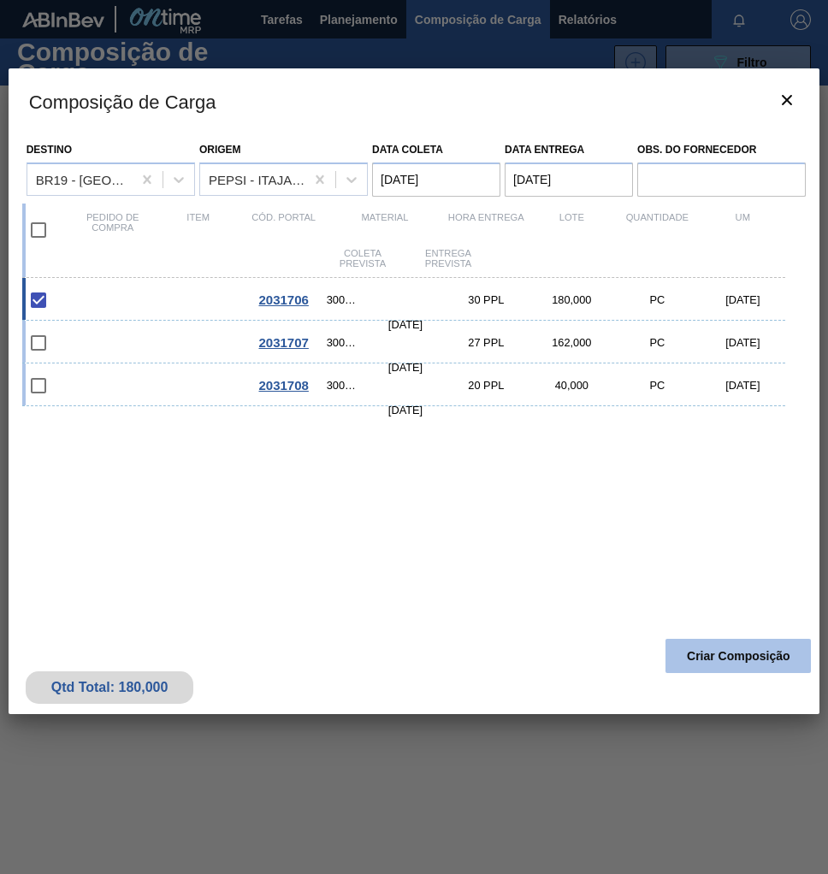
click at [741, 665] on button "Criar Composição" at bounding box center [737, 656] width 145 height 34
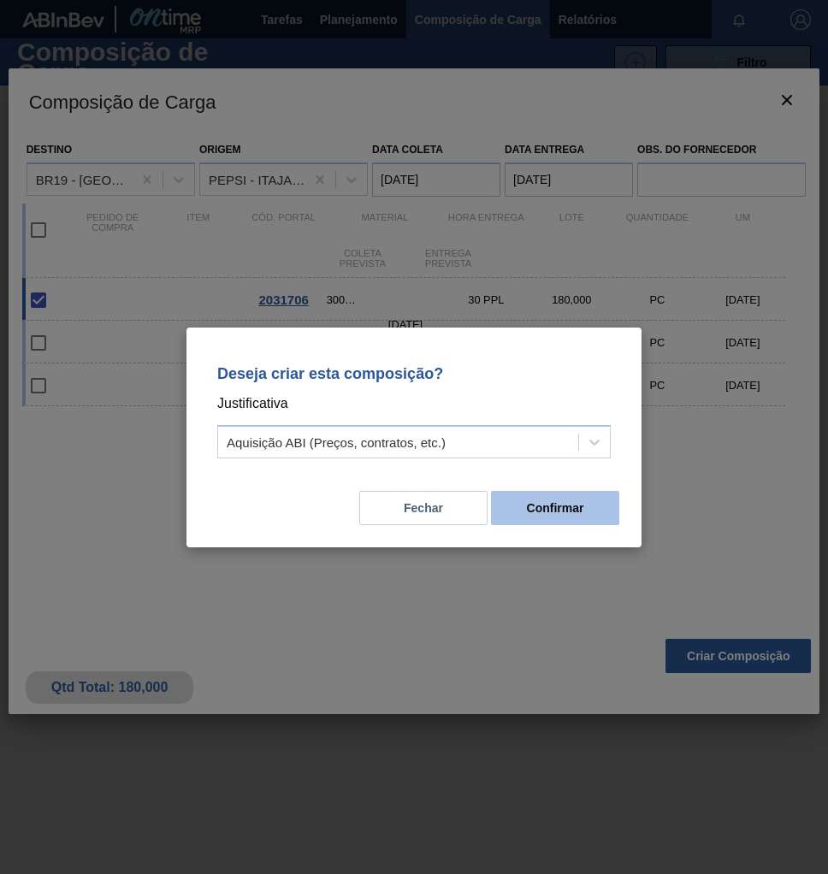
click at [583, 517] on button "Confirmar" at bounding box center [555, 508] width 128 height 34
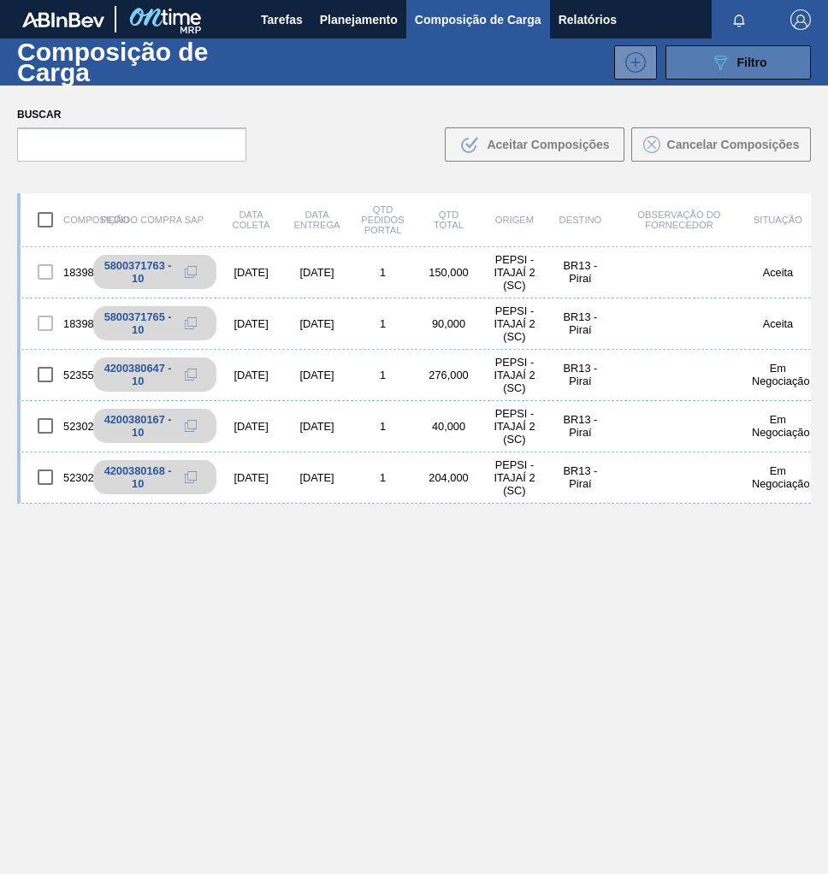
click at [785, 56] on button "089F7B8B-B2A5-4AFE-B5C0-19BA573D28AC Filtro" at bounding box center [737, 62] width 145 height 34
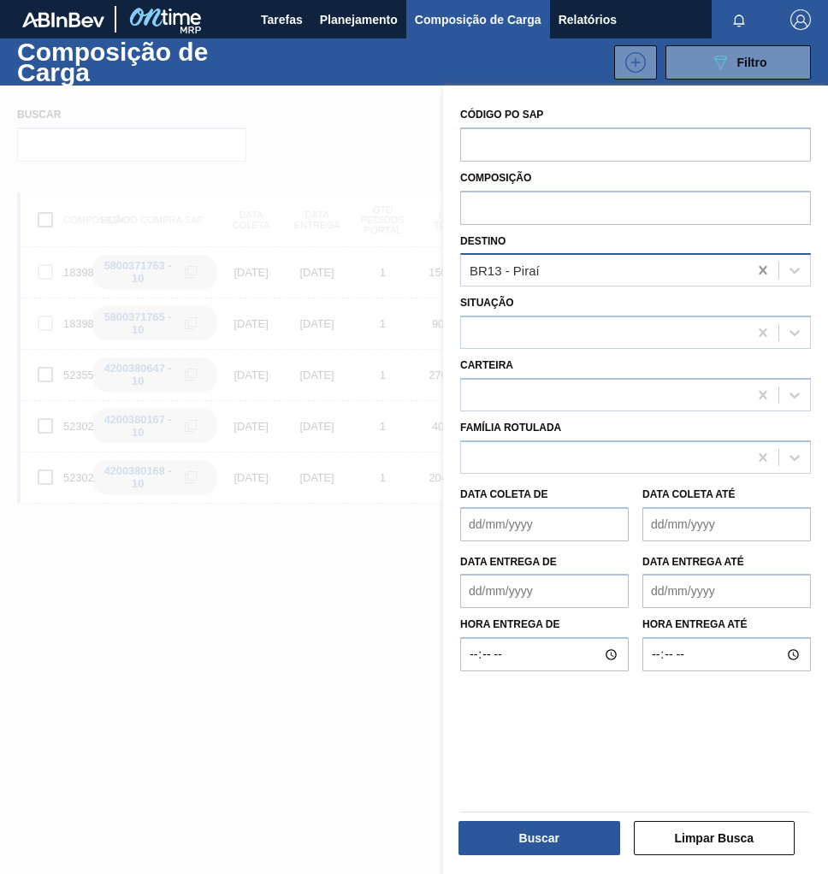
click at [770, 270] on div at bounding box center [763, 270] width 31 height 31
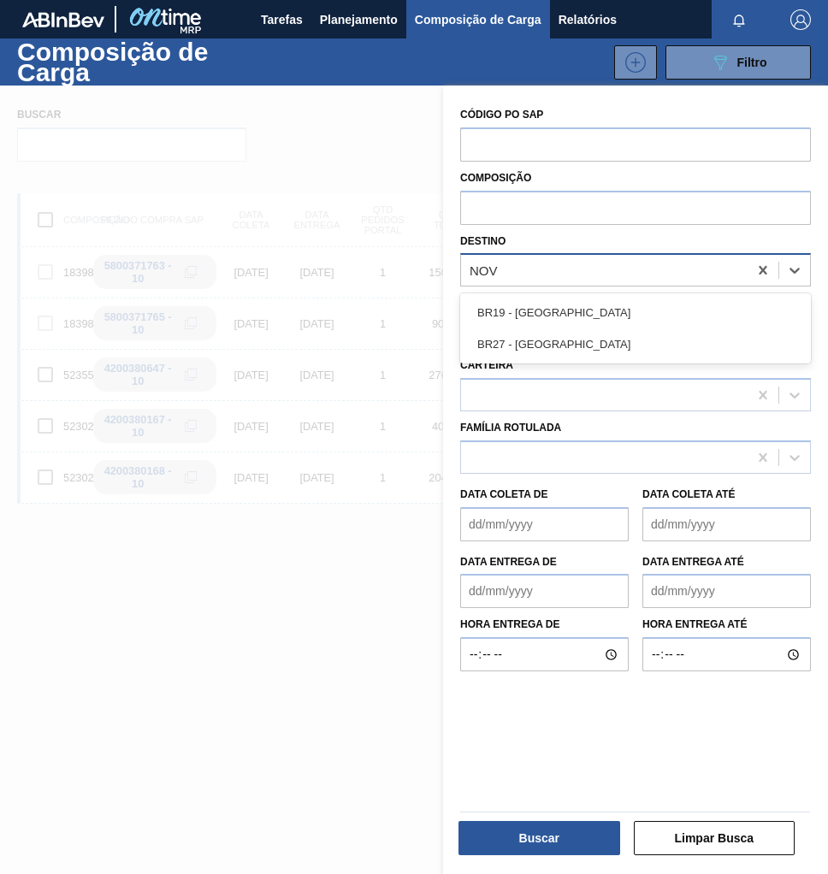
type input "NOVA"
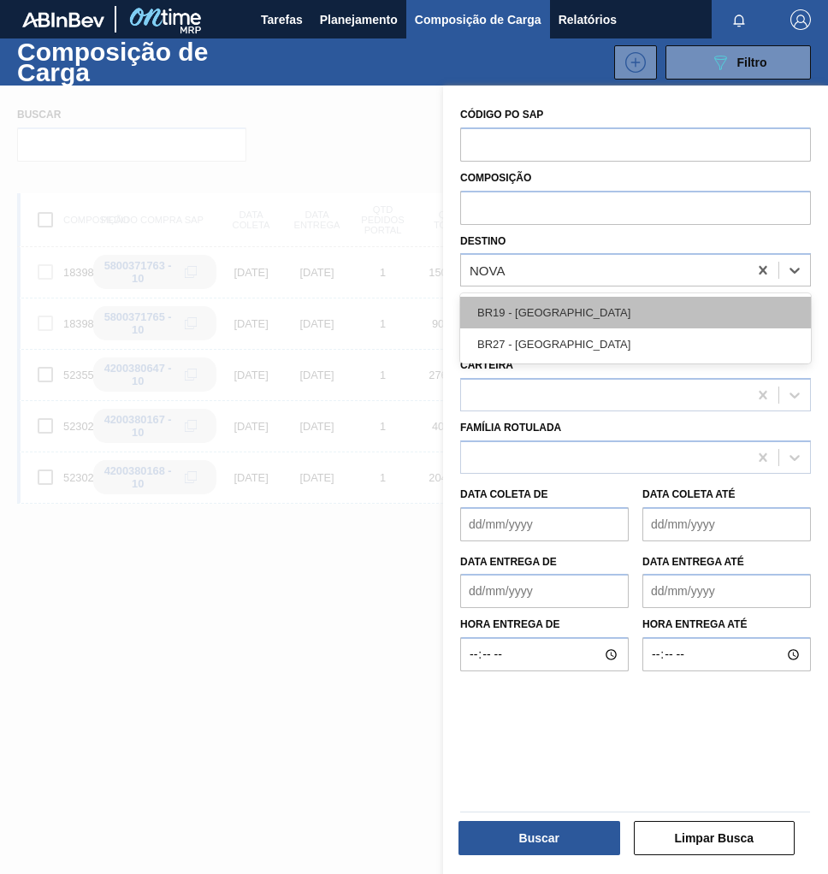
click at [582, 315] on div "BR19 - [GEOGRAPHIC_DATA]" at bounding box center [635, 313] width 351 height 32
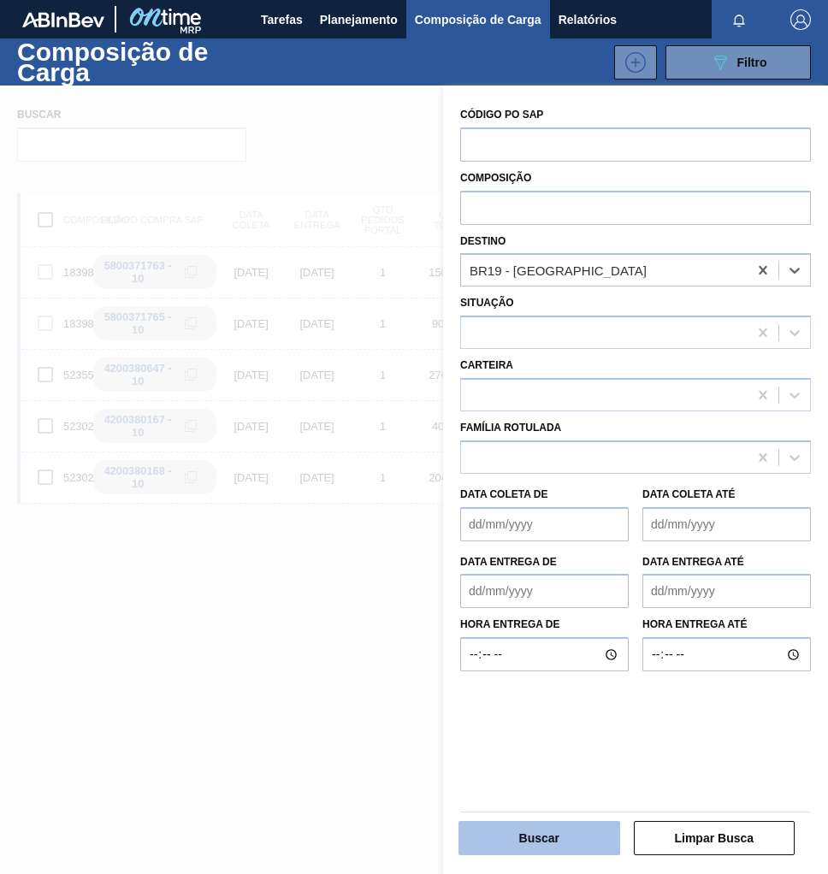
click at [582, 842] on button "Buscar" at bounding box center [539, 838] width 162 height 34
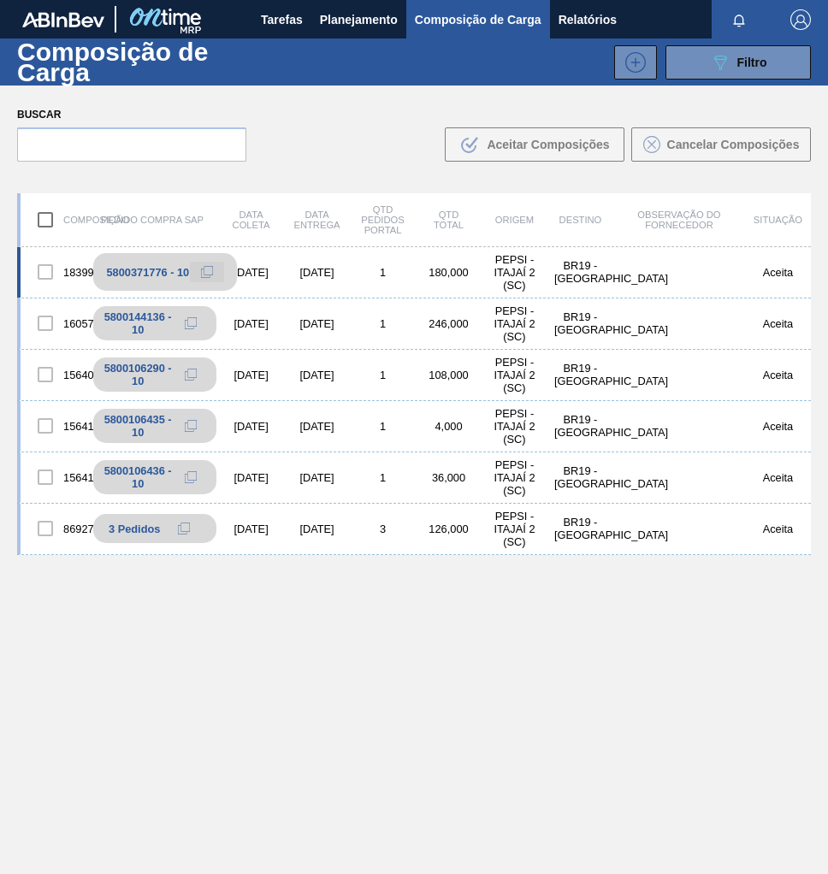
click at [208, 275] on icon at bounding box center [207, 272] width 6 height 7
click at [363, 16] on span "Planejamento" at bounding box center [359, 19] width 78 height 21
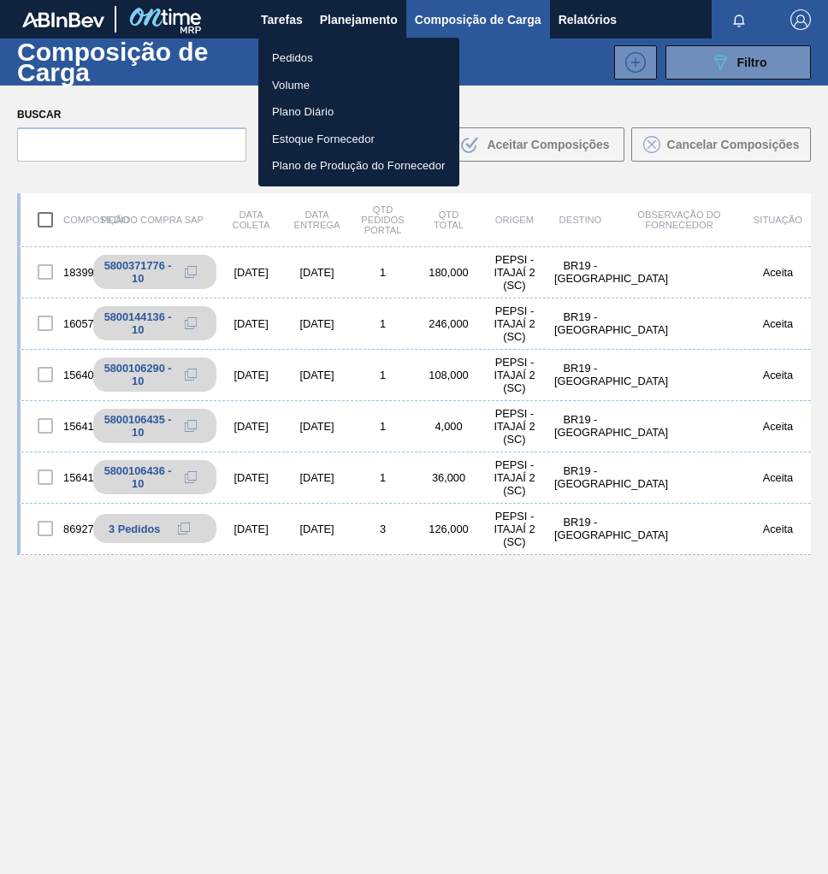
click at [316, 56] on li "Pedidos" at bounding box center [358, 57] width 201 height 27
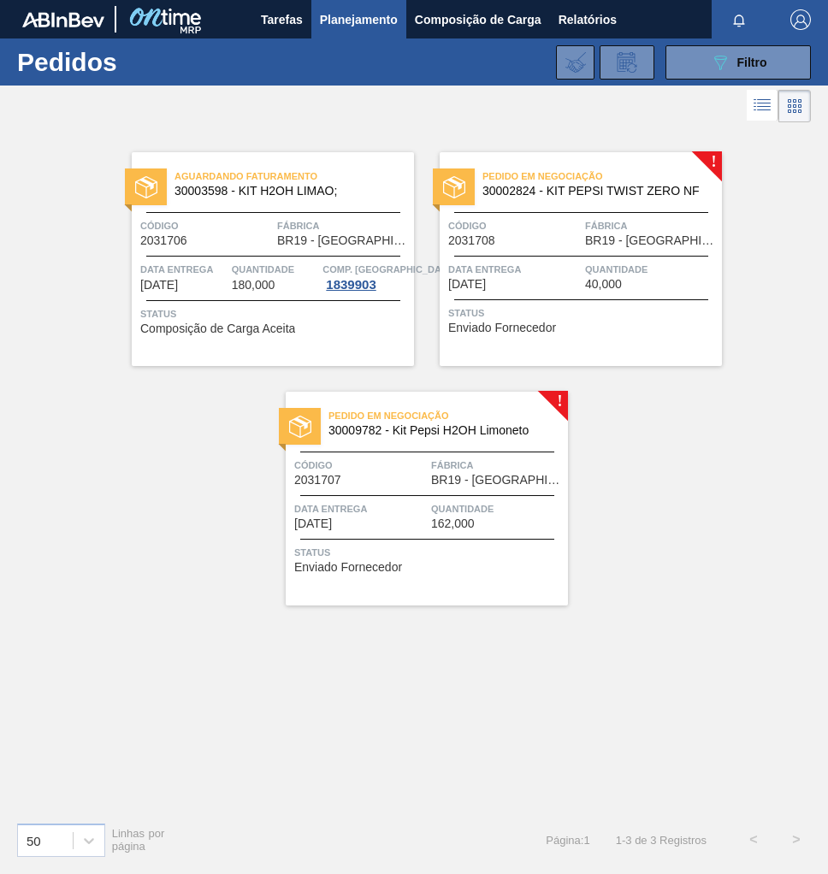
click at [405, 449] on div "Pedido em Negociação 30009782 - Kit Pepsi H2OH Limoneto Código 2031707 Fábrica …" at bounding box center [427, 499] width 282 height 214
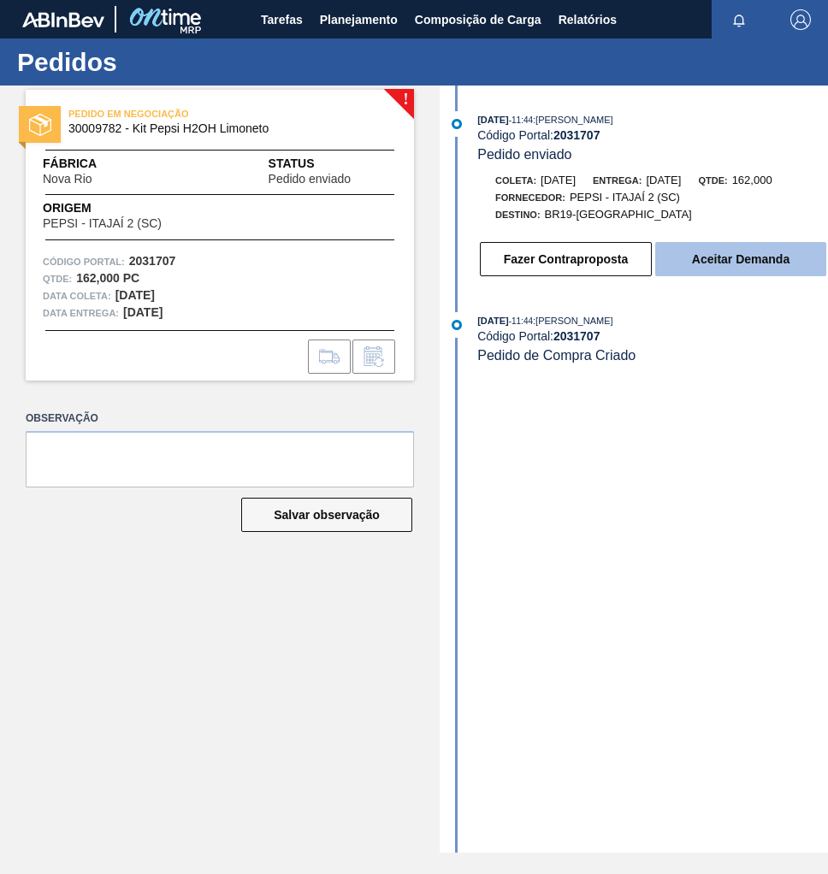
click at [705, 263] on button "Aceitar Demanda" at bounding box center [740, 259] width 171 height 34
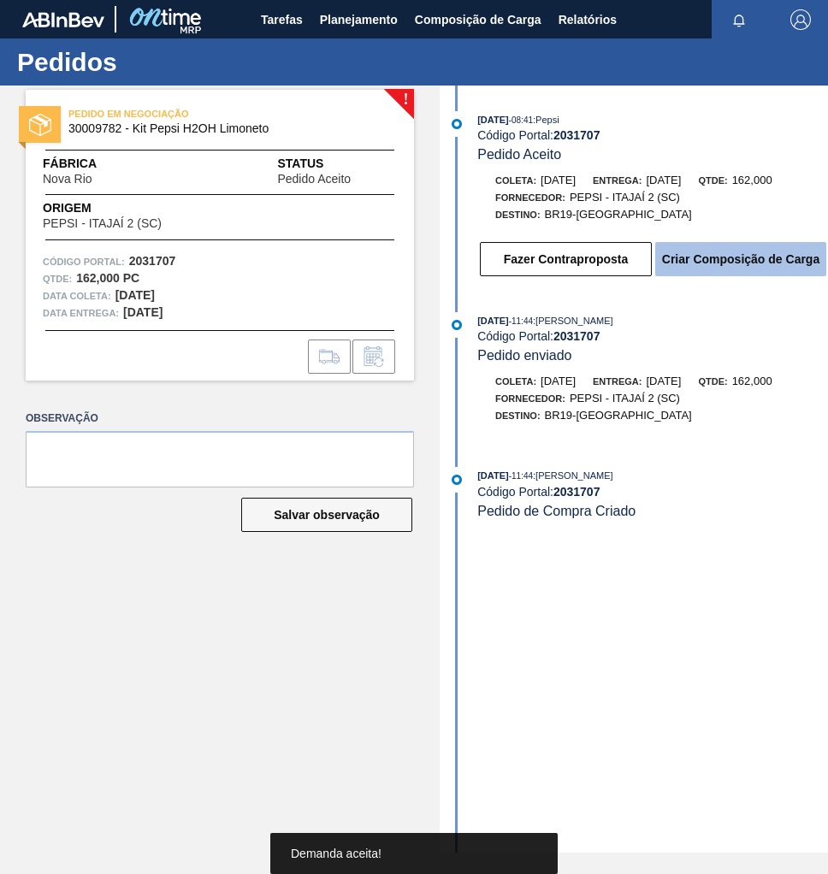
click at [739, 269] on button "Criar Composição de Carga" at bounding box center [740, 259] width 171 height 34
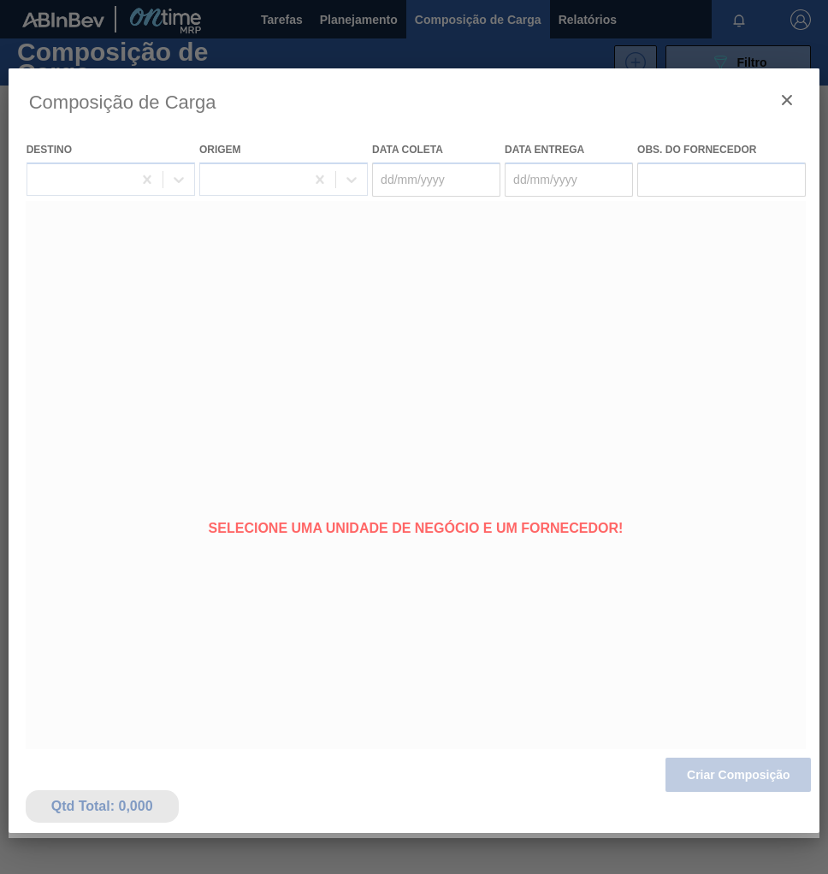
type coleta "[DATE]"
type entrega "[DATE]"
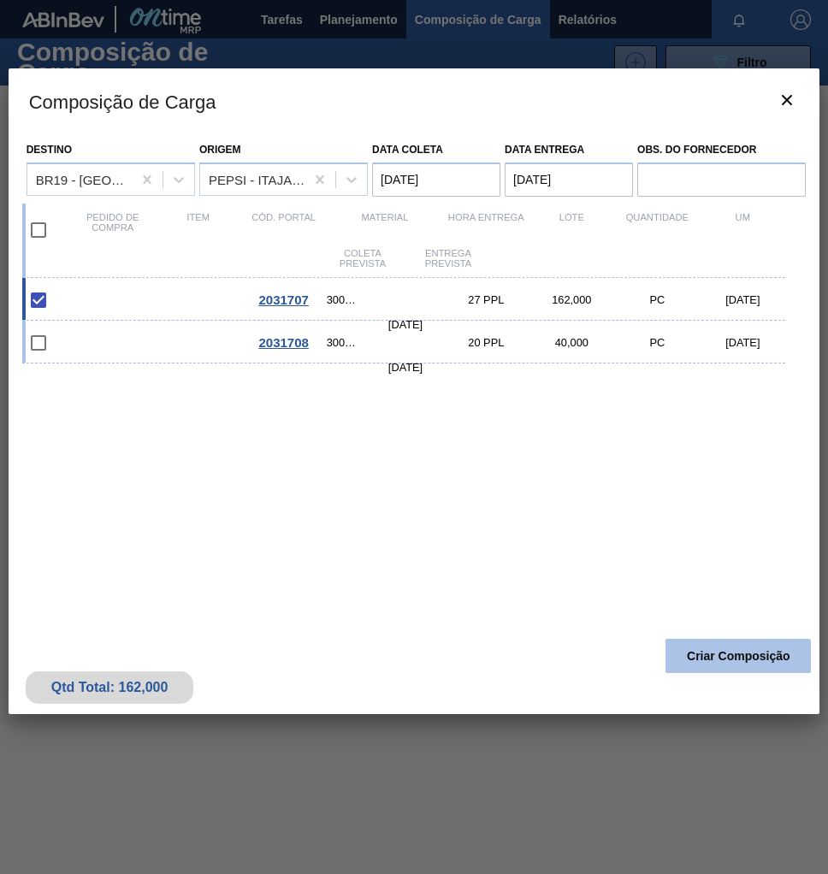
click at [757, 664] on button "Criar Composição" at bounding box center [737, 656] width 145 height 34
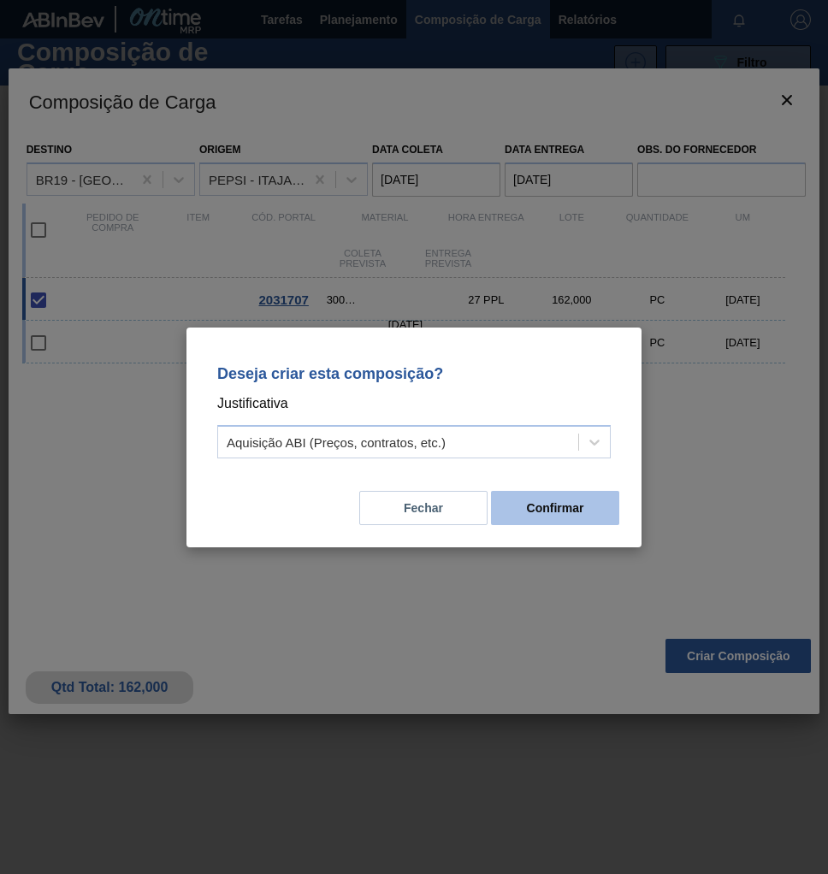
click at [569, 515] on button "Confirmar" at bounding box center [555, 508] width 128 height 34
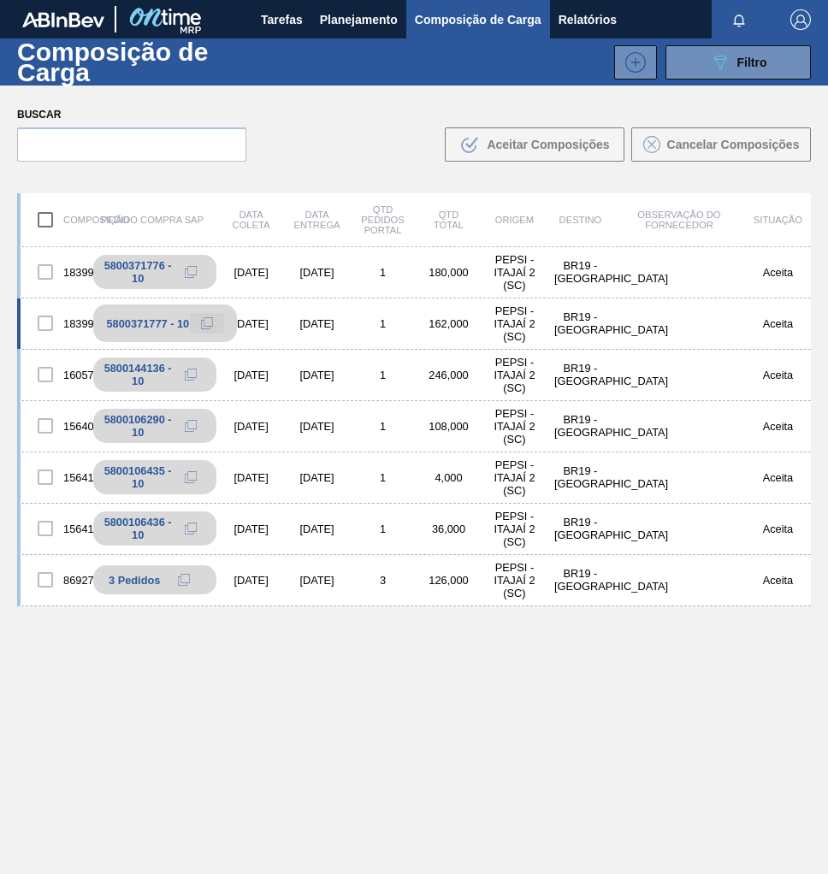
click at [206, 323] on icon at bounding box center [207, 323] width 12 height 12
click at [352, 25] on span "Planejamento" at bounding box center [359, 19] width 78 height 21
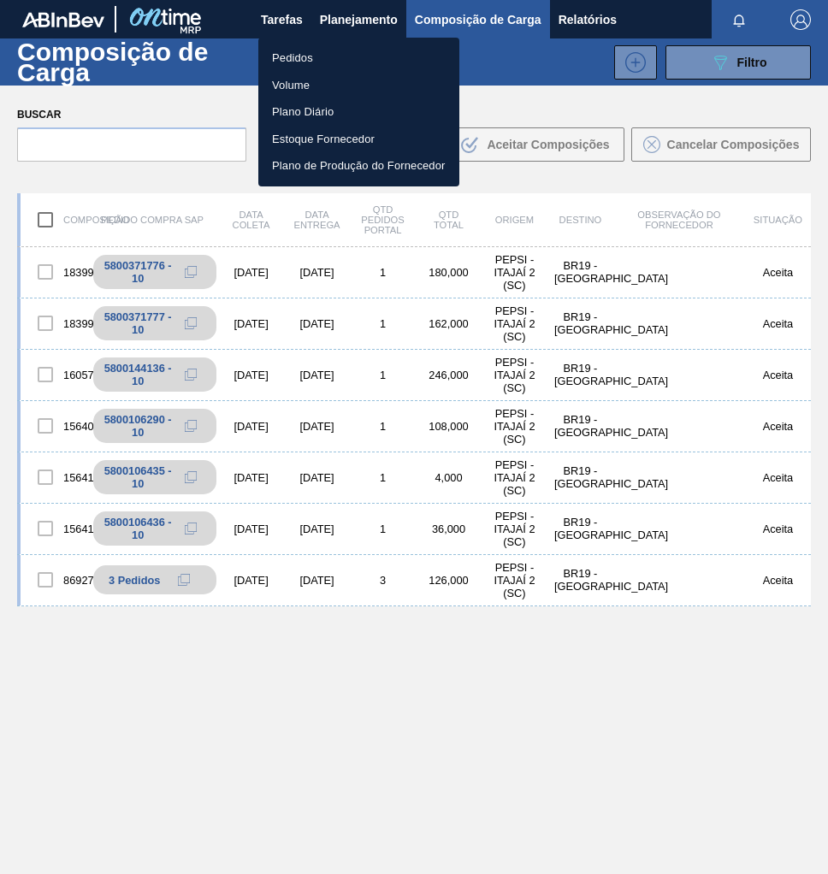
click at [316, 59] on li "Pedidos" at bounding box center [358, 57] width 201 height 27
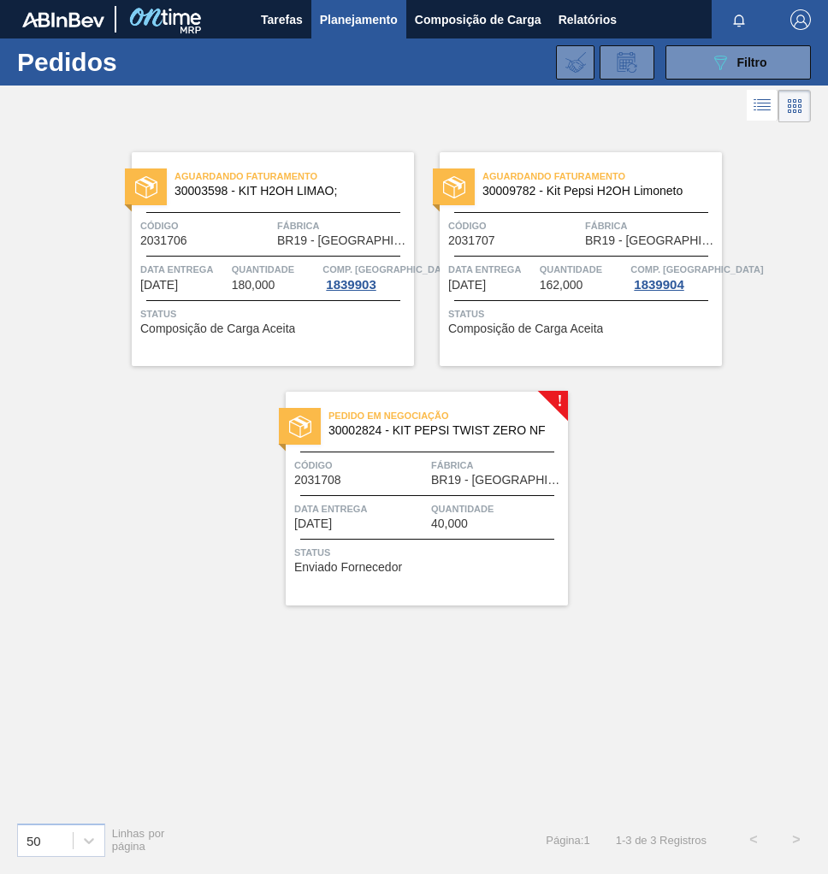
click at [419, 505] on span "Data entrega" at bounding box center [360, 508] width 133 height 17
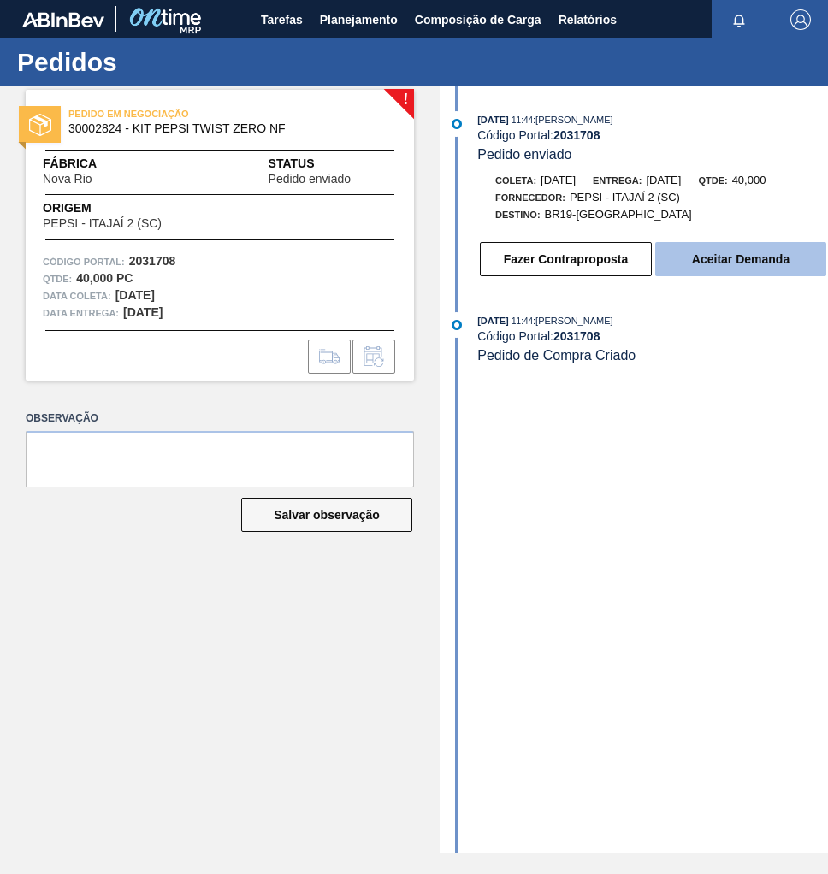
click at [750, 265] on button "Aceitar Demanda" at bounding box center [740, 259] width 171 height 34
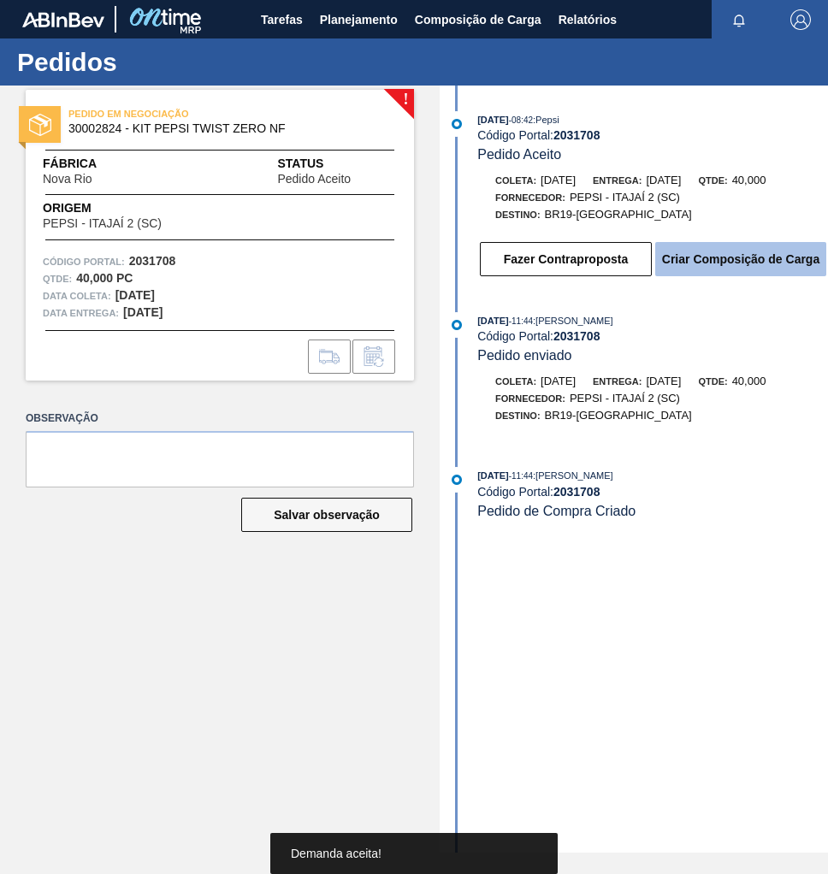
click at [764, 269] on button "Criar Composição de Carga" at bounding box center [740, 259] width 171 height 34
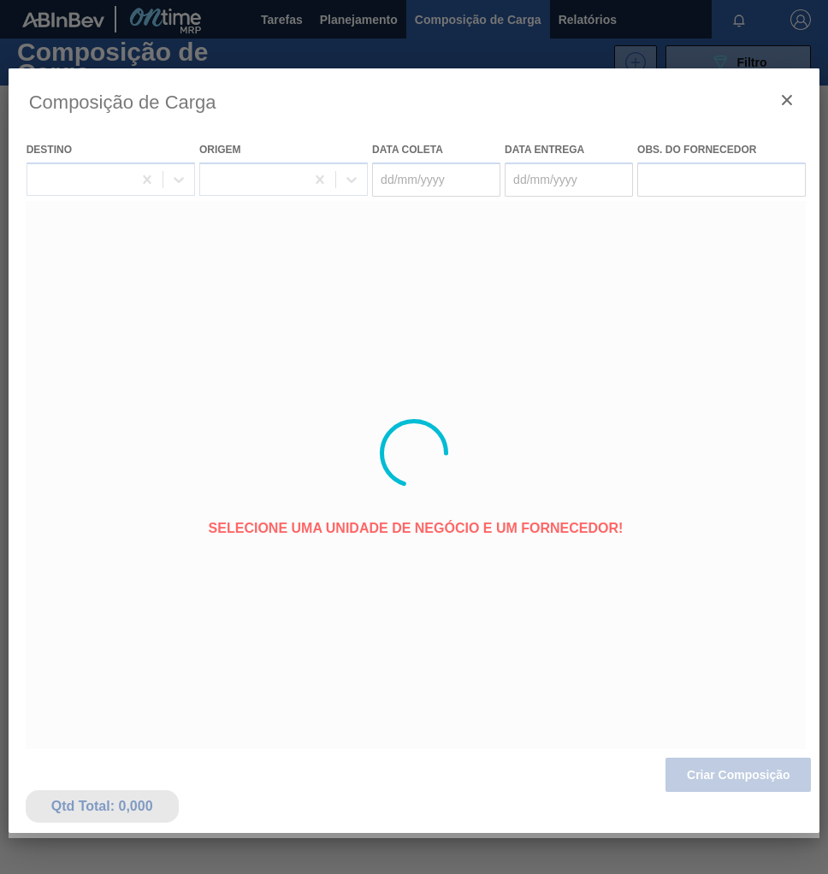
type coleta "[DATE]"
type entrega "[DATE]"
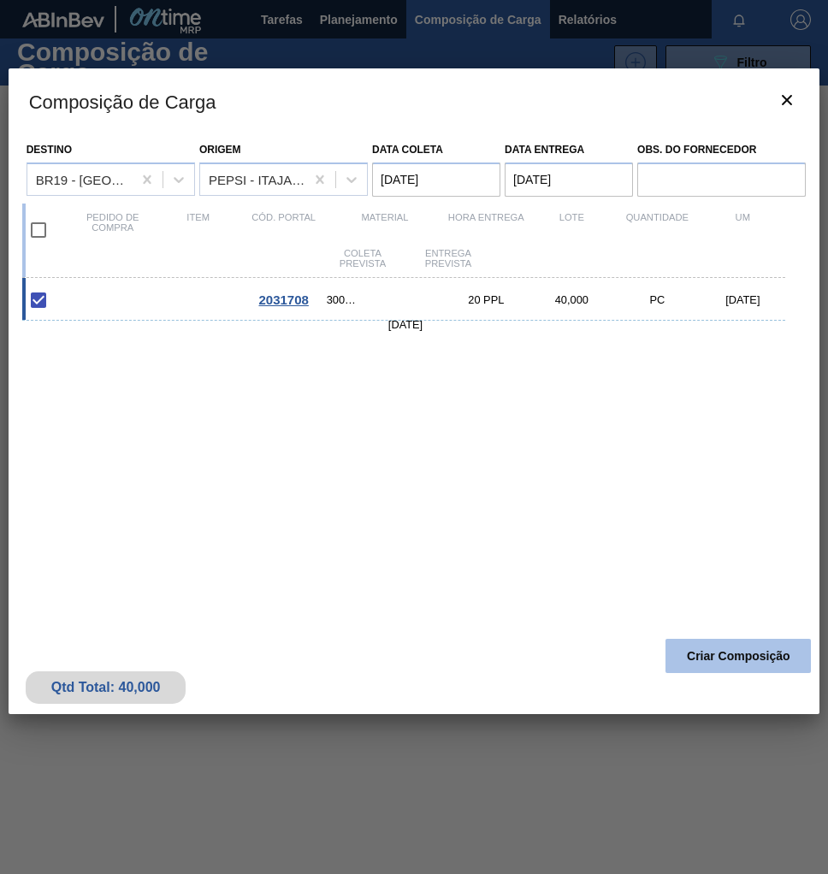
click at [734, 670] on button "Criar Composição" at bounding box center [737, 656] width 145 height 34
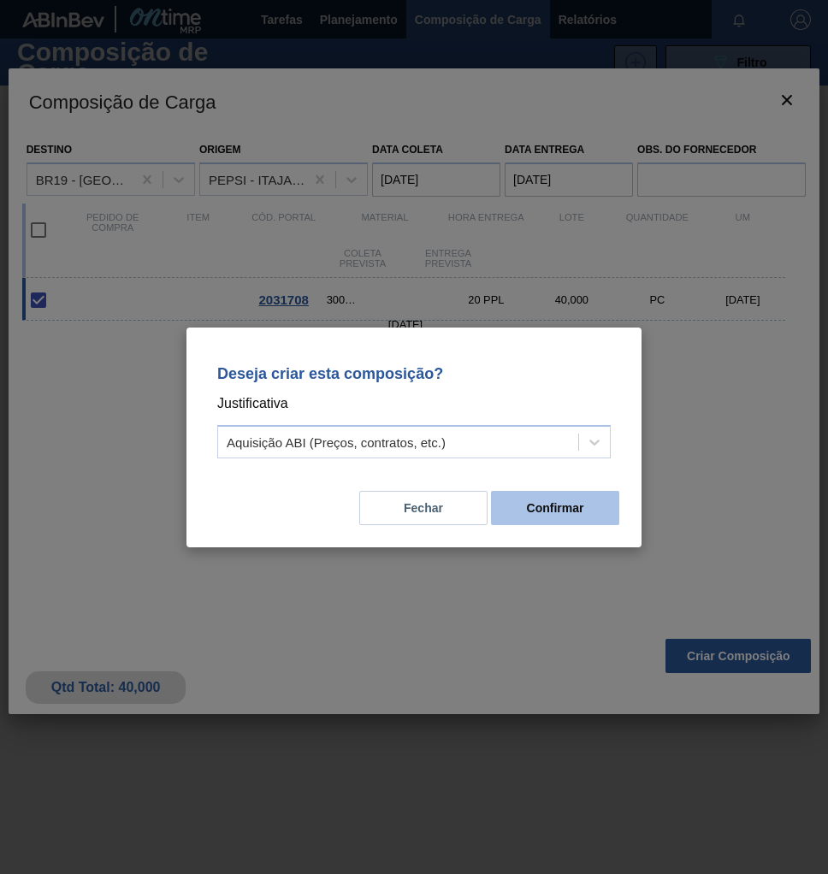
click at [591, 524] on button "Confirmar" at bounding box center [555, 508] width 128 height 34
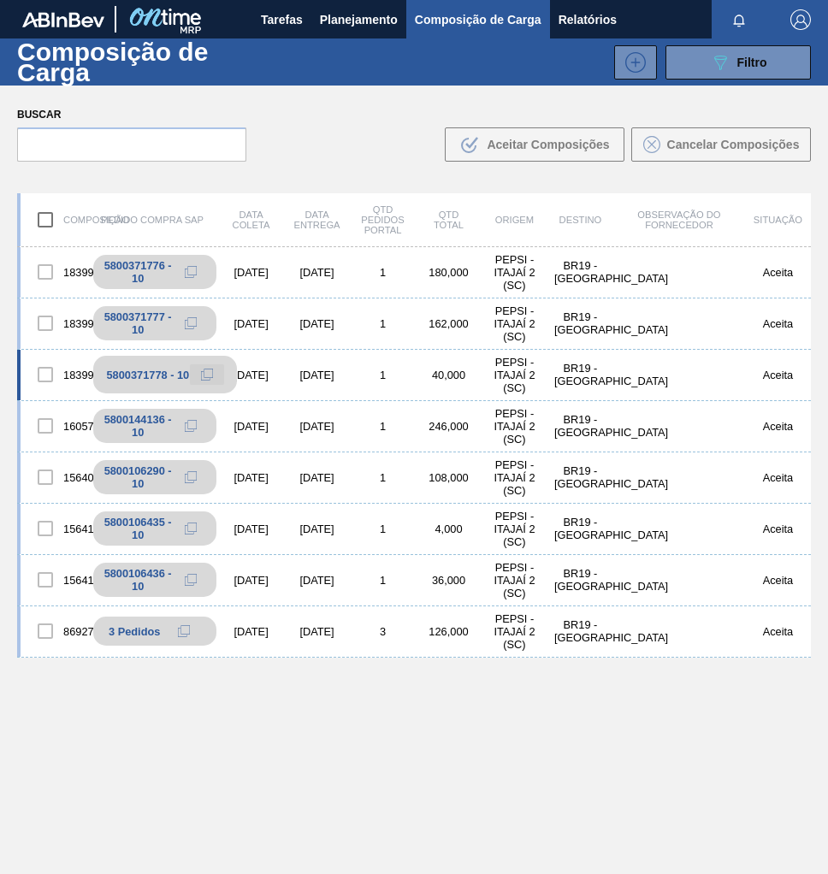
click at [201, 375] on icon at bounding box center [207, 375] width 12 height 12
click at [275, 369] on div "[DATE]" at bounding box center [251, 375] width 66 height 13
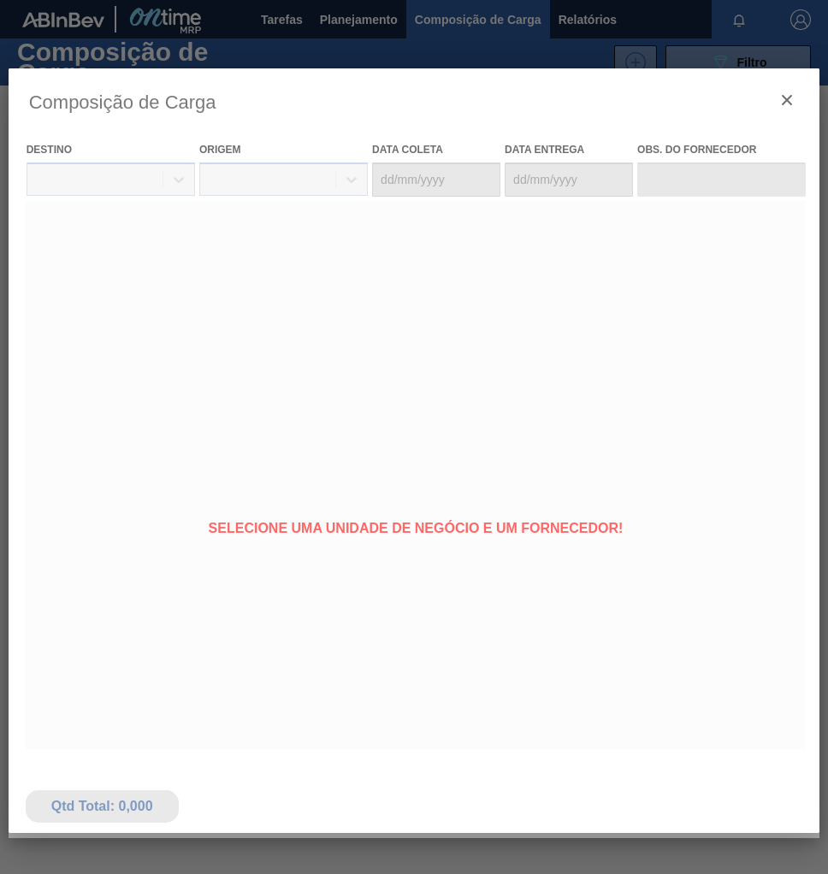
type coleta "[DATE]"
type entrega "[DATE]"
